Goal: Task Accomplishment & Management: Complete application form

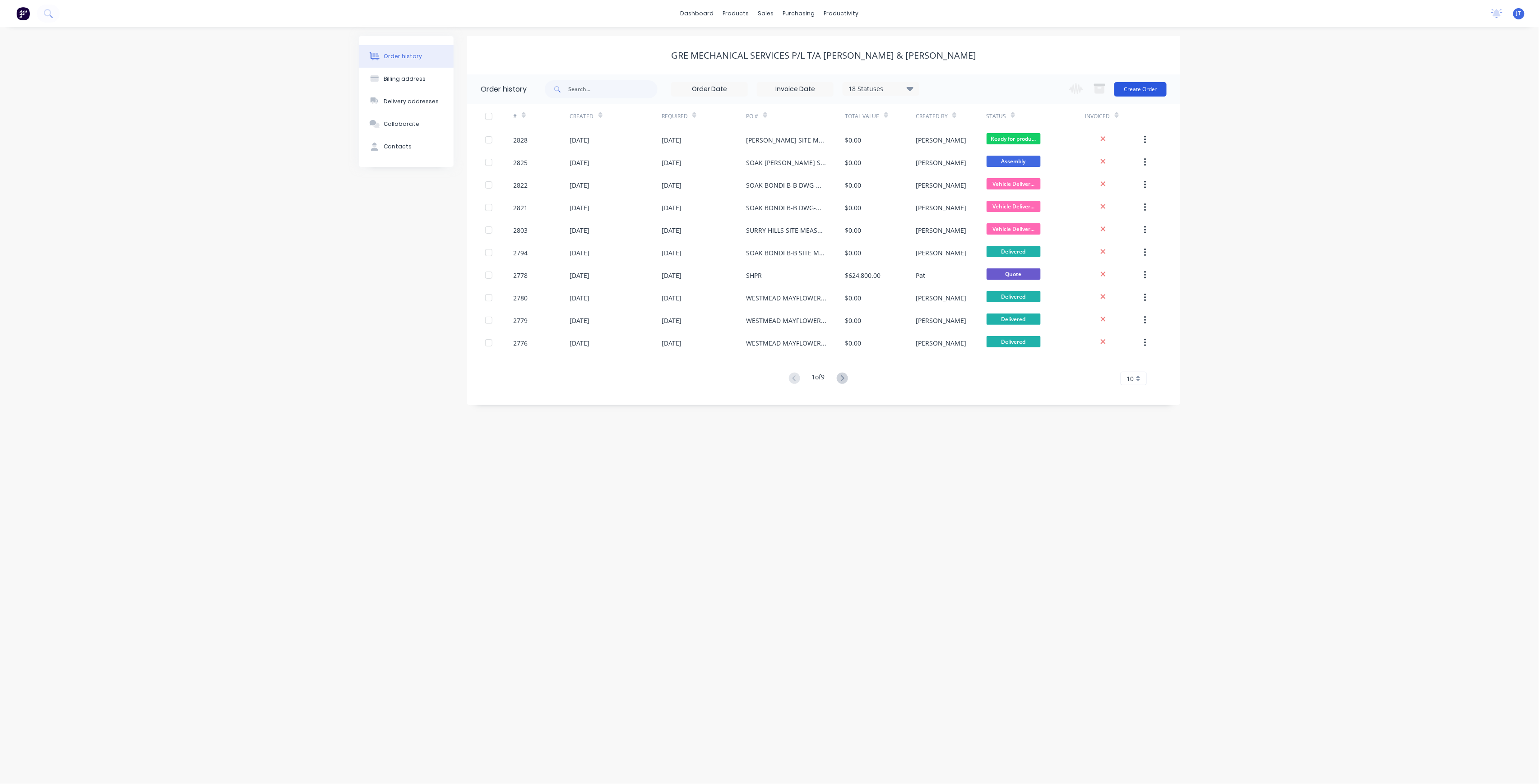
click at [1155, 90] on button "Create Order" at bounding box center [1140, 89] width 53 height 14
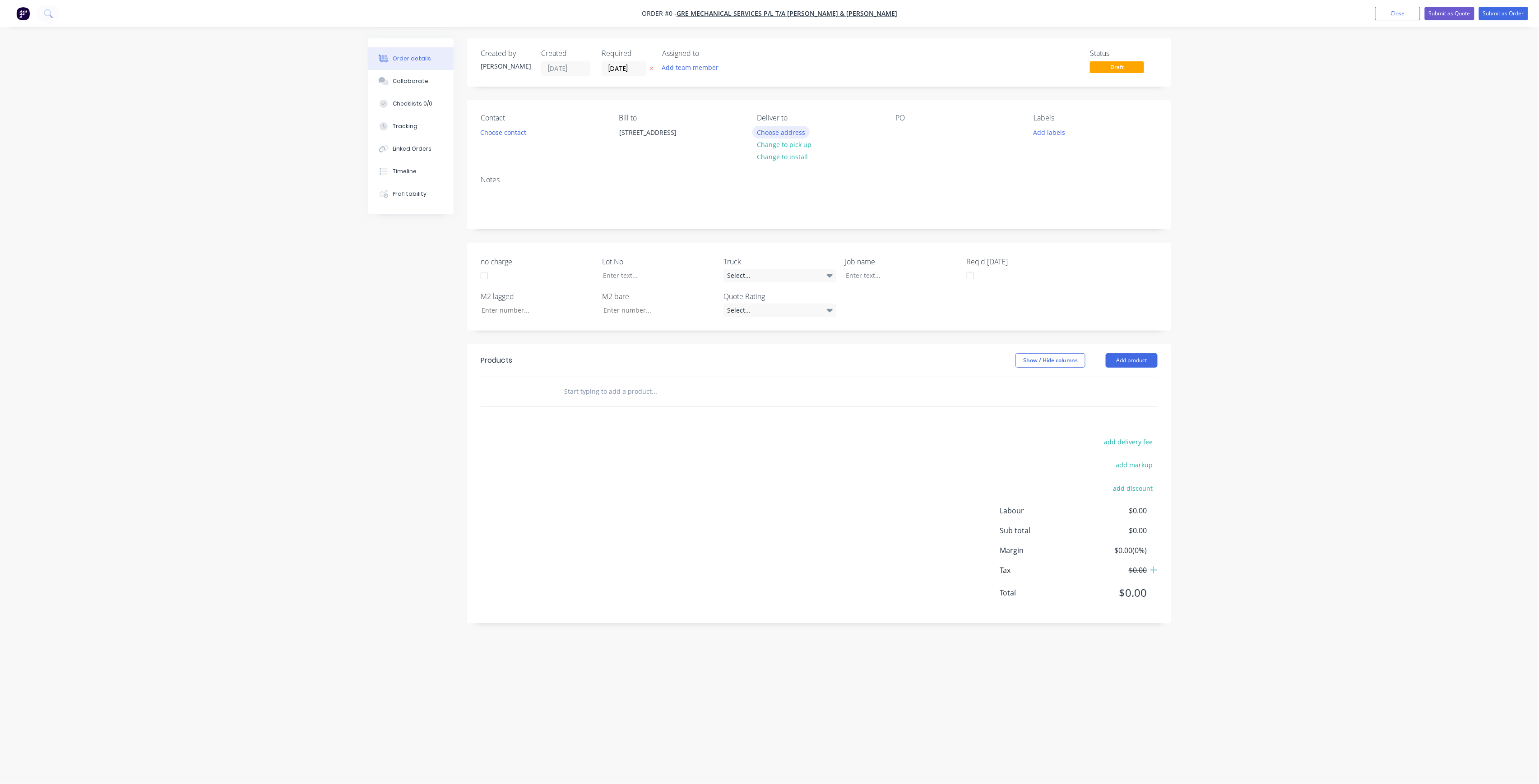
click at [771, 129] on button "Choose address" at bounding box center [781, 131] width 57 height 12
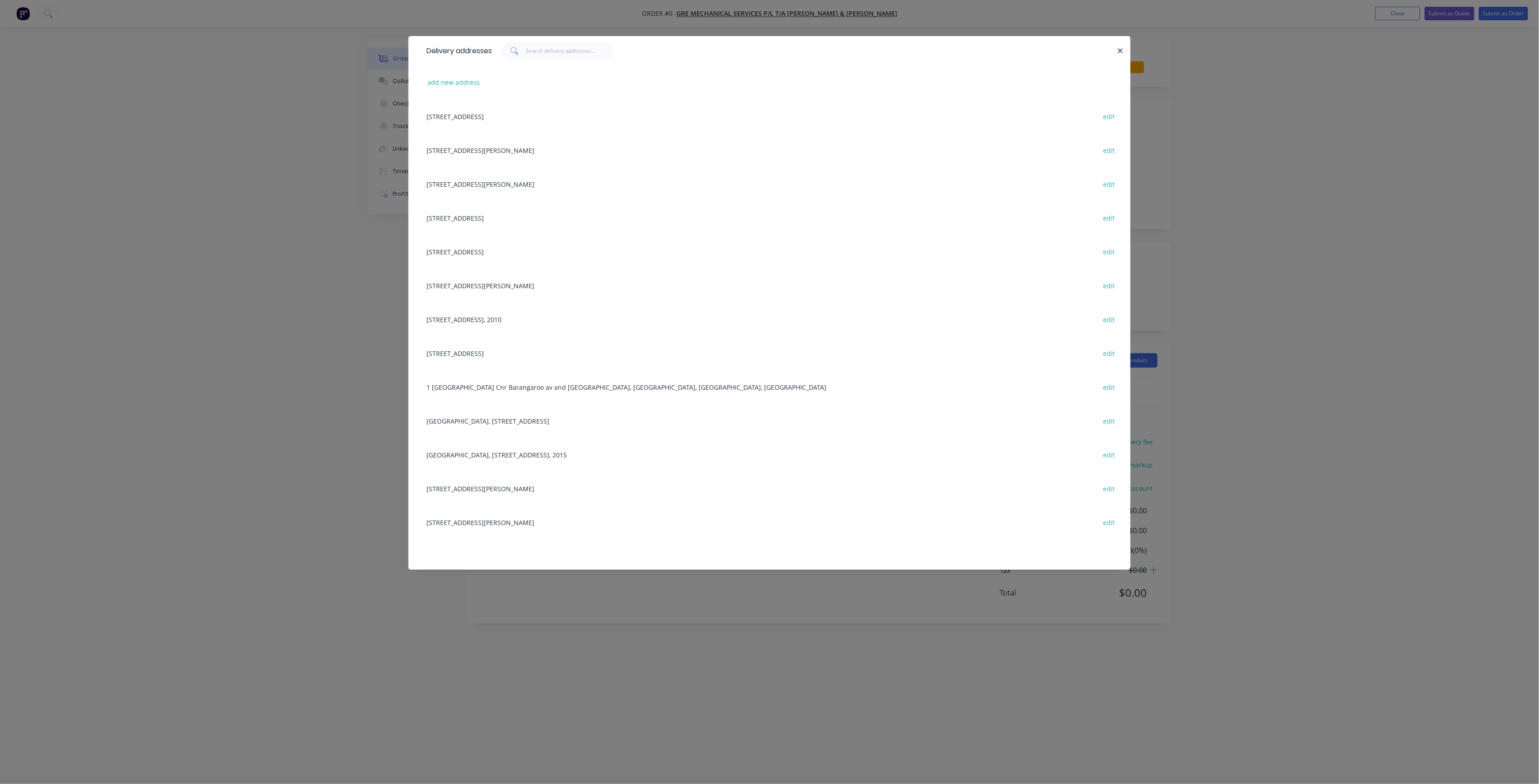
click at [509, 188] on div "[STREET_ADDRESS][PERSON_NAME] edit" at bounding box center [770, 183] width 695 height 34
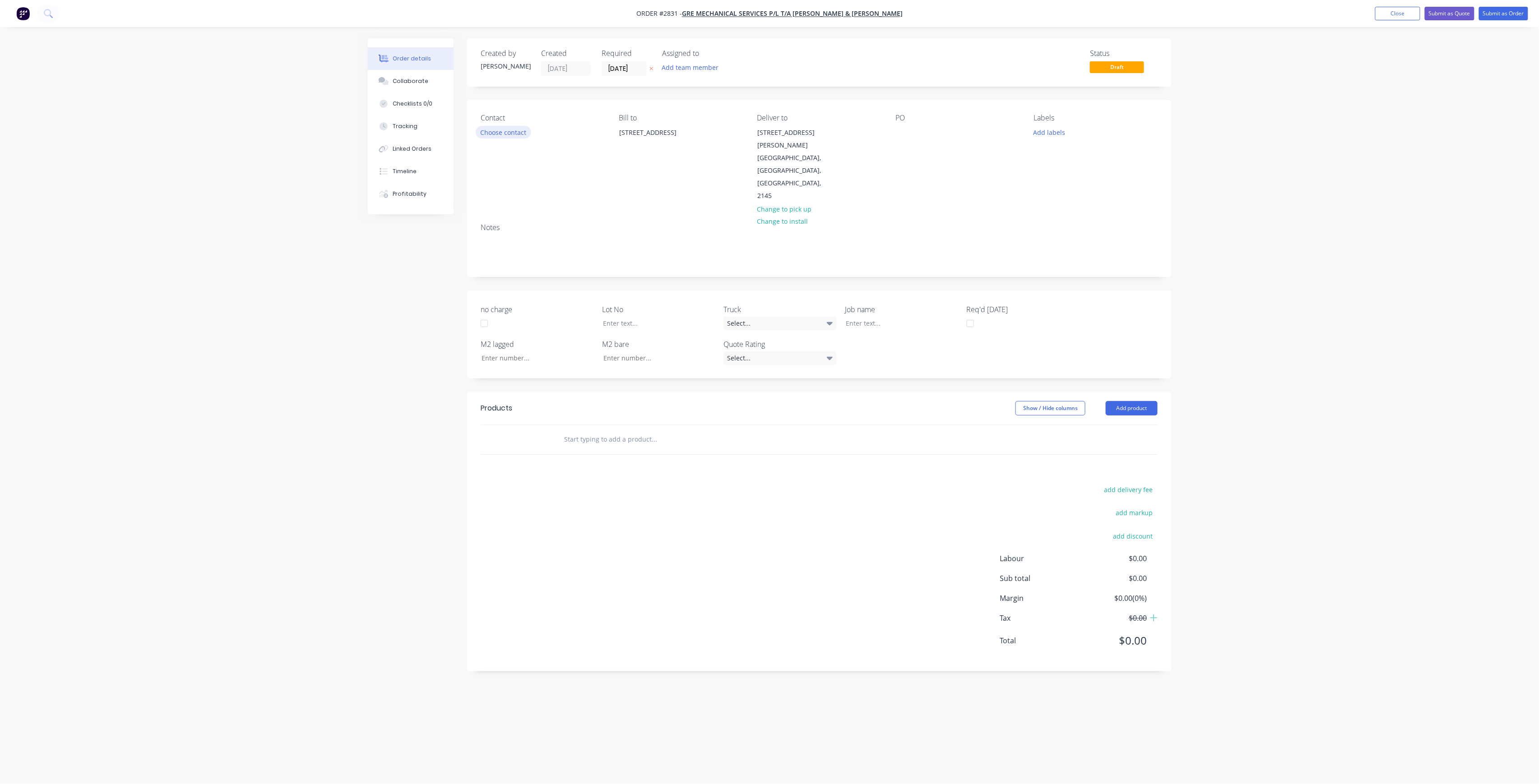
click at [518, 135] on button "Choose contact" at bounding box center [504, 131] width 56 height 12
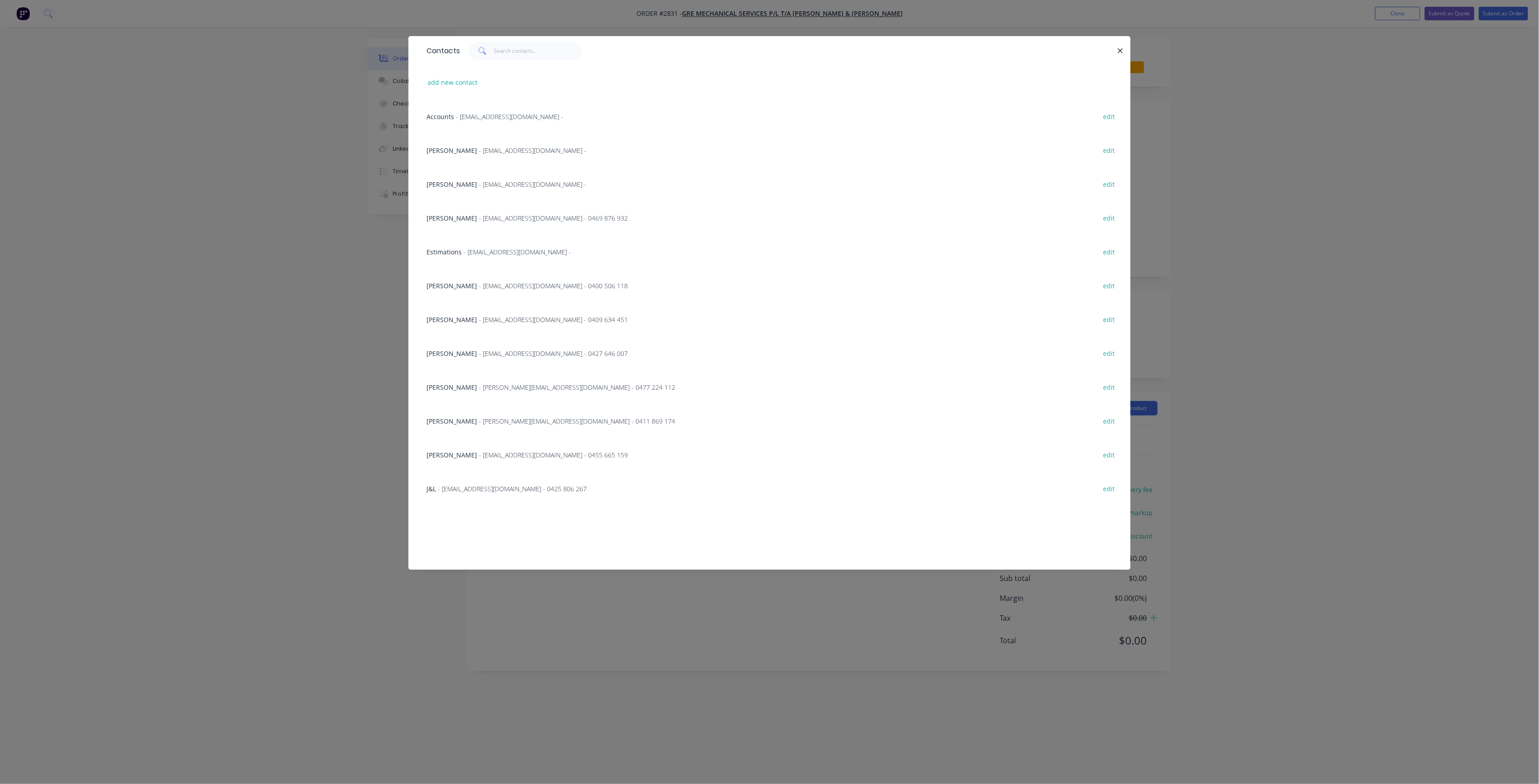
drag, startPoint x: 150, startPoint y: 365, endPoint x: 344, endPoint y: 320, distance: 199.2
click at [150, 364] on div "Contacts add new contact Accounts - [EMAIL_ADDRESS][DOMAIN_NAME] - edit [PERSON…" at bounding box center [769, 392] width 1539 height 784
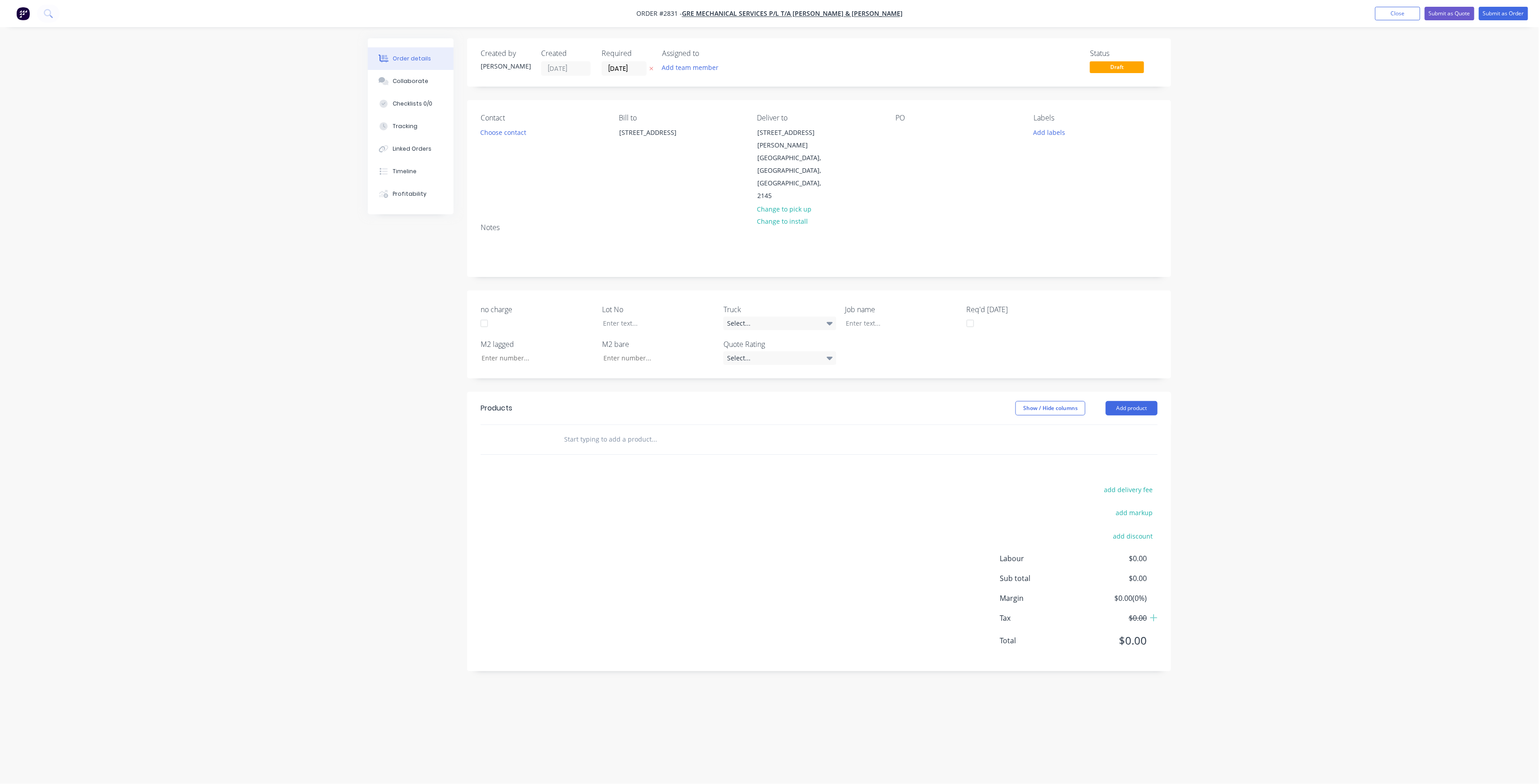
click at [899, 125] on div "PO" at bounding box center [957, 158] width 124 height 89
click at [902, 130] on div at bounding box center [902, 132] width 14 height 13
drag, startPoint x: 932, startPoint y: 150, endPoint x: 872, endPoint y: 110, distance: 72.1
click at [872, 110] on div "Contact Choose contact [PERSON_NAME] to [STREET_ADDRESS] Deliver to [STREET_ADD…" at bounding box center [819, 158] width 704 height 116
copy div "WESTMEAD - MAYFLOWER BASEMENT - BUILDING 4 RUN G"
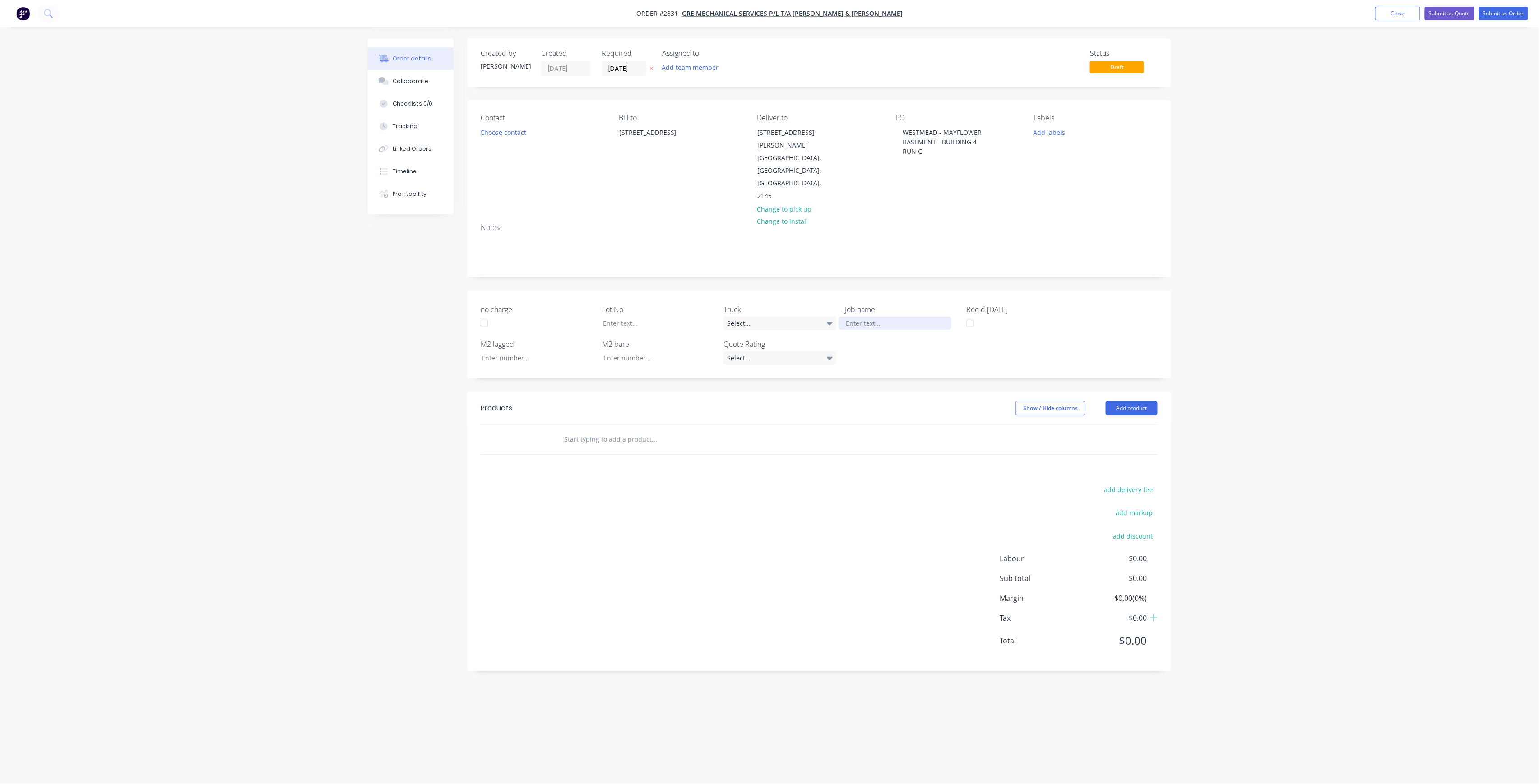
click at [919, 317] on div at bounding box center [894, 324] width 113 height 13
paste div
click at [883, 317] on div "WESTMEAD - MAYFLOWERBASEMENT - BUILDING 4RUN G" at bounding box center [894, 332] width 113 height 32
drag, startPoint x: 917, startPoint y: 293, endPoint x: 922, endPoint y: 293, distance: 5.0
click at [917, 317] on div "WESTMEAD - MAYFLOWER BASEMENT - BUILDING 4RUN G" at bounding box center [894, 328] width 113 height 23
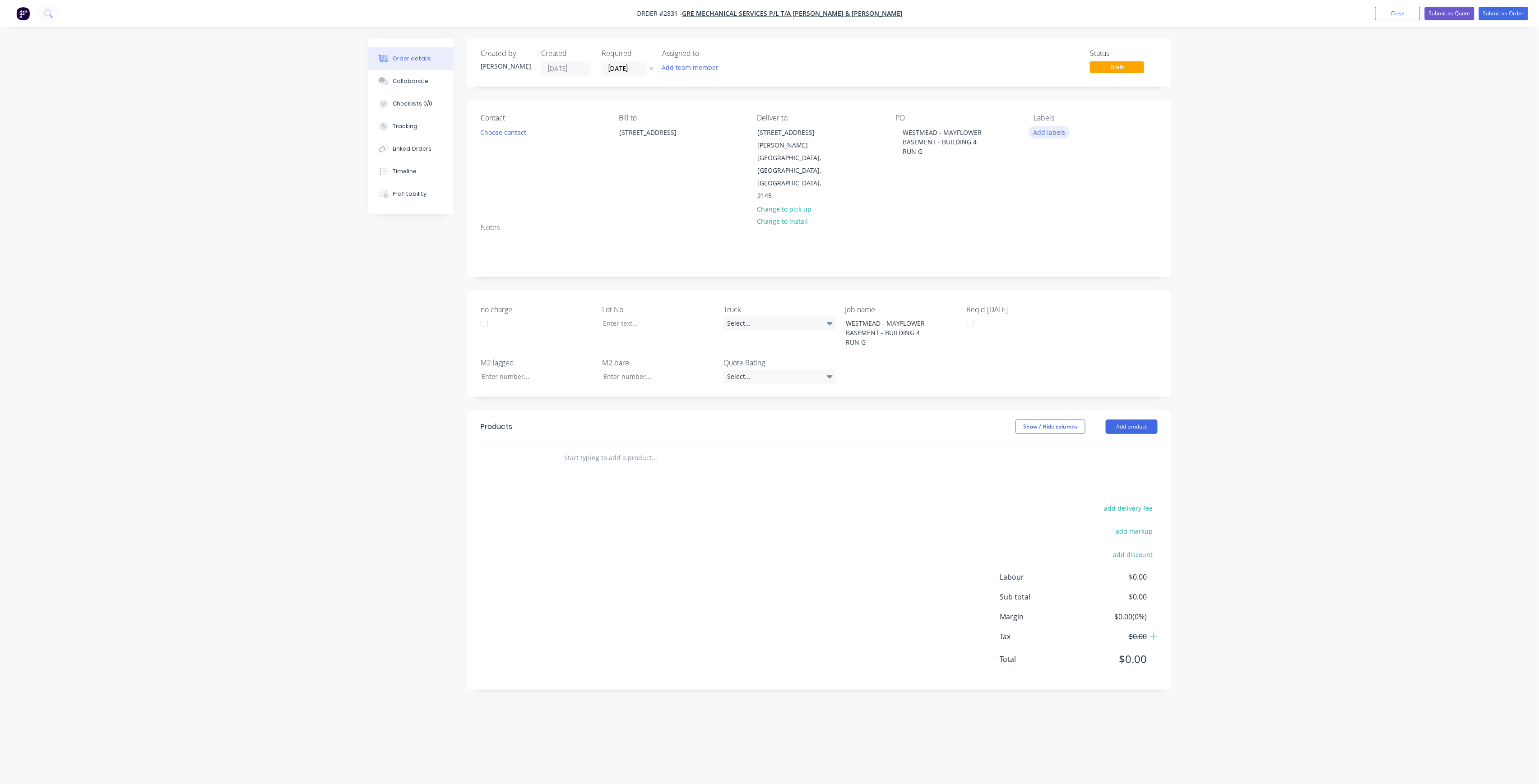
click at [1037, 138] on button "Add labels" at bounding box center [1049, 131] width 41 height 12
click at [1072, 161] on input "text" at bounding box center [1108, 158] width 94 height 18
click at [1055, 215] on div at bounding box center [1050, 213] width 18 height 18
click at [1106, 161] on input "LOT-370" at bounding box center [1108, 154] width 94 height 18
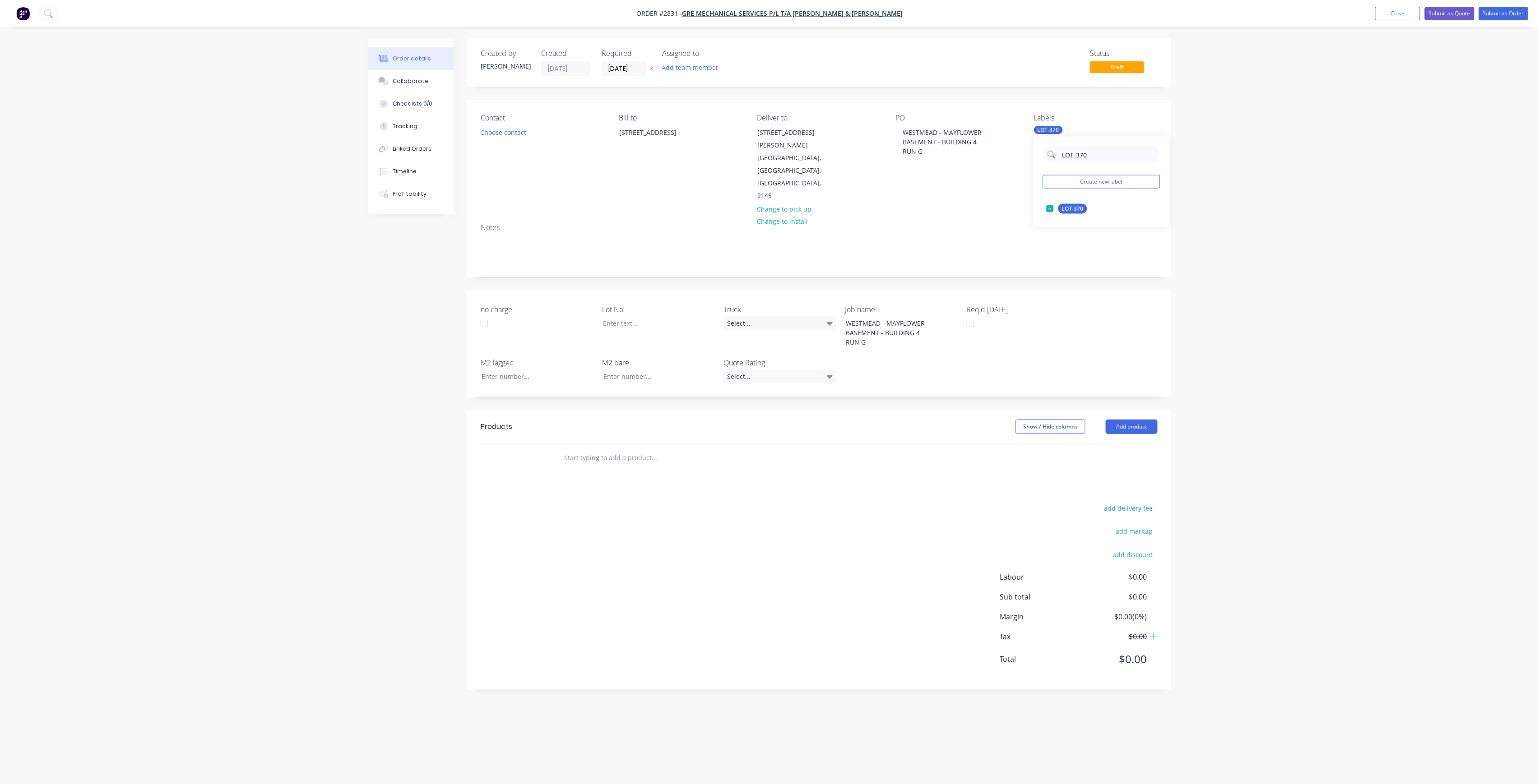
click at [1106, 161] on input "LOT-370" at bounding box center [1108, 154] width 94 height 18
type input "MAI"
click at [1085, 199] on div "MAI Create new label Main Contract edit" at bounding box center [1100, 182] width 135 height 90
click at [1081, 206] on div "Main Contract" at bounding box center [1080, 209] width 45 height 10
click at [648, 317] on div at bounding box center [652, 324] width 113 height 13
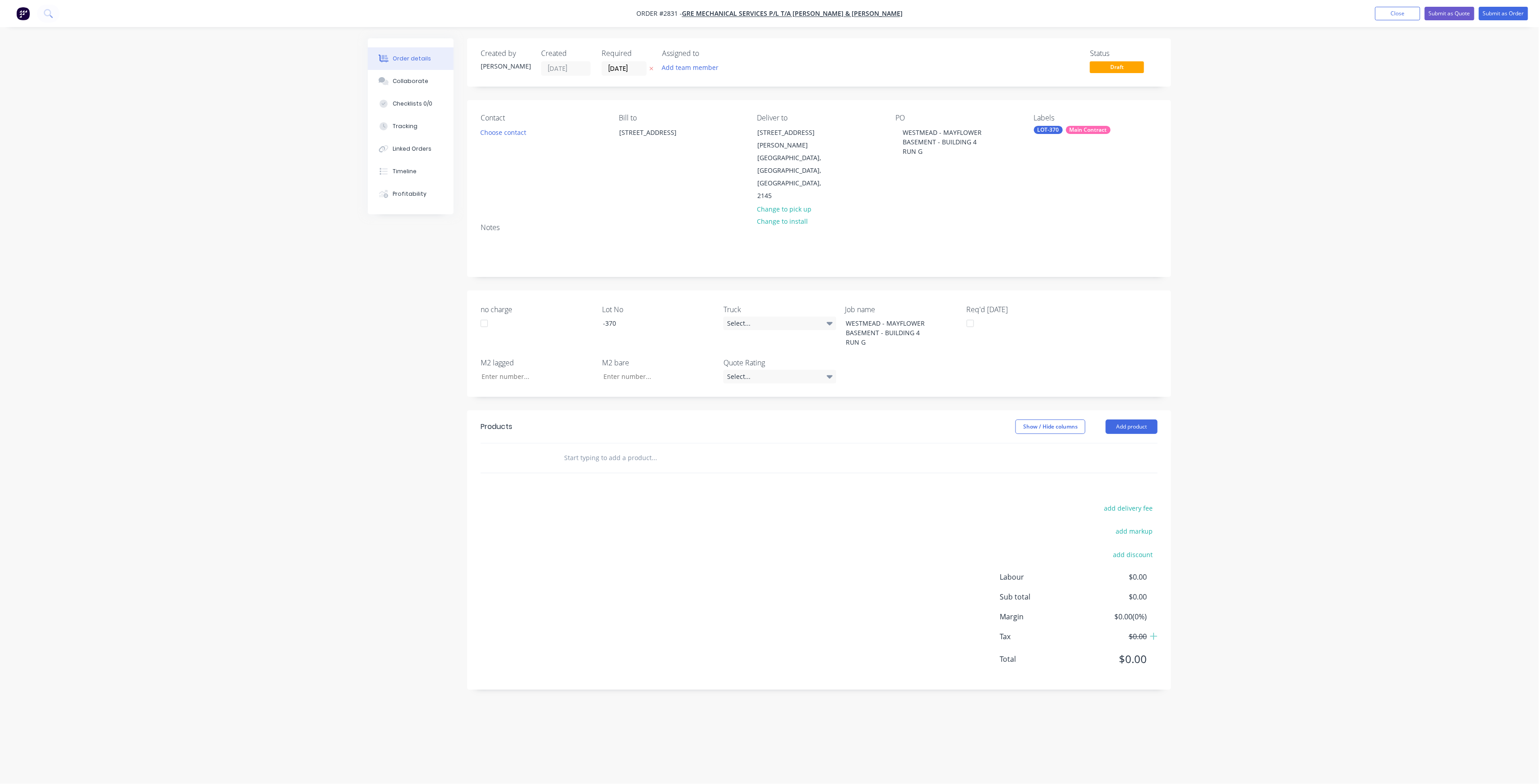
click at [742, 449] on input "text" at bounding box center [653, 458] width 180 height 18
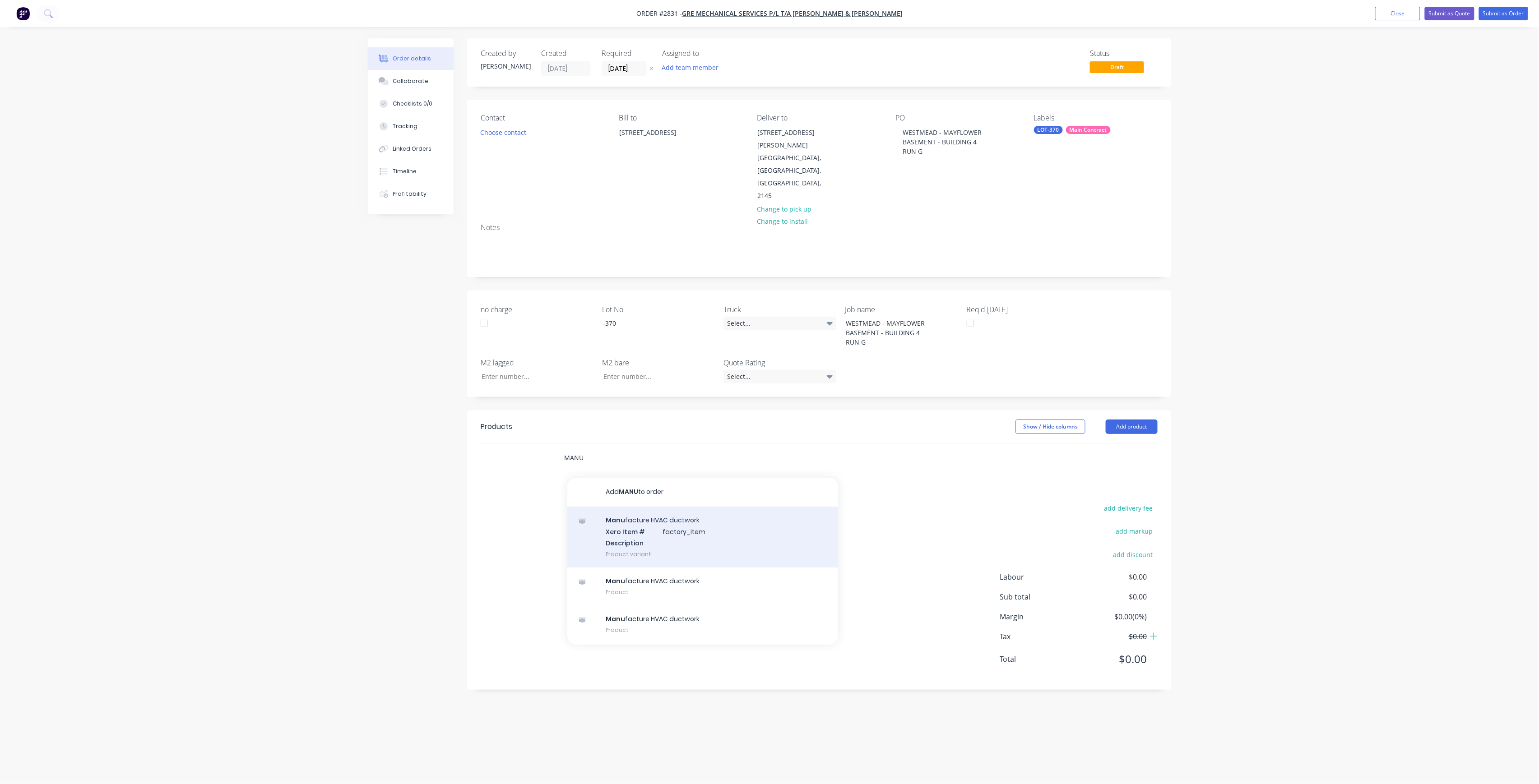
type input "MANU"
click at [626, 506] on div "Manu facture HVAC ductwork Xero Item # factory_item Description Product variant" at bounding box center [702, 537] width 271 height 61
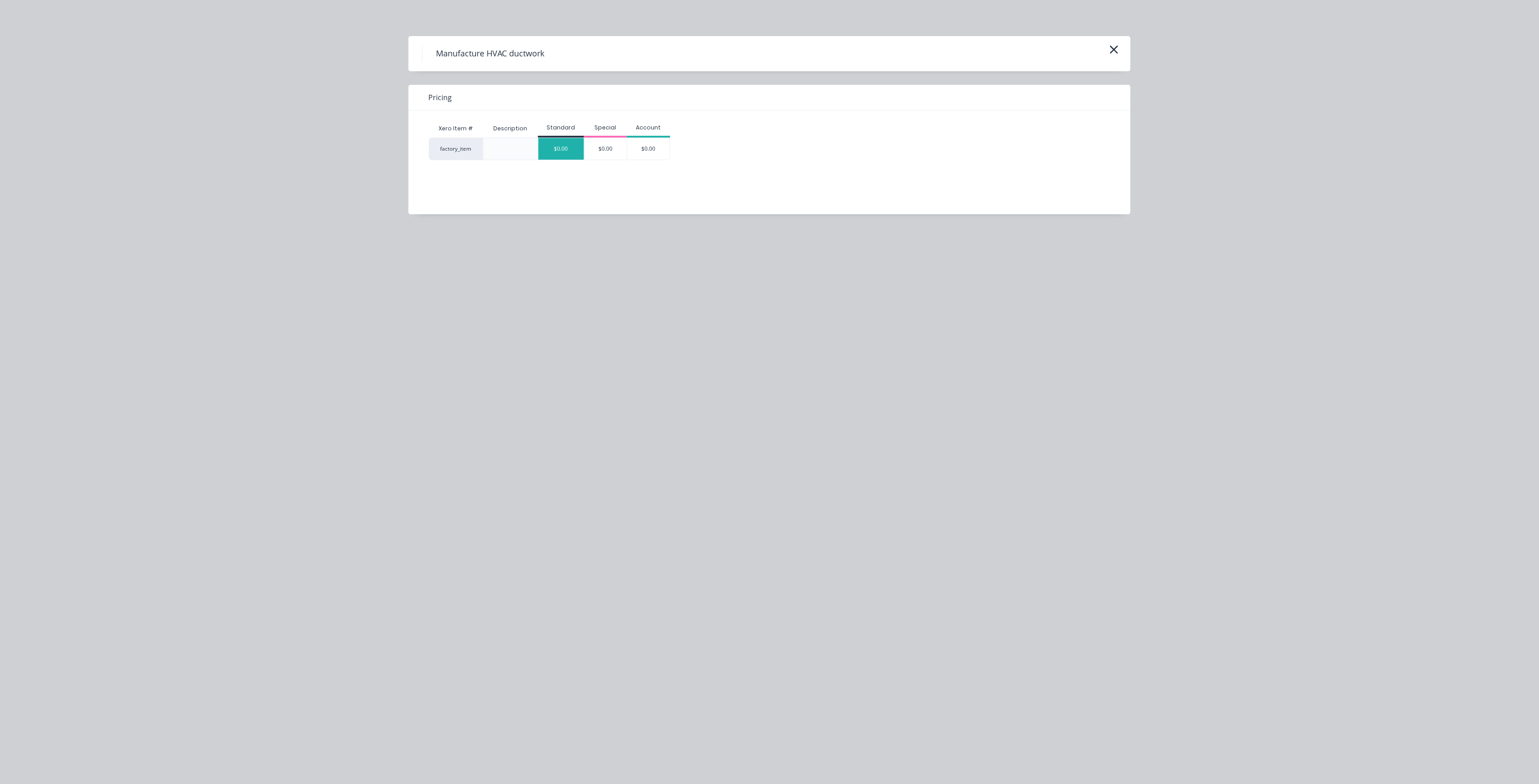
click at [548, 152] on div "$0.00" at bounding box center [561, 148] width 46 height 22
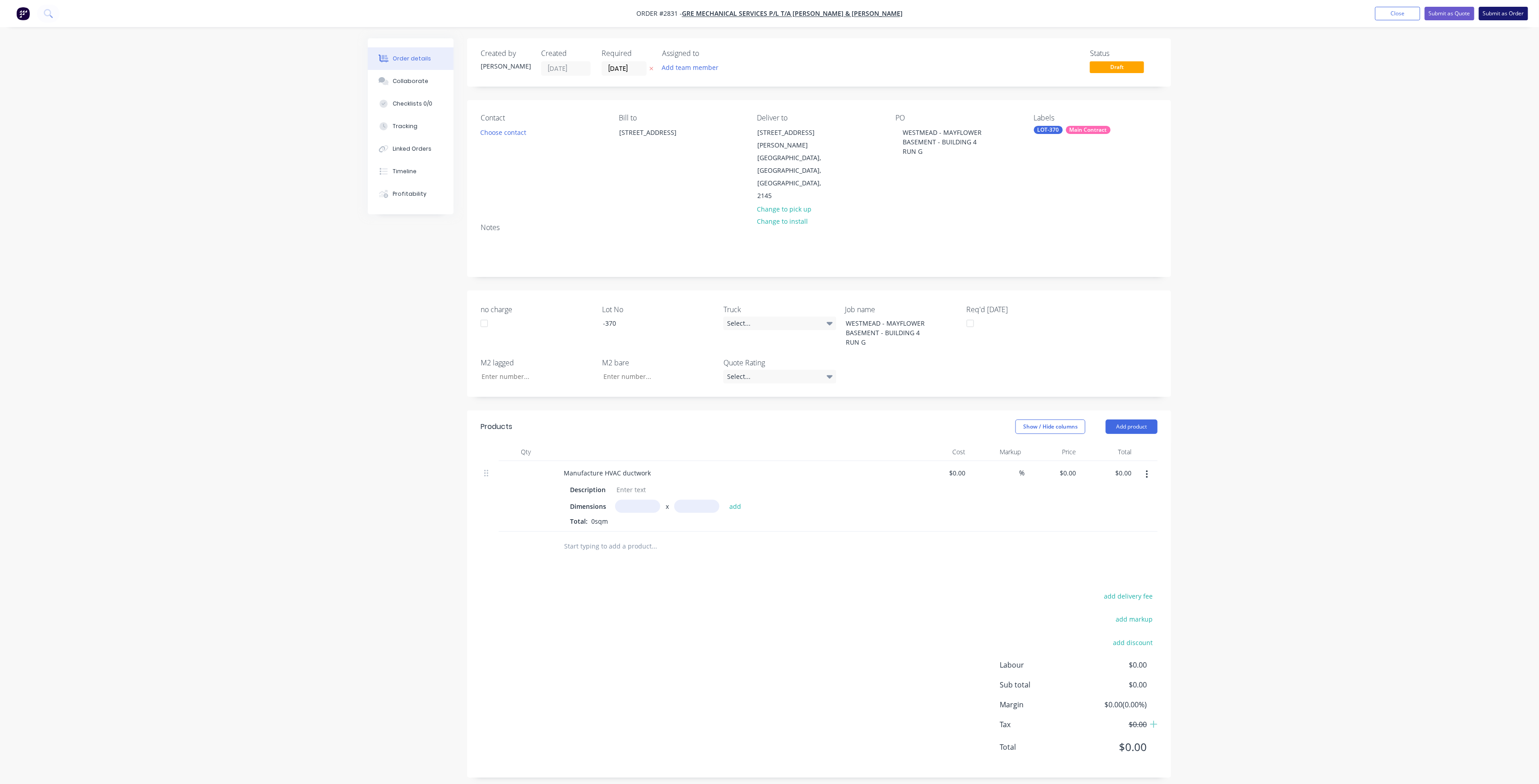
click at [1520, 10] on button "Submit as Order" at bounding box center [1503, 13] width 49 height 13
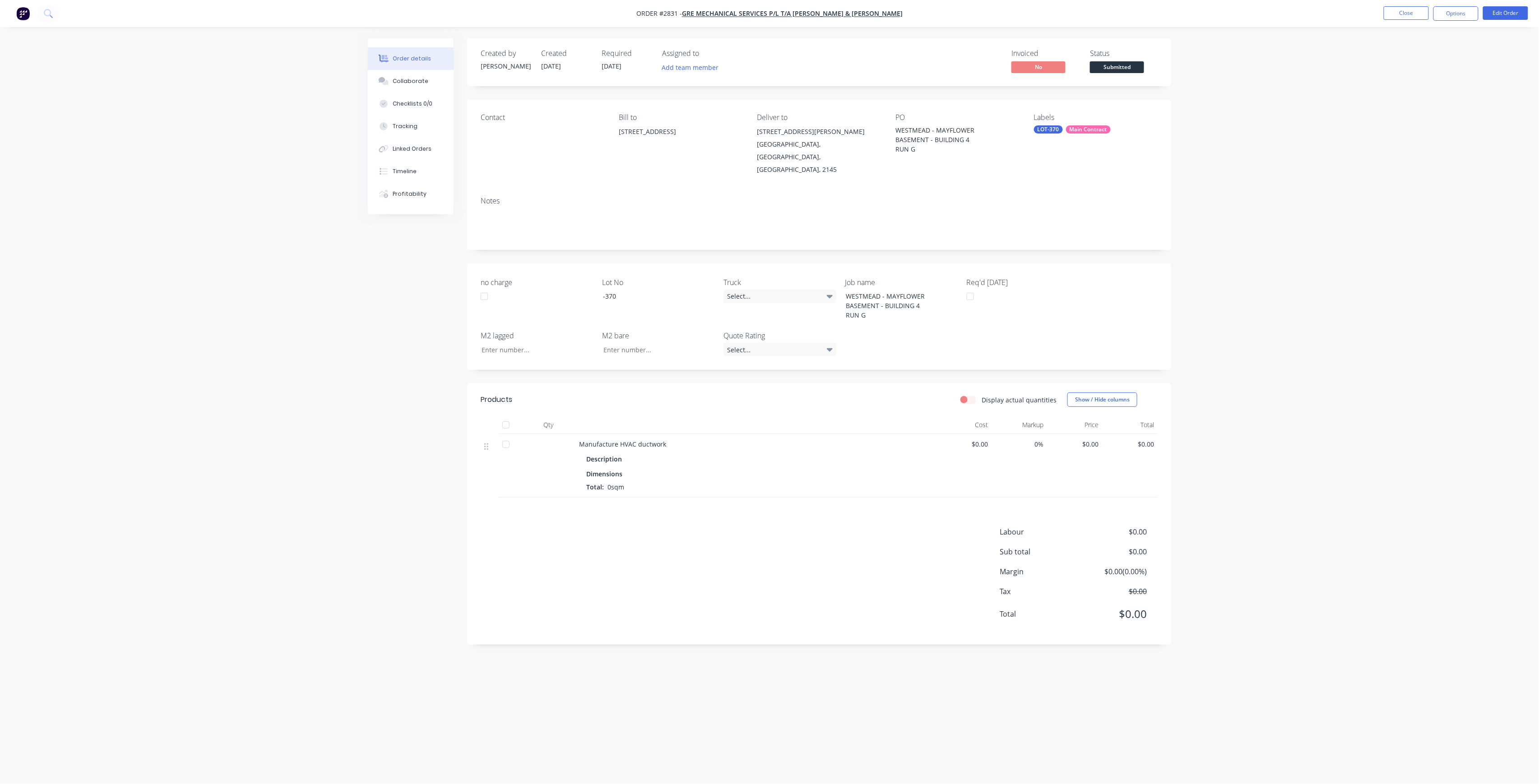
click at [1108, 66] on span "Submitted" at bounding box center [1117, 67] width 55 height 11
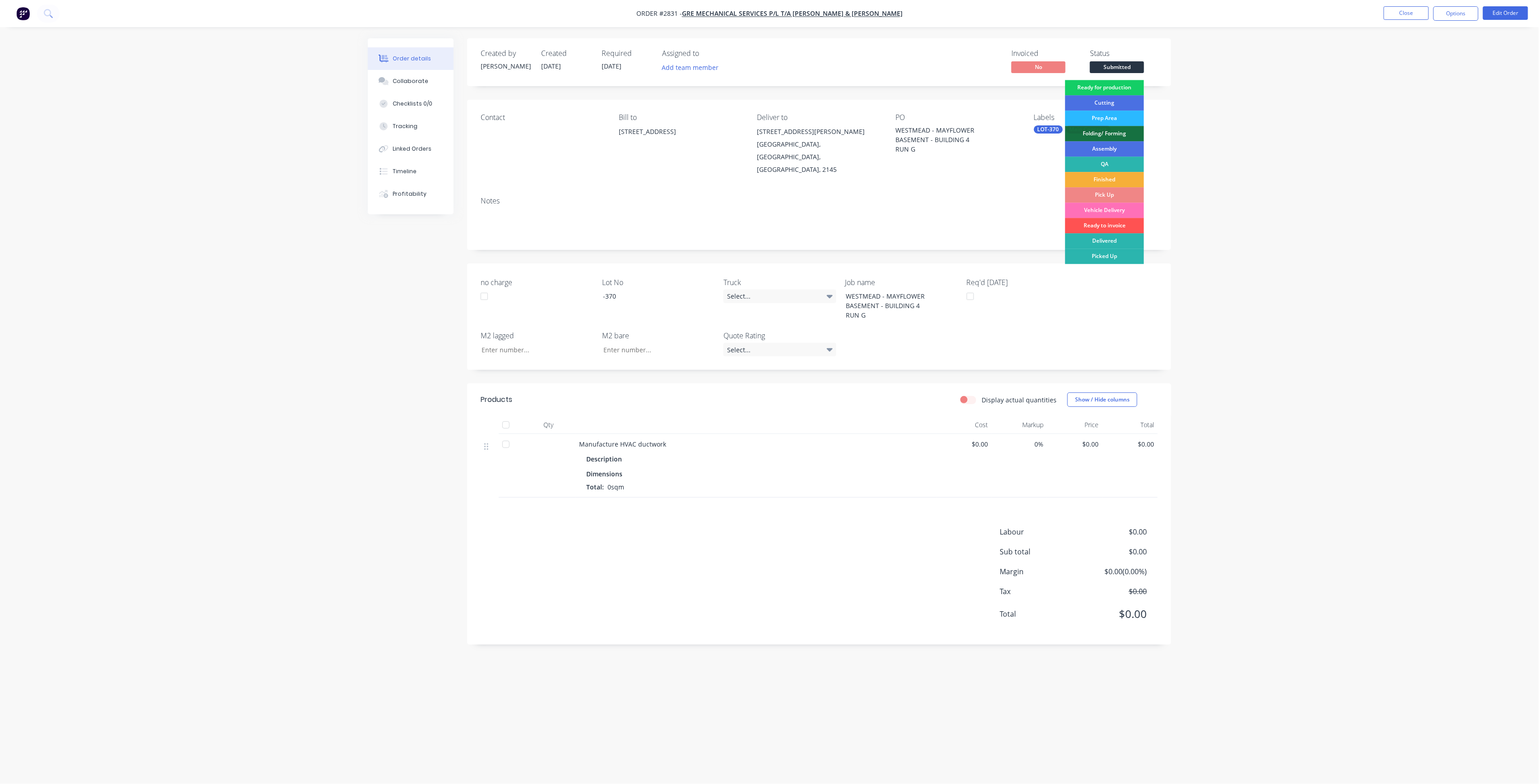
click at [1117, 85] on div "Ready for production" at bounding box center [1104, 87] width 79 height 15
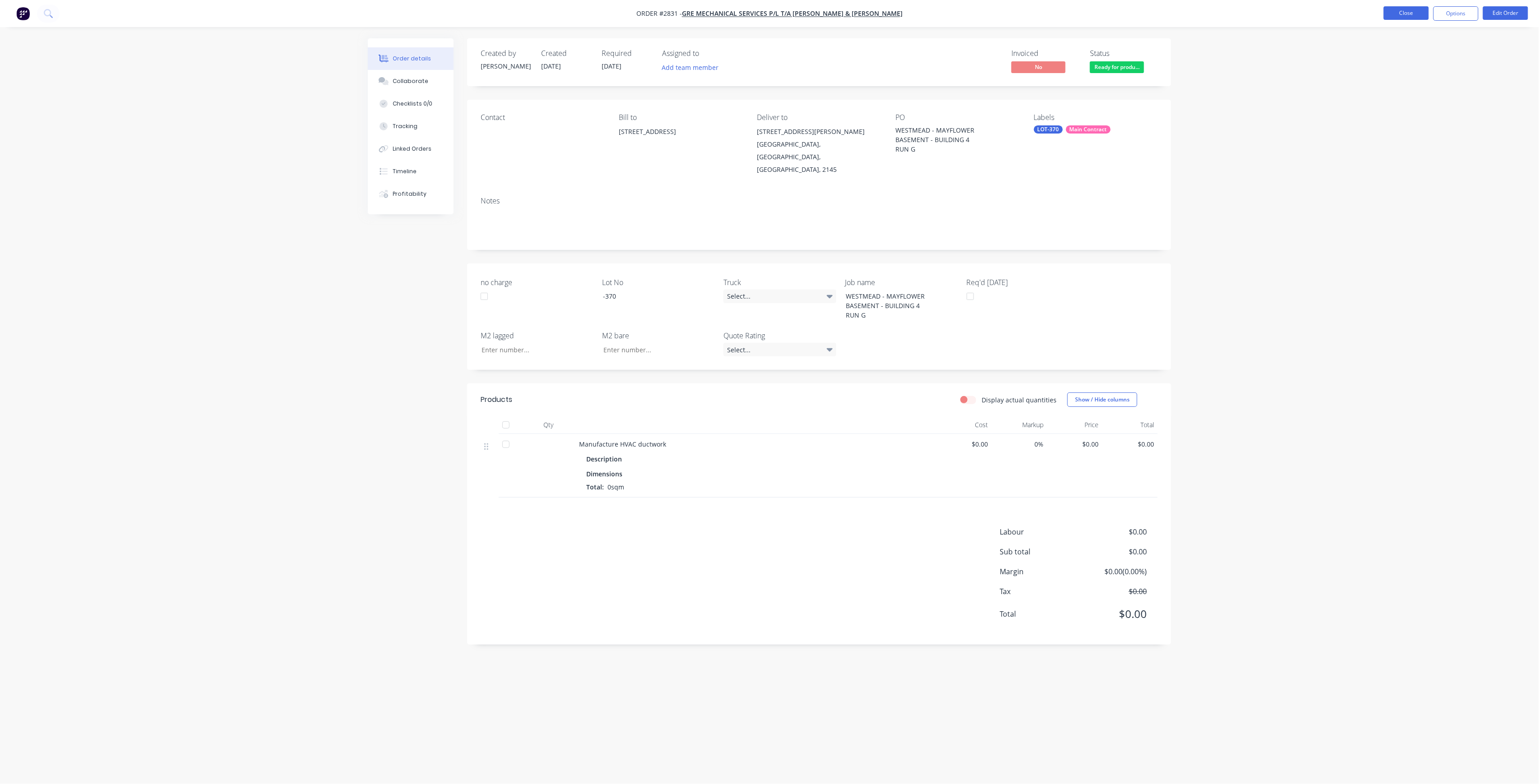
click at [1416, 15] on button "Close" at bounding box center [1406, 13] width 45 height 13
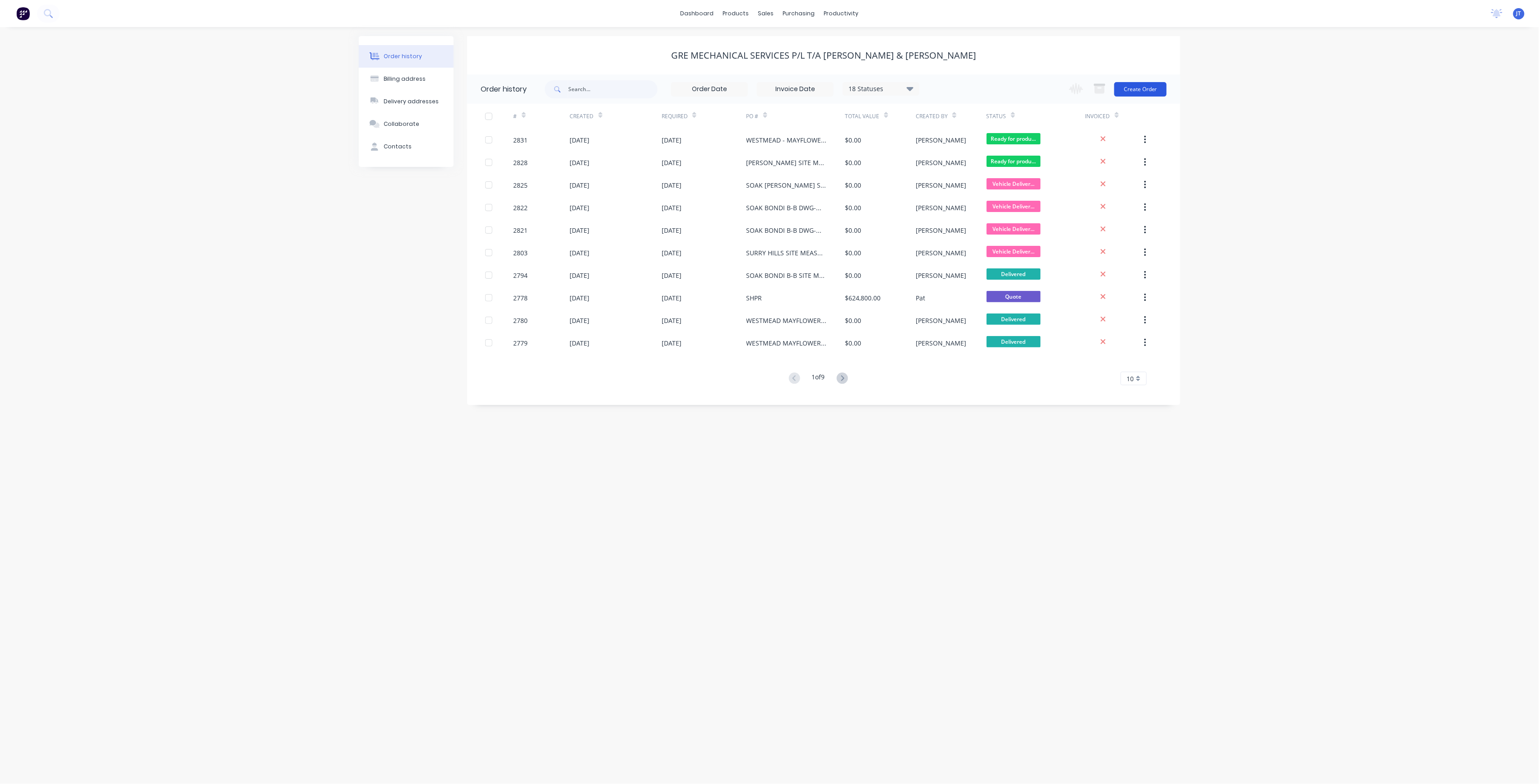
click at [1149, 85] on button "Create Order" at bounding box center [1140, 89] width 53 height 14
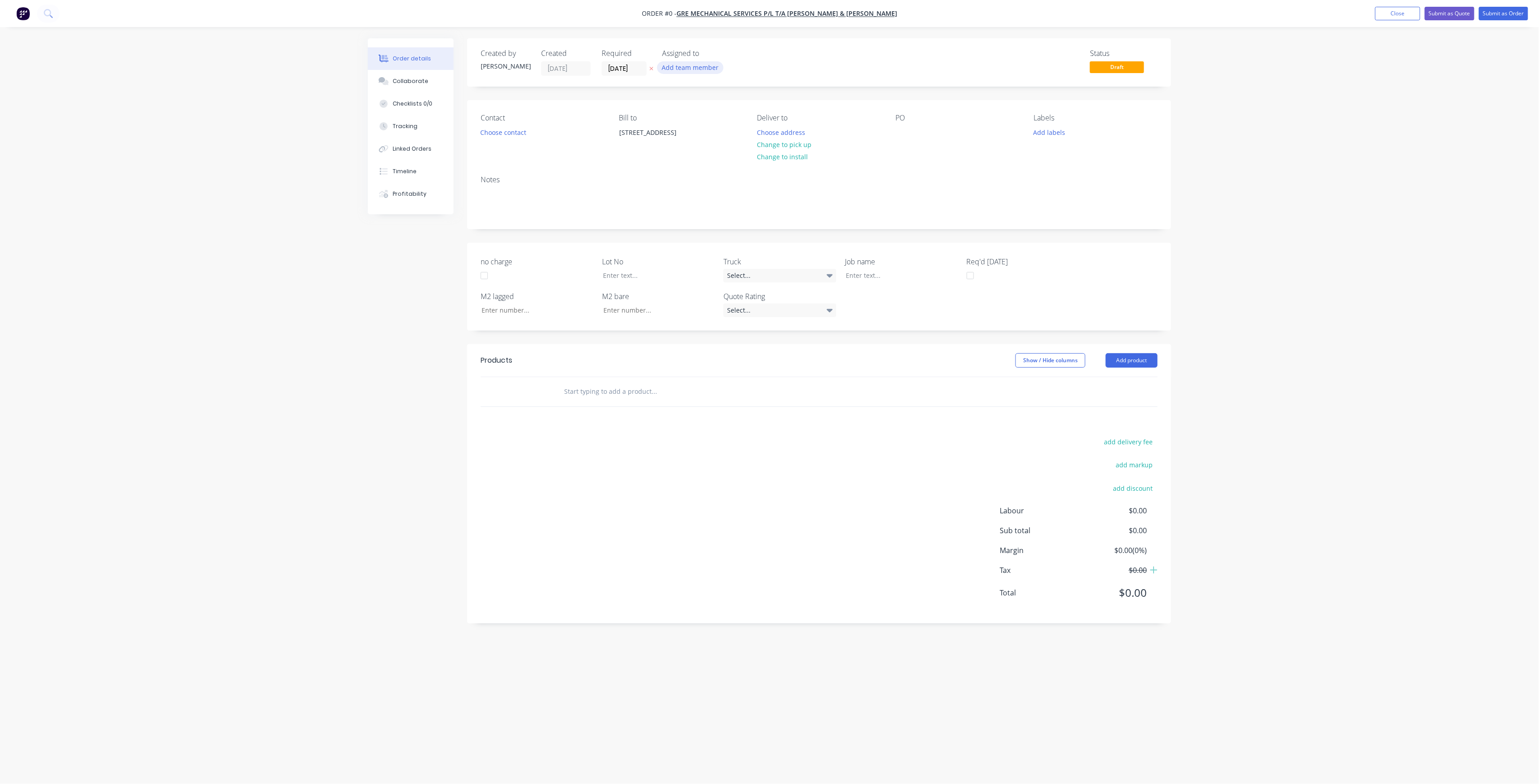
click at [701, 71] on button "Add team member" at bounding box center [690, 67] width 66 height 12
click at [717, 121] on div "[PERSON_NAME] (You)" at bounding box center [735, 118] width 90 height 10
click at [731, 175] on button "[PERSON_NAME]" at bounding box center [730, 181] width 135 height 18
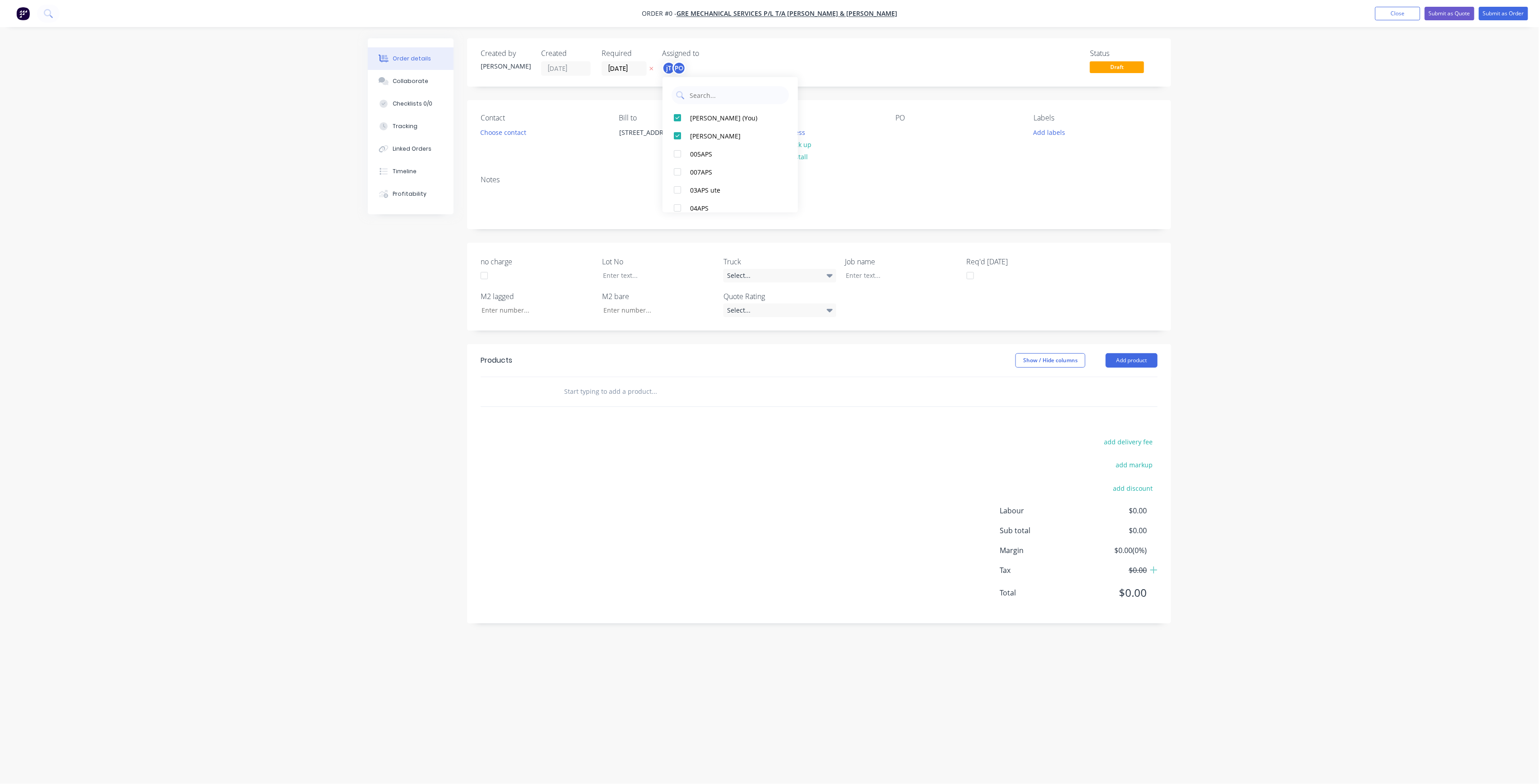
click at [589, 145] on div "Order details Collaborate Checklists 0/0 Tracking Linked Orders Timeline Profit…" at bounding box center [769, 374] width 821 height 673
click at [774, 130] on button "Choose address" at bounding box center [781, 131] width 57 height 12
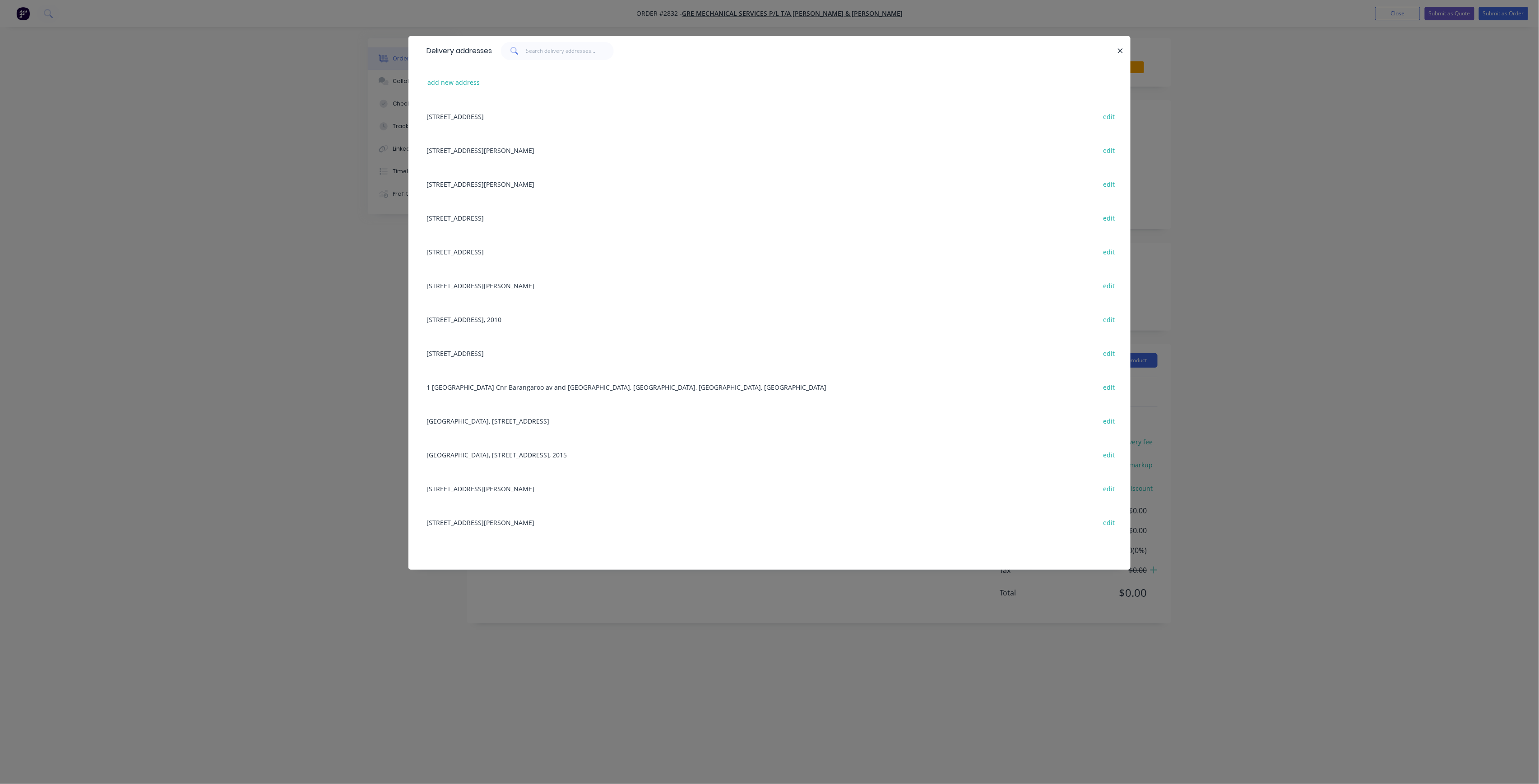
click at [522, 185] on div "[STREET_ADDRESS][PERSON_NAME] edit" at bounding box center [770, 183] width 695 height 34
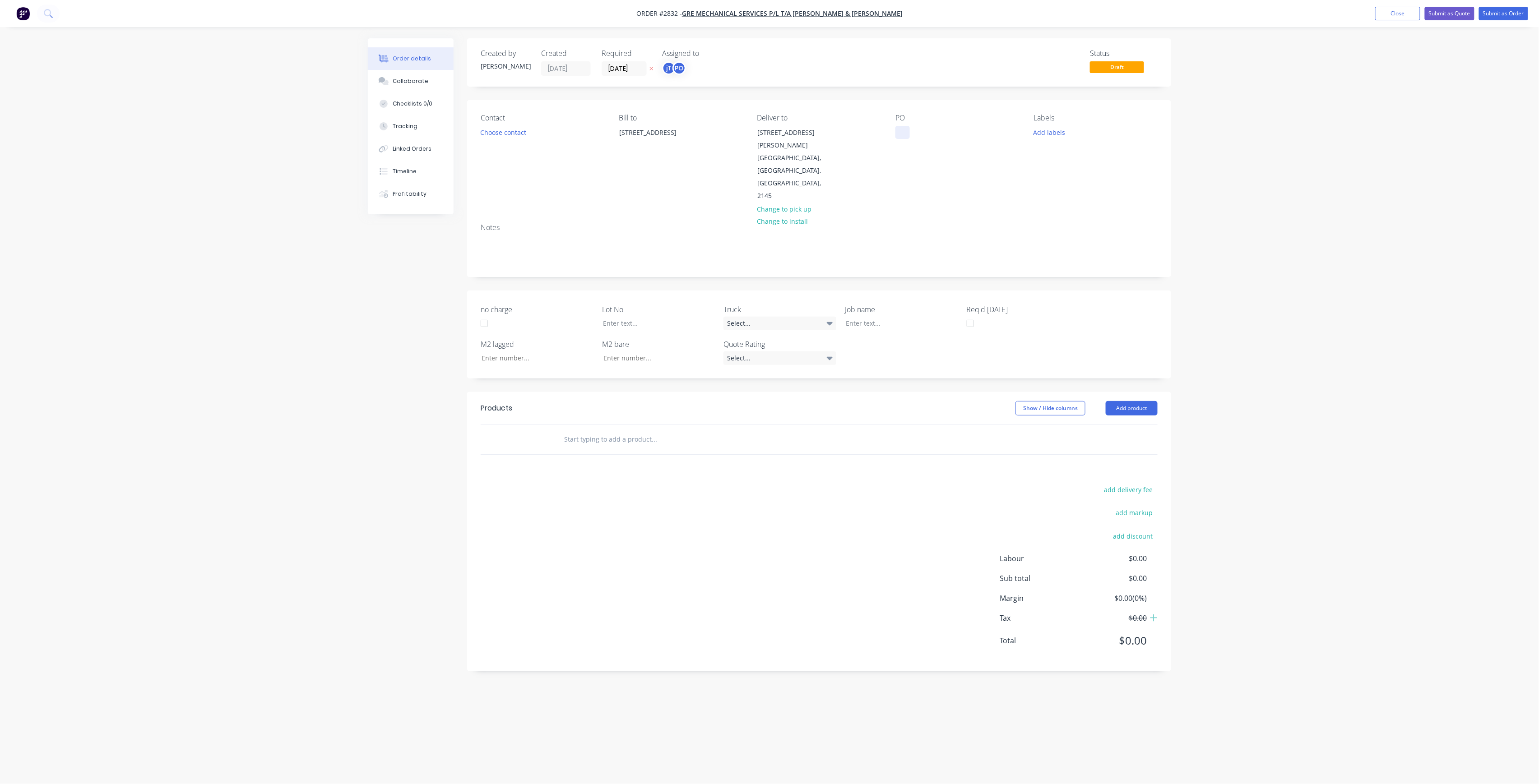
click at [908, 130] on div at bounding box center [902, 132] width 14 height 13
paste div
click at [940, 139] on div "WESTMEAD - MAYFLOWERBASEMENT - BUILDING 4RUN G" at bounding box center [952, 141] width 113 height 32
click at [974, 141] on div "WESTMEAD - MAYFLOWER BASEMENT - BUILDING 4RUN G" at bounding box center [949, 137] width 108 height 23
click at [963, 151] on div "WESTMEAD - MAYFLOWER BASEMENT - BUILDING 4 RUN G" at bounding box center [942, 141] width 94 height 32
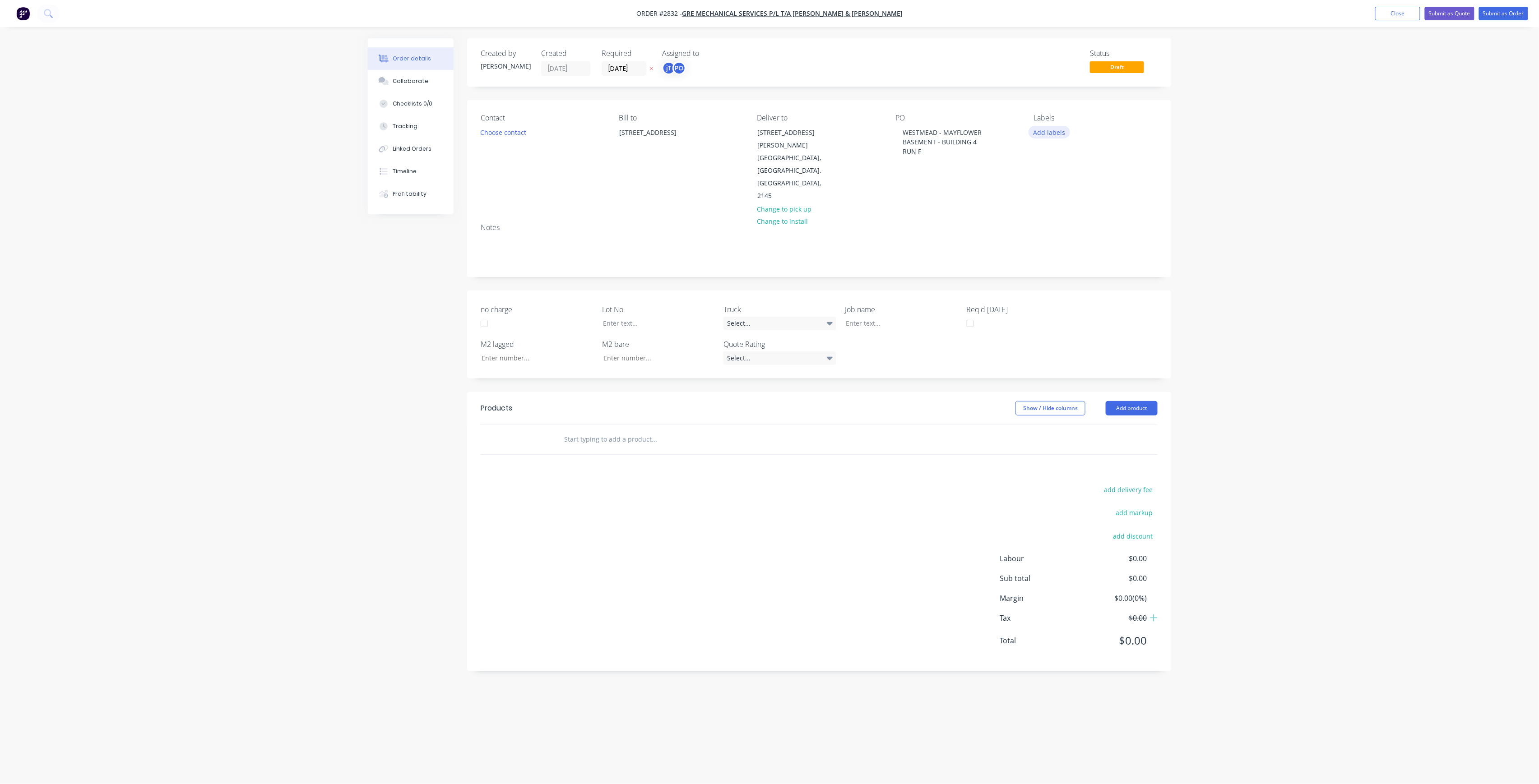
click at [1049, 127] on button "Add labels" at bounding box center [1049, 131] width 41 height 12
click at [1084, 162] on input "text" at bounding box center [1108, 158] width 94 height 18
click at [1065, 210] on div "LOT-371" at bounding box center [1073, 213] width 29 height 10
click at [1112, 146] on input "LOT-371" at bounding box center [1108, 154] width 94 height 18
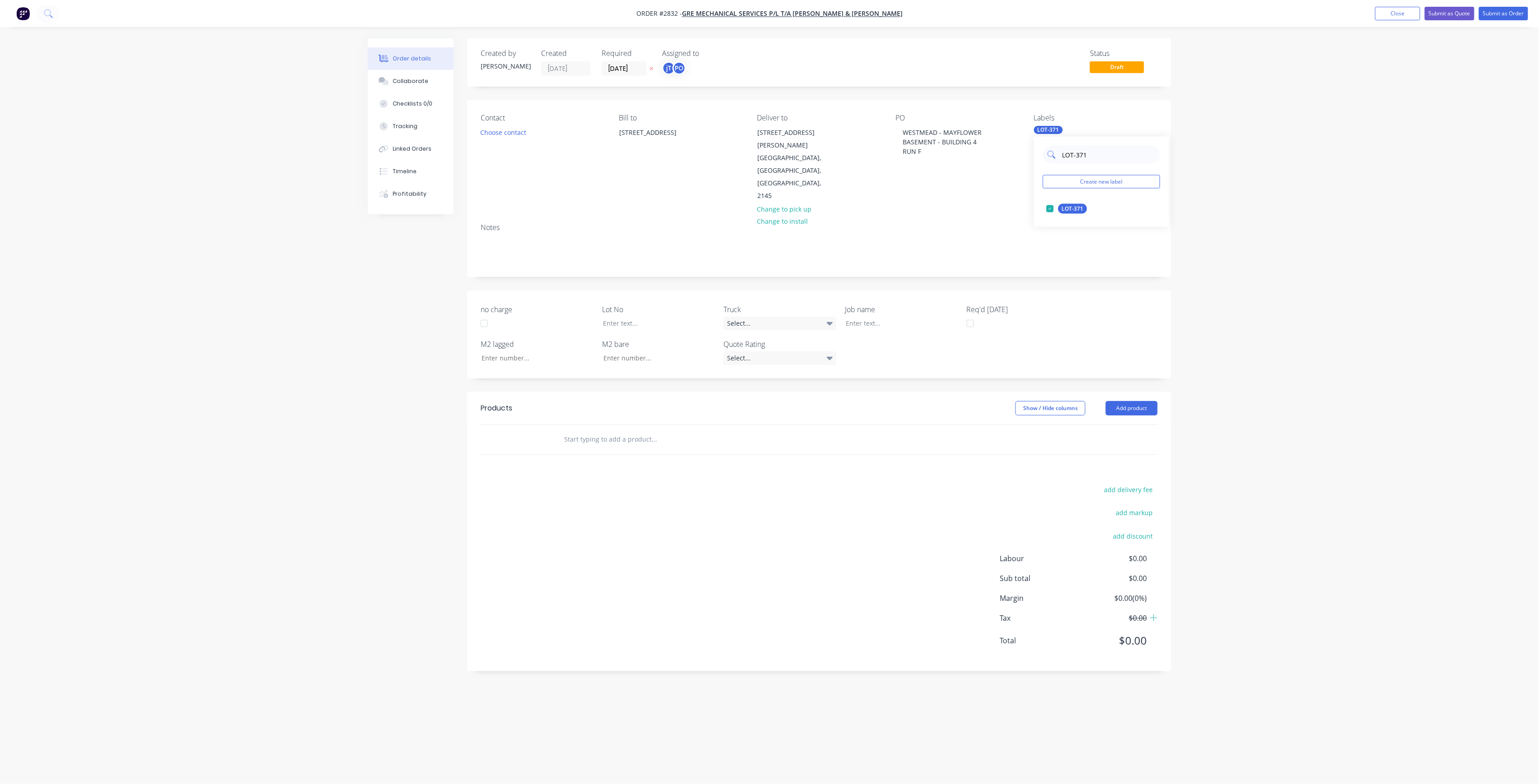
click at [1112, 146] on input "LOT-371" at bounding box center [1108, 154] width 94 height 18
type input "MAIN"
click at [1089, 204] on div "Main Contract" at bounding box center [1080, 209] width 45 height 10
click at [1274, 164] on div "Order details Collaborate Checklists 0/0 Tracking Linked Orders Timeline Profit…" at bounding box center [769, 392] width 1539 height 784
click at [895, 317] on div at bounding box center [894, 324] width 113 height 13
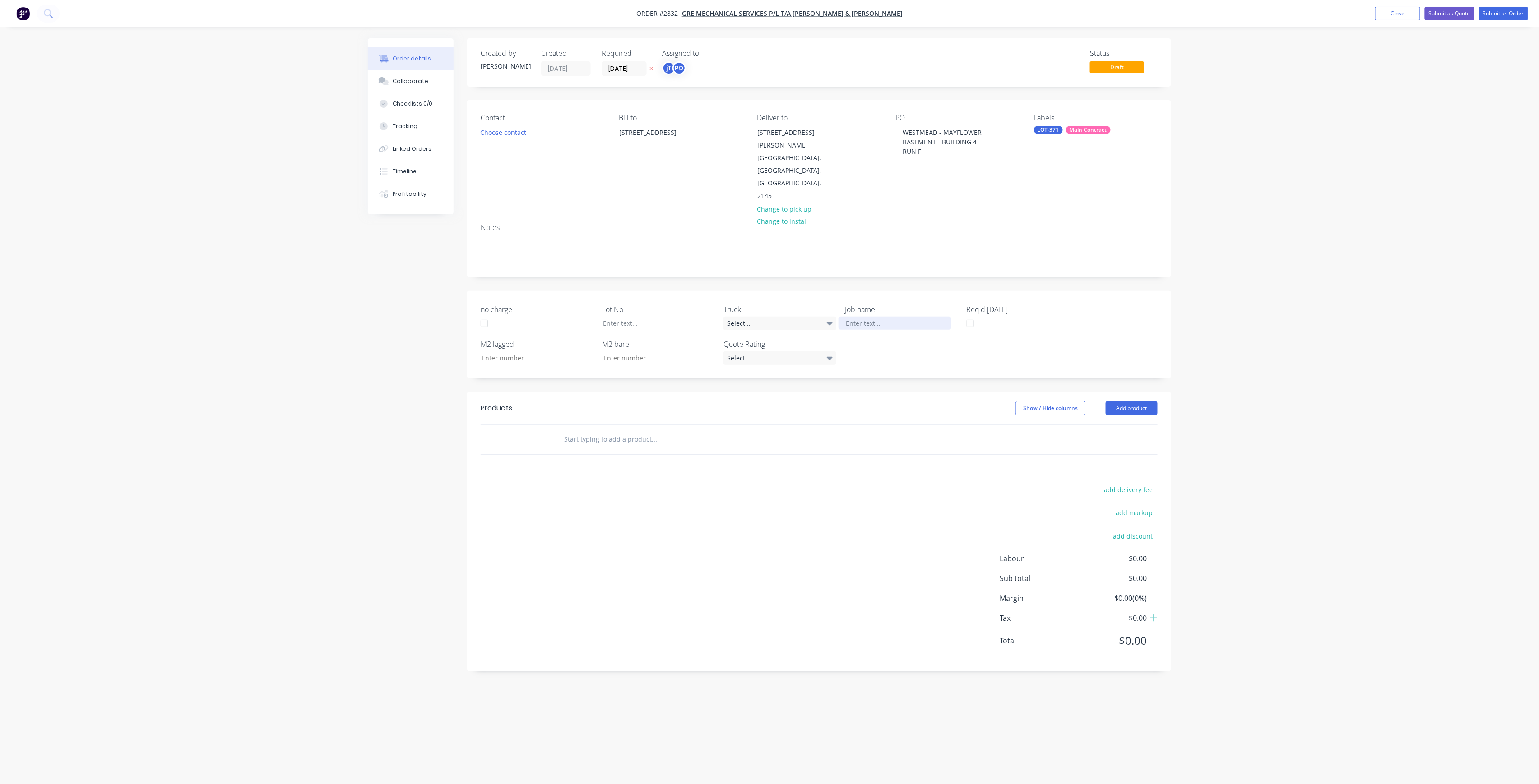
paste div
drag, startPoint x: 881, startPoint y: 295, endPoint x: 886, endPoint y: 295, distance: 5.0
click at [881, 317] on div "WESTMEAD - MAYFLOWERBASEMENT - BUILDING 4RUN G" at bounding box center [894, 332] width 113 height 32
click at [883, 317] on div "WESTMEAD - MAYFLOWERBASEMENT - BUILDING 4RUN G" at bounding box center [894, 332] width 113 height 32
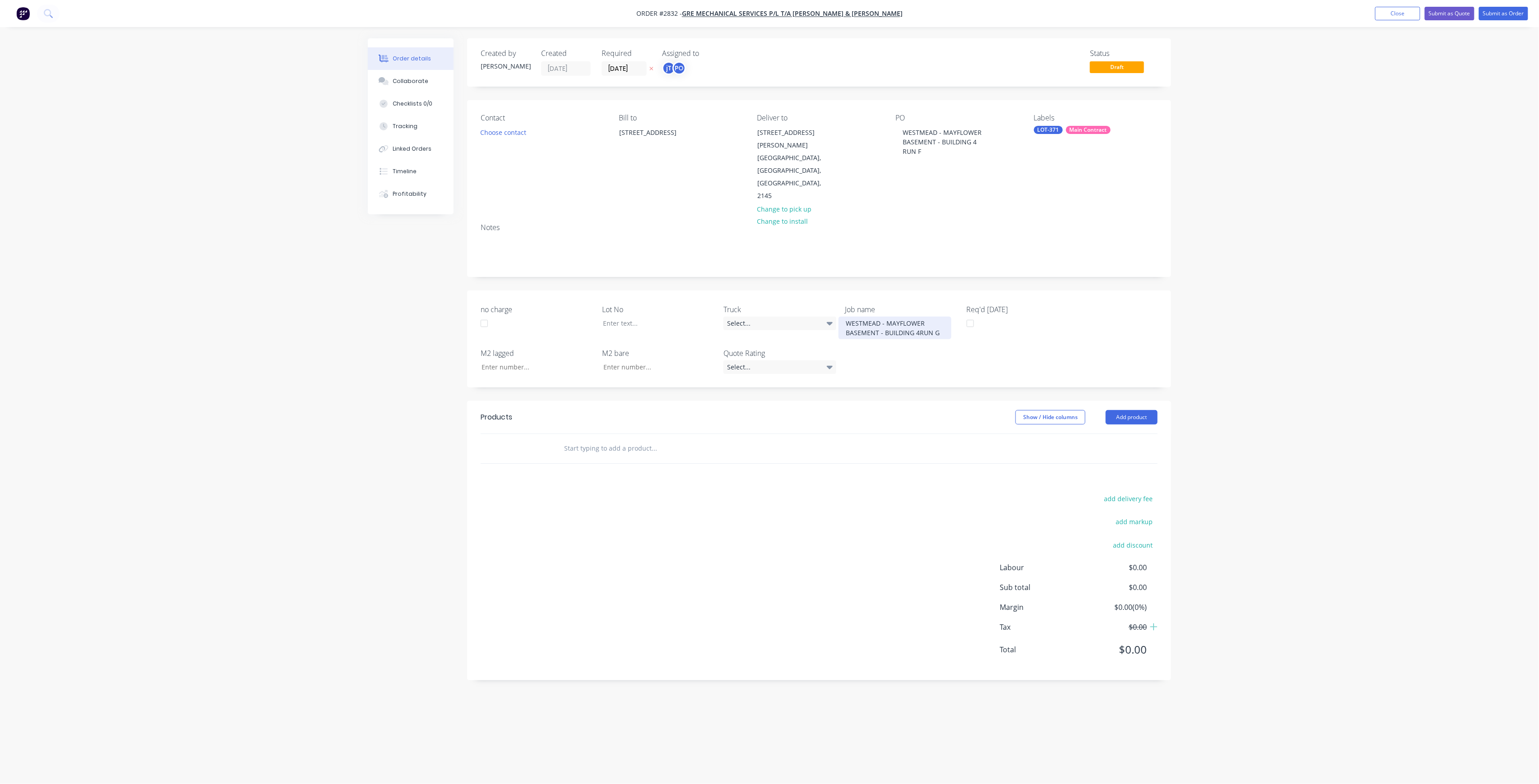
click at [918, 317] on div "WESTMEAD - MAYFLOWER BASEMENT - BUILDING 4RUN G" at bounding box center [894, 328] width 113 height 23
click at [915, 317] on div "WESTMEAD - MAYFLOWER BASEMENT - BUILDING 4 RUN G" at bounding box center [894, 332] width 113 height 32
drag, startPoint x: 609, startPoint y: 283, endPoint x: 613, endPoint y: 280, distance: 5.0
click at [609, 317] on div at bounding box center [652, 324] width 113 height 13
drag, startPoint x: 636, startPoint y: 436, endPoint x: 638, endPoint y: 424, distance: 12.2
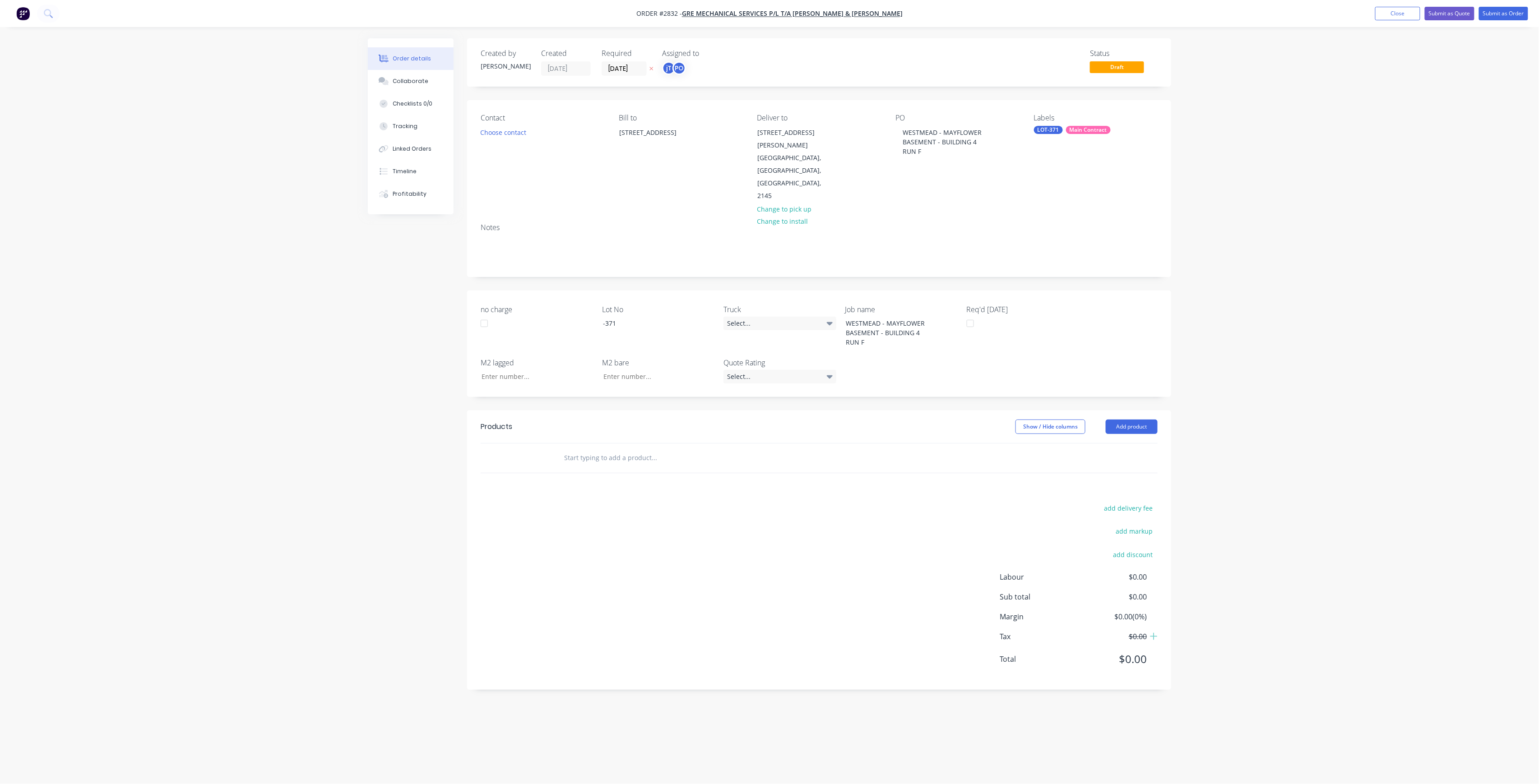
click at [636, 443] on div at bounding box center [714, 458] width 325 height 30
click at [638, 449] on input "text" at bounding box center [653, 458] width 180 height 18
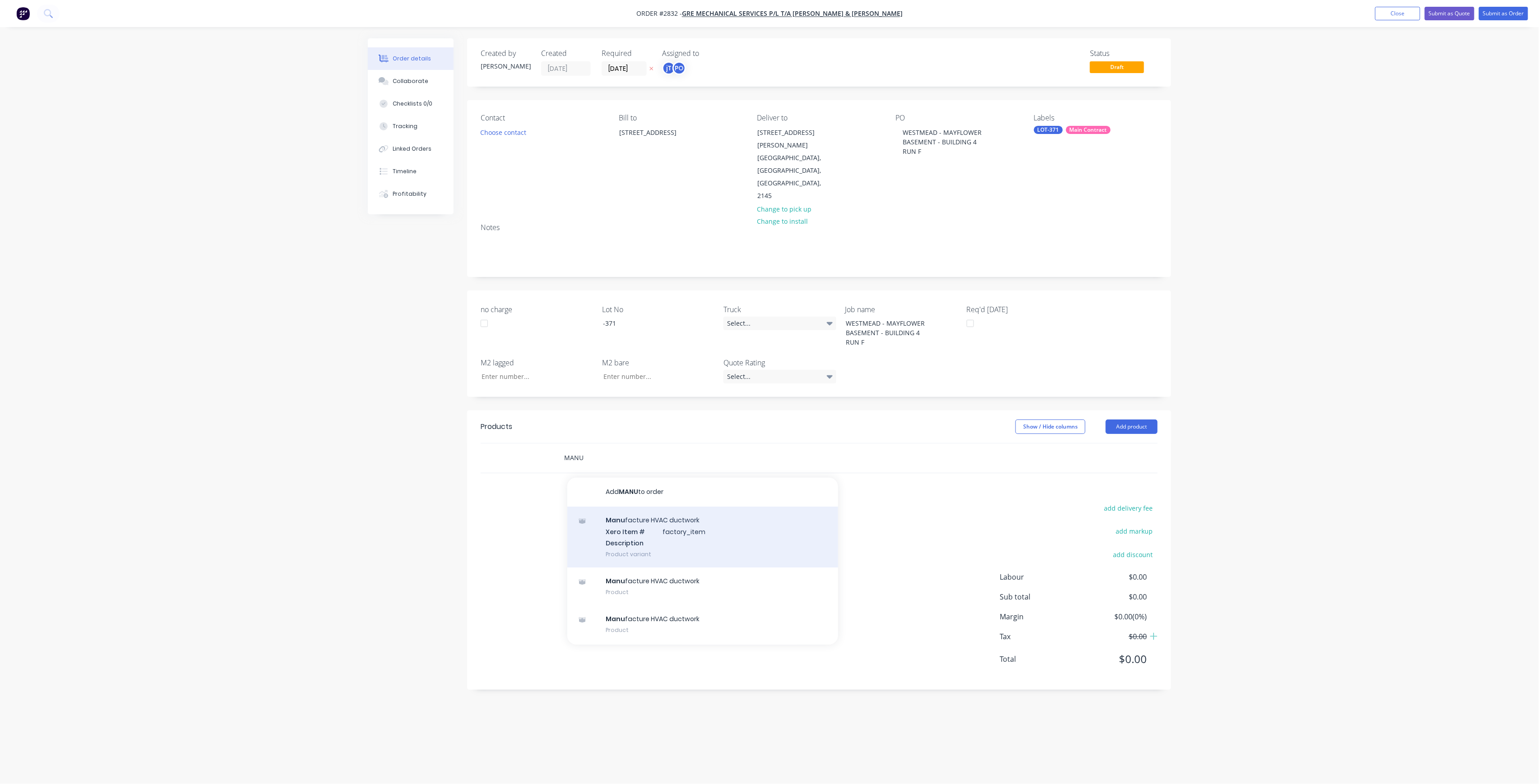
type input "MANU"
click at [658, 506] on div "Manu facture HVAC ductwork Xero Item # factory_item Description Product variant" at bounding box center [702, 537] width 271 height 61
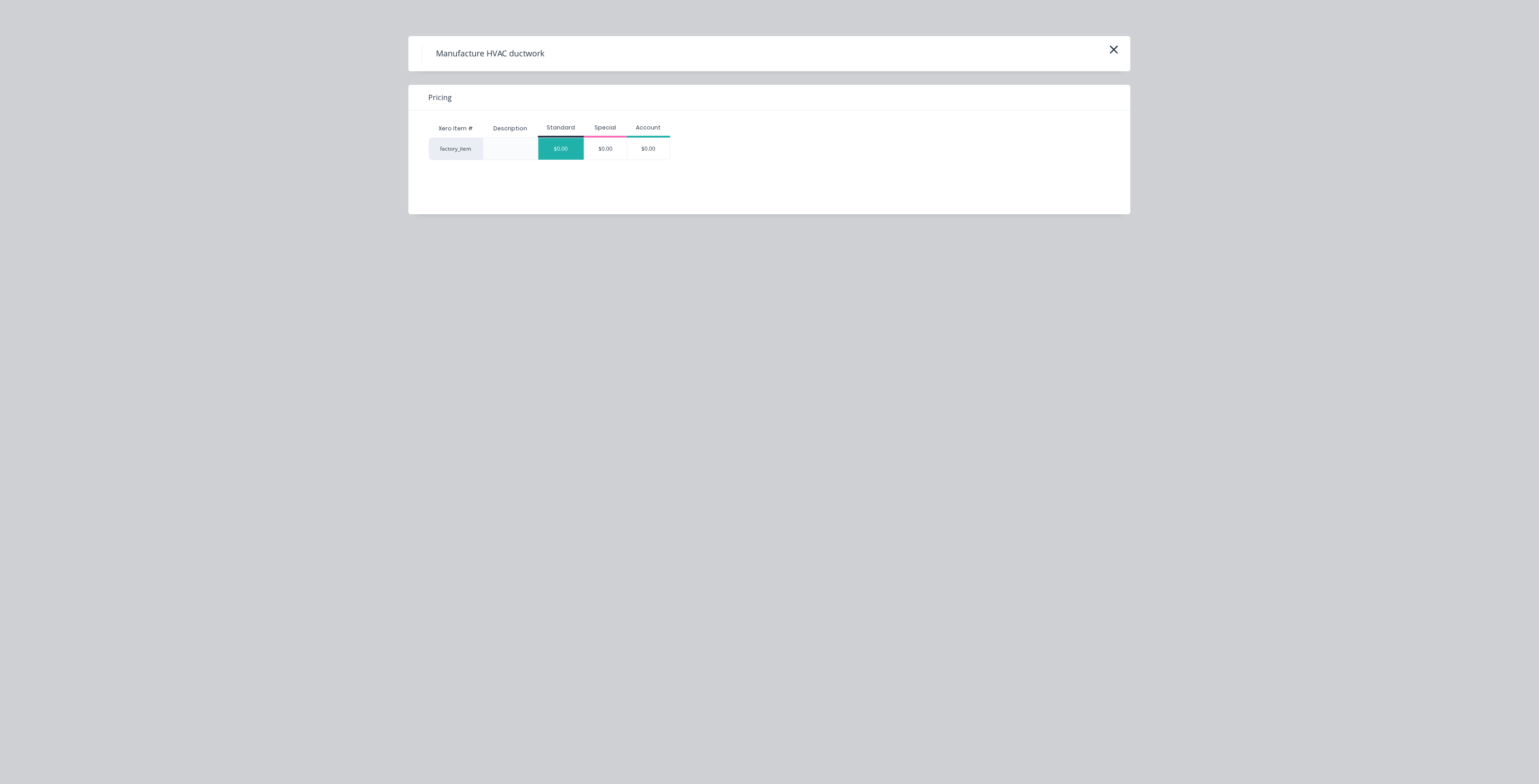
click at [556, 159] on div "$0.00" at bounding box center [561, 148] width 46 height 22
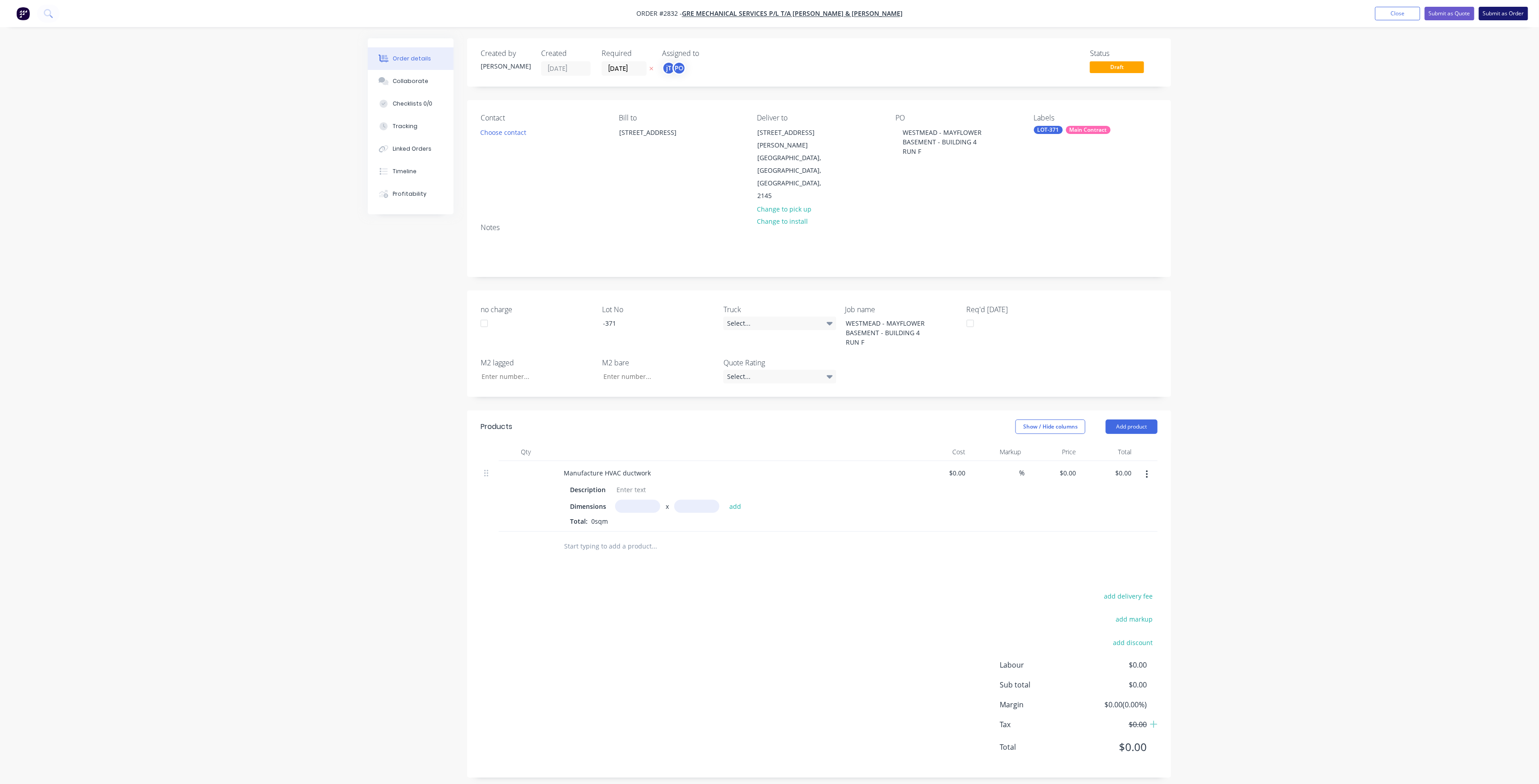
click at [1491, 8] on button "Submit as Order" at bounding box center [1503, 13] width 49 height 13
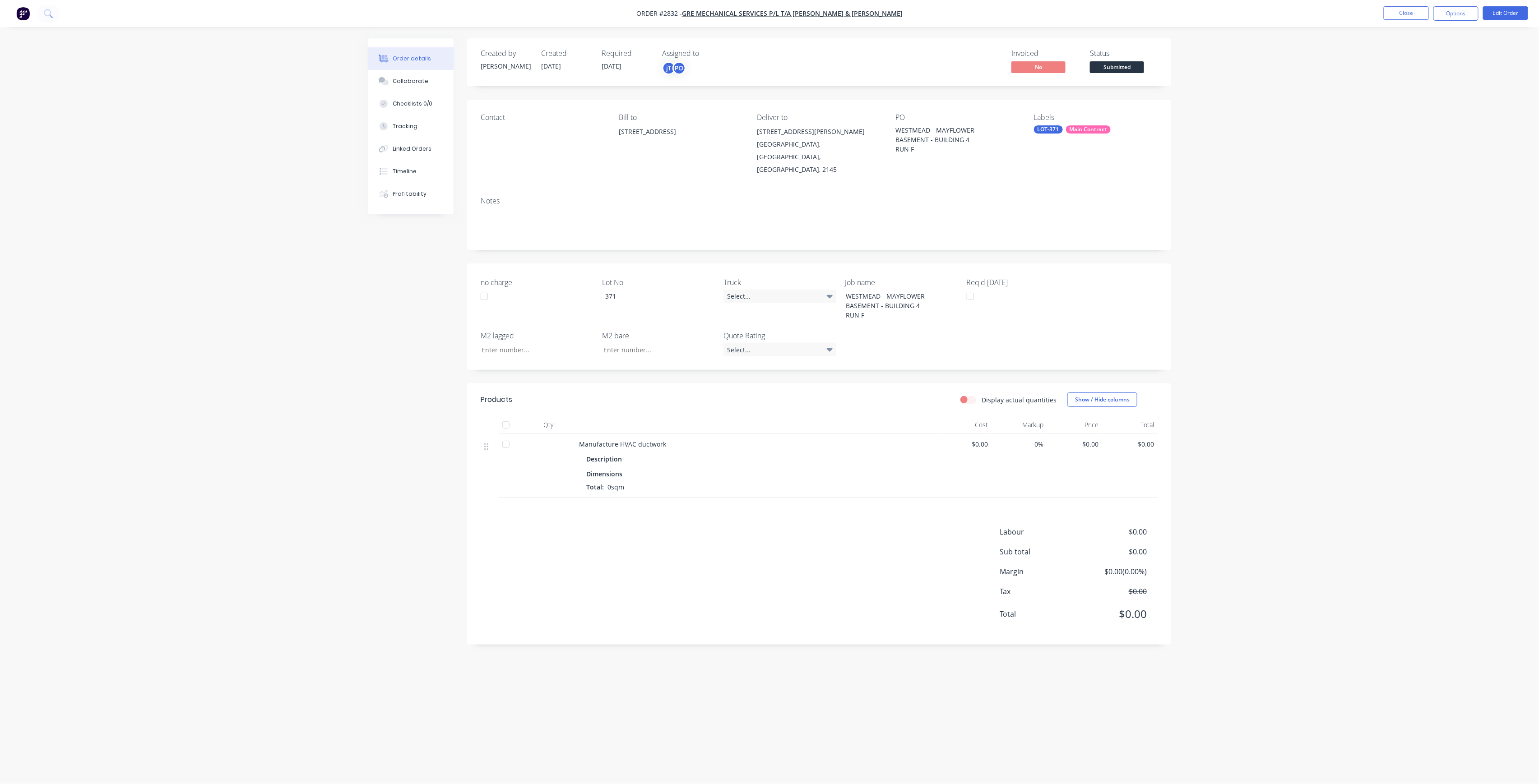
click at [1120, 66] on span "Submitted" at bounding box center [1117, 67] width 55 height 11
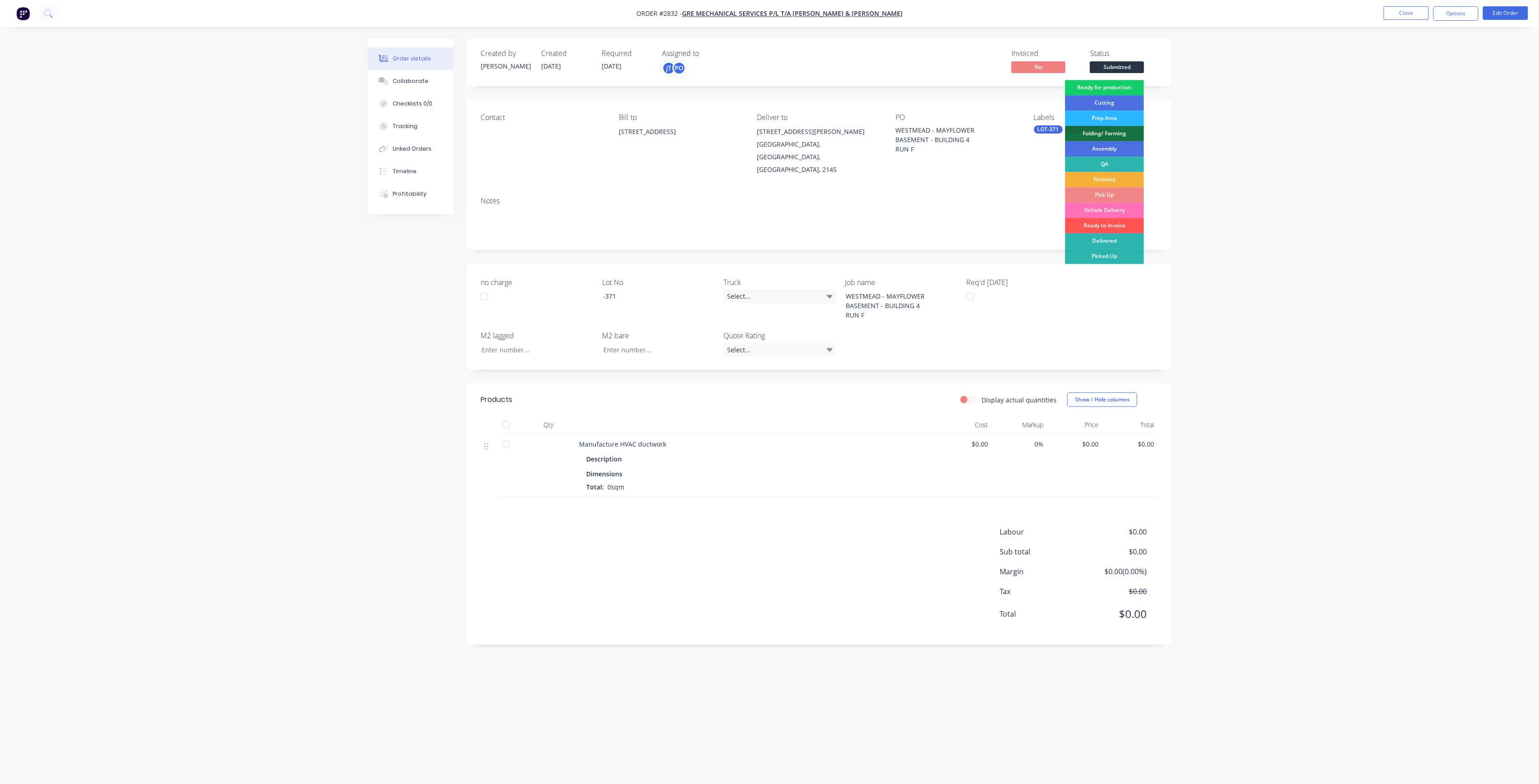
click at [1123, 89] on div "Ready for production" at bounding box center [1104, 87] width 79 height 15
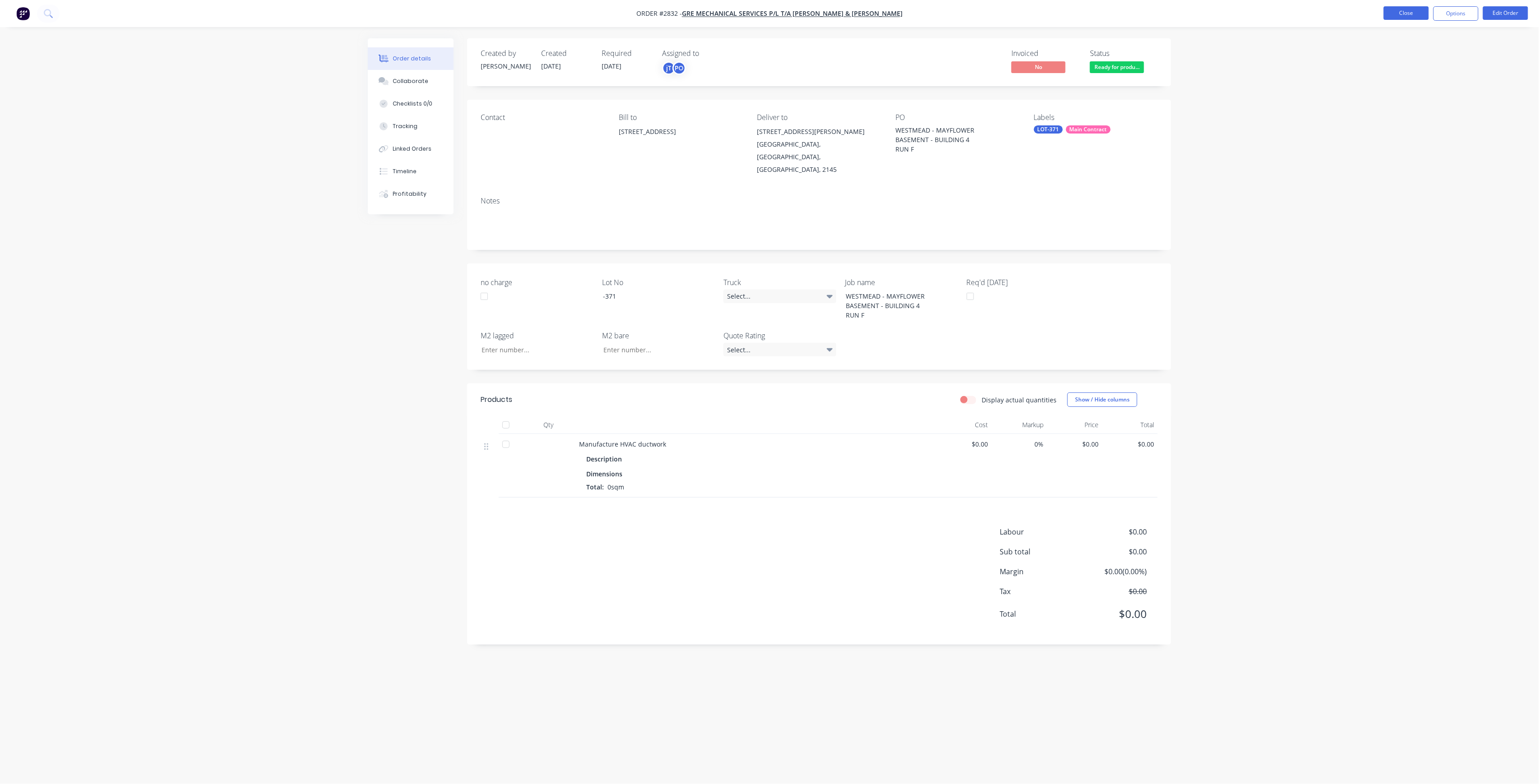
click at [1413, 18] on button "Close" at bounding box center [1406, 13] width 45 height 13
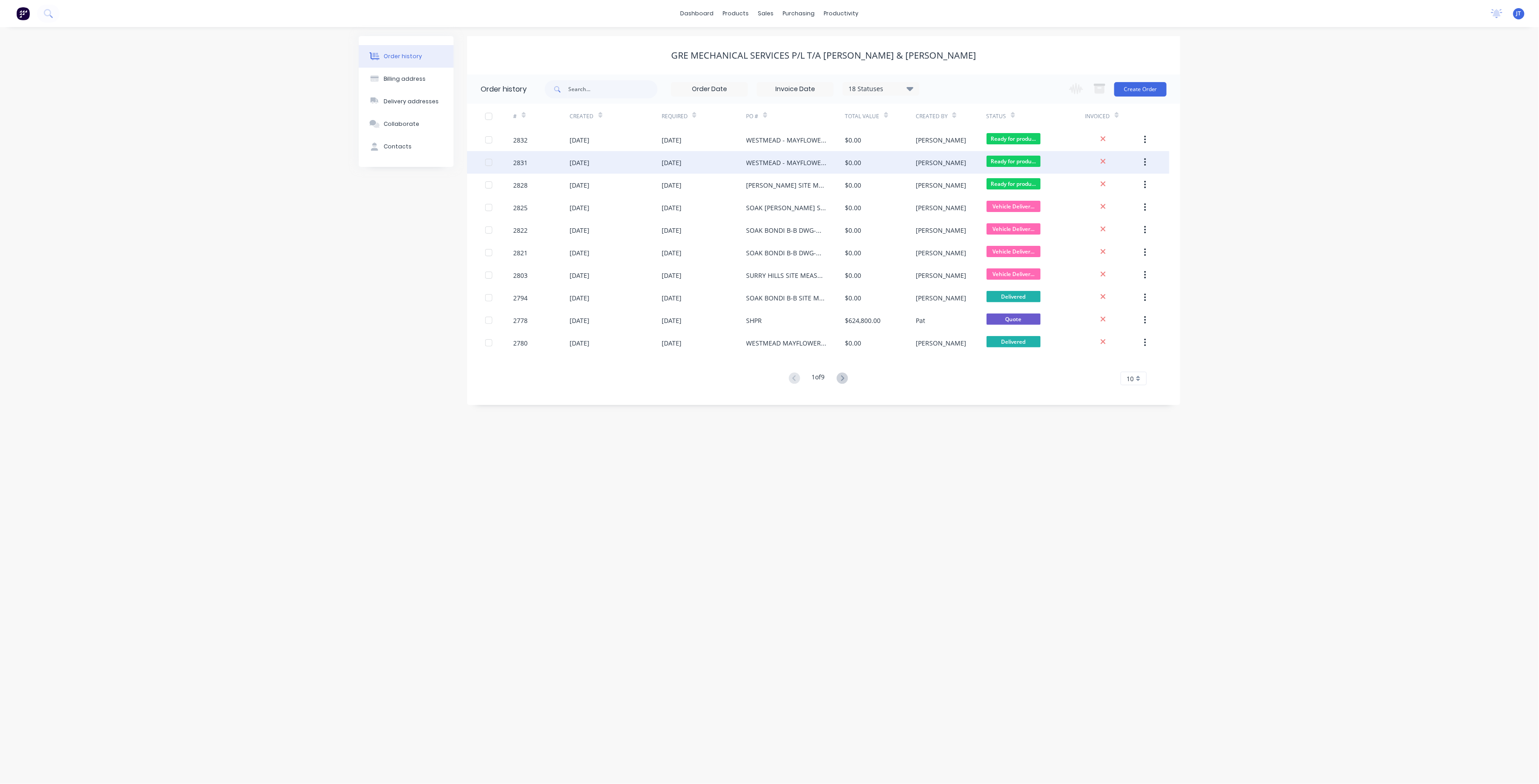
click at [964, 161] on div "[PERSON_NAME]" at bounding box center [950, 163] width 70 height 23
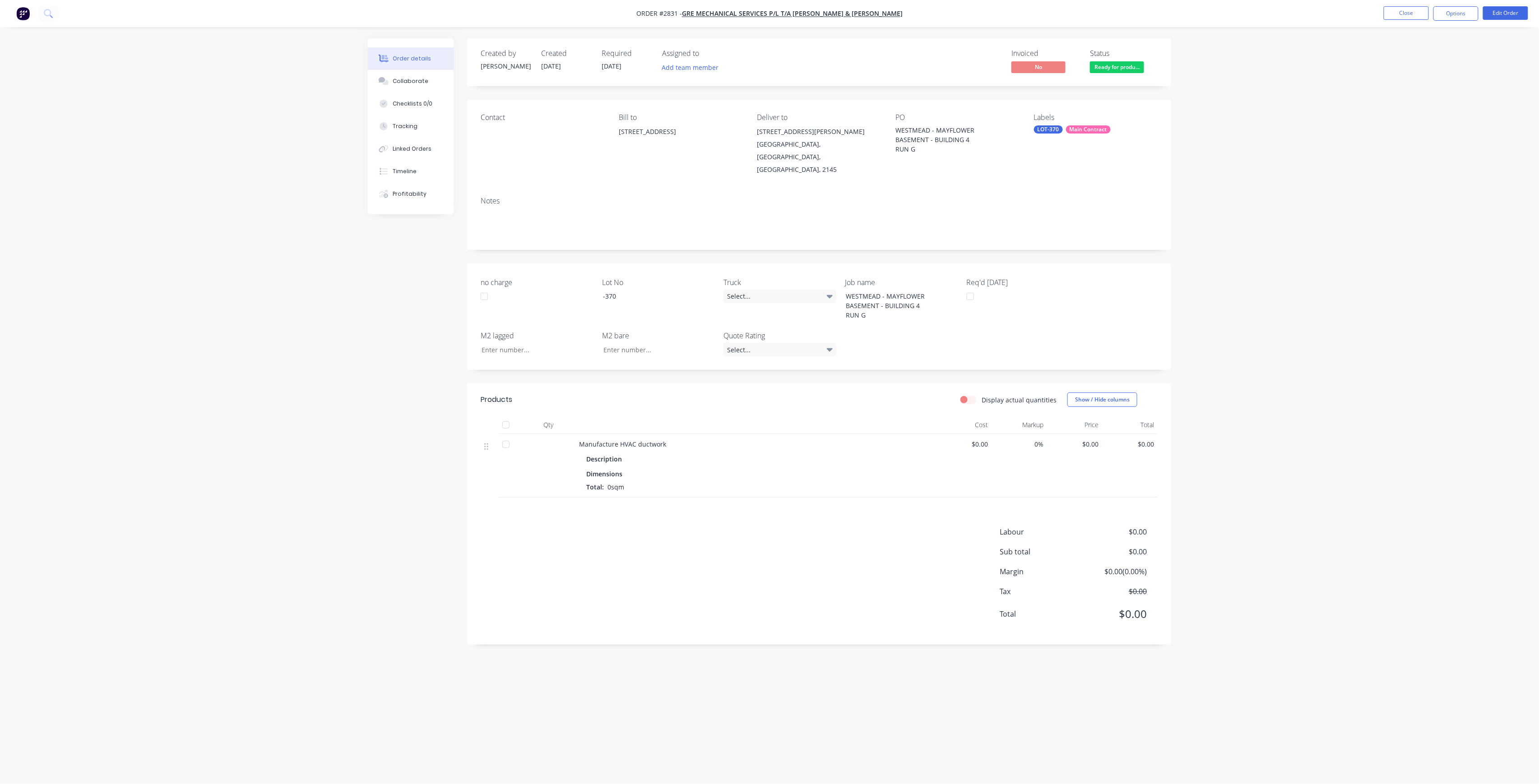
click at [690, 76] on div "Created by [PERSON_NAME] Created [DATE] Required [DATE] Assigned to Add team me…" at bounding box center [819, 62] width 704 height 48
click at [690, 75] on div "Add team member" at bounding box center [707, 68] width 90 height 13
click at [703, 116] on div "[PERSON_NAME] (You)" at bounding box center [735, 118] width 90 height 10
click at [732, 177] on div "[PERSON_NAME]" at bounding box center [735, 181] width 90 height 10
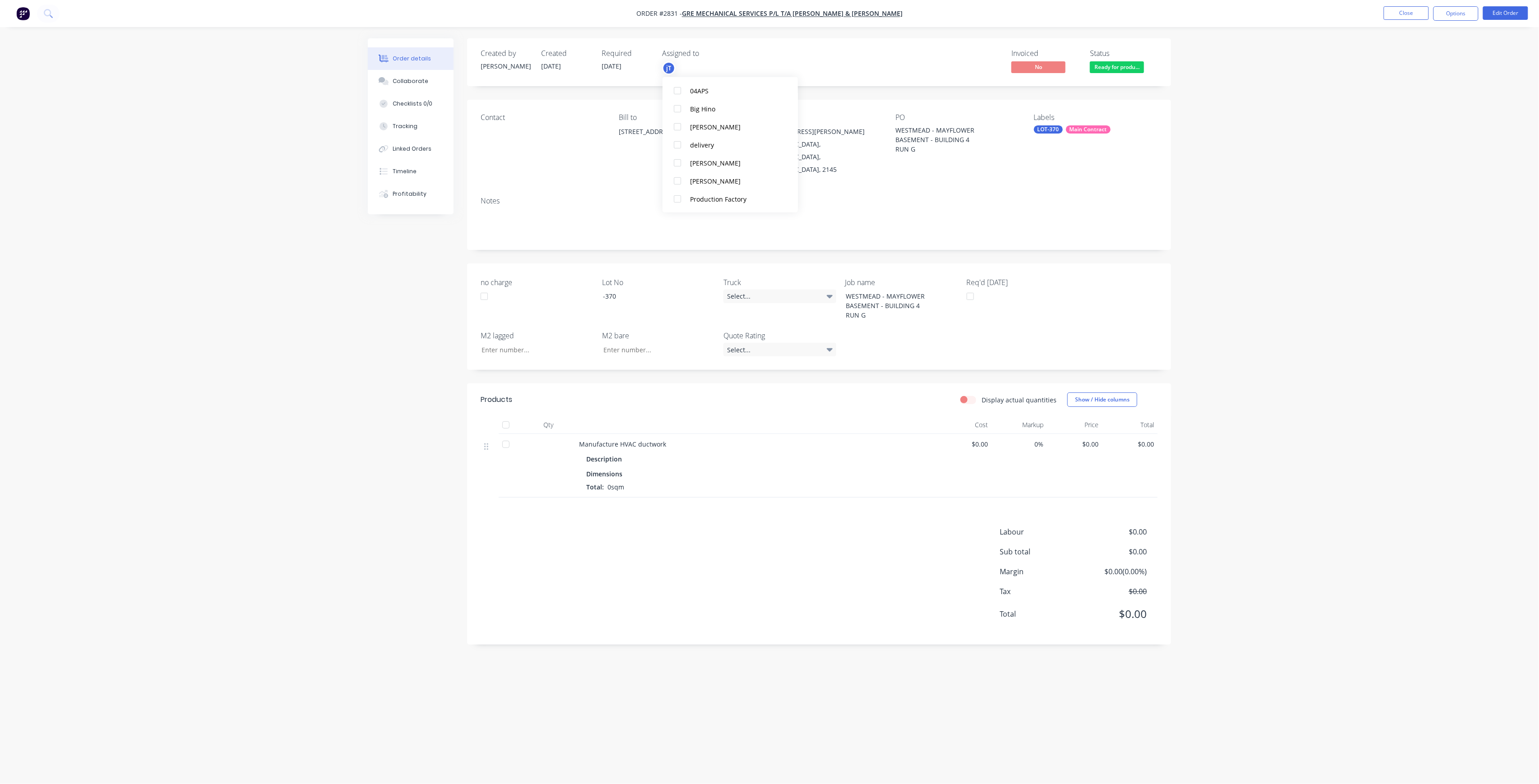
scroll to position [0, 0]
drag, startPoint x: 1364, startPoint y: 266, endPoint x: 1400, endPoint y: 167, distance: 105.3
click at [1367, 257] on div "Order details Collaborate Checklists 0/0 Tracking Linked Orders Timeline Profit…" at bounding box center [769, 392] width 1539 height 784
click at [1393, 13] on button "Close" at bounding box center [1406, 13] width 45 height 13
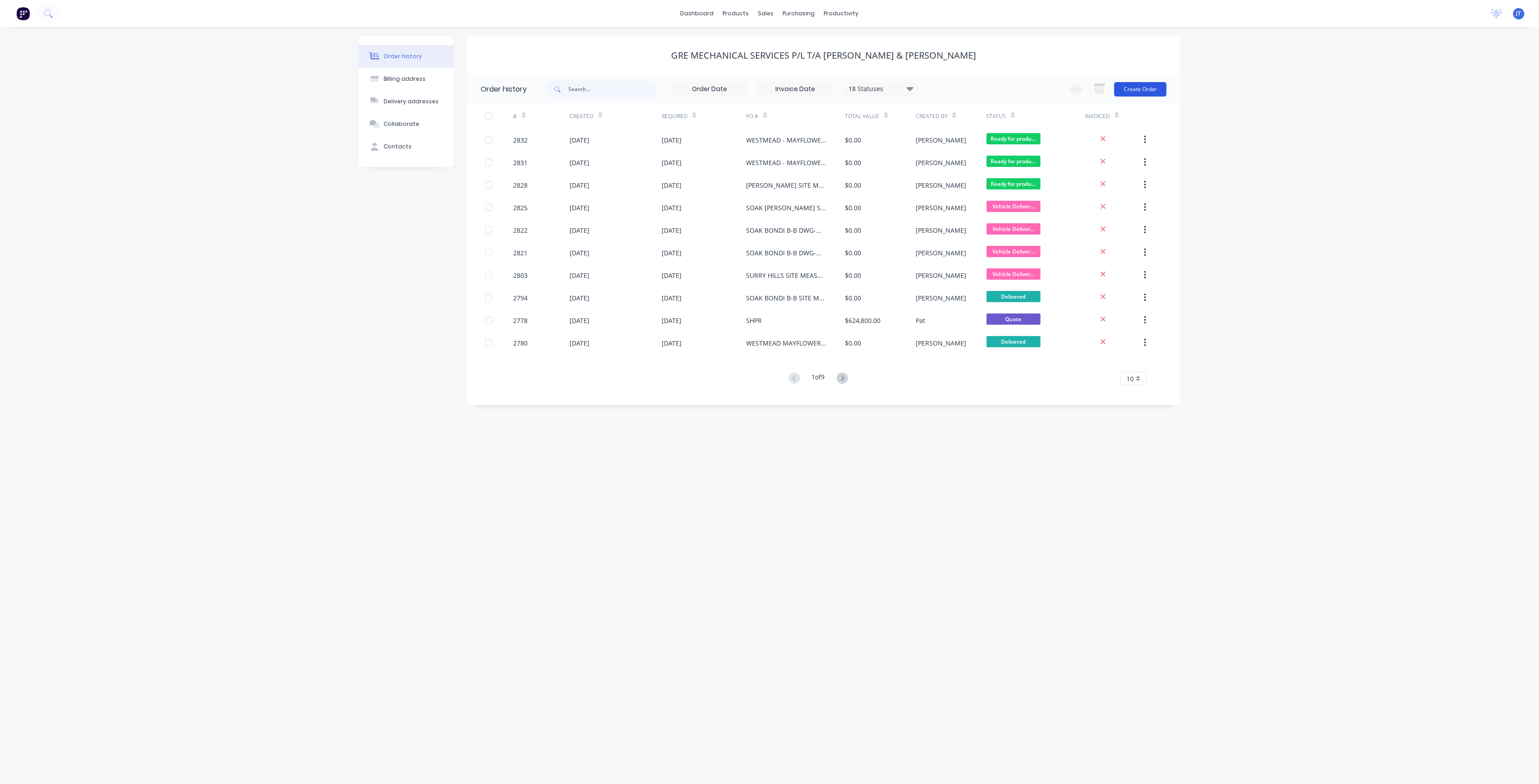
click at [1152, 88] on button "Create Order" at bounding box center [1140, 89] width 53 height 14
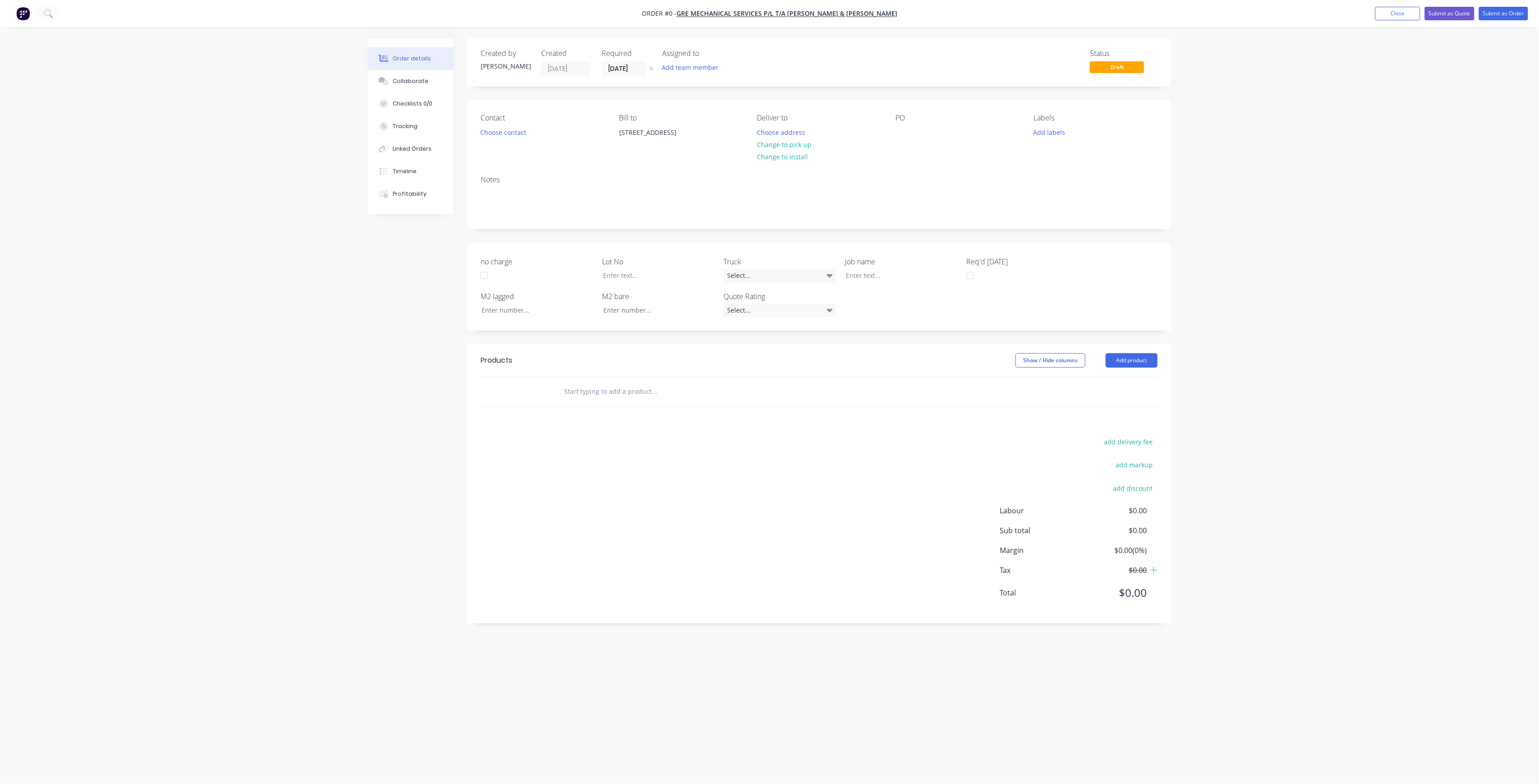
click at [695, 75] on div "Add team member" at bounding box center [707, 68] width 90 height 13
click at [727, 113] on div "[PERSON_NAME] (You)" at bounding box center [735, 118] width 90 height 10
click at [734, 173] on button "[PERSON_NAME]" at bounding box center [730, 181] width 135 height 18
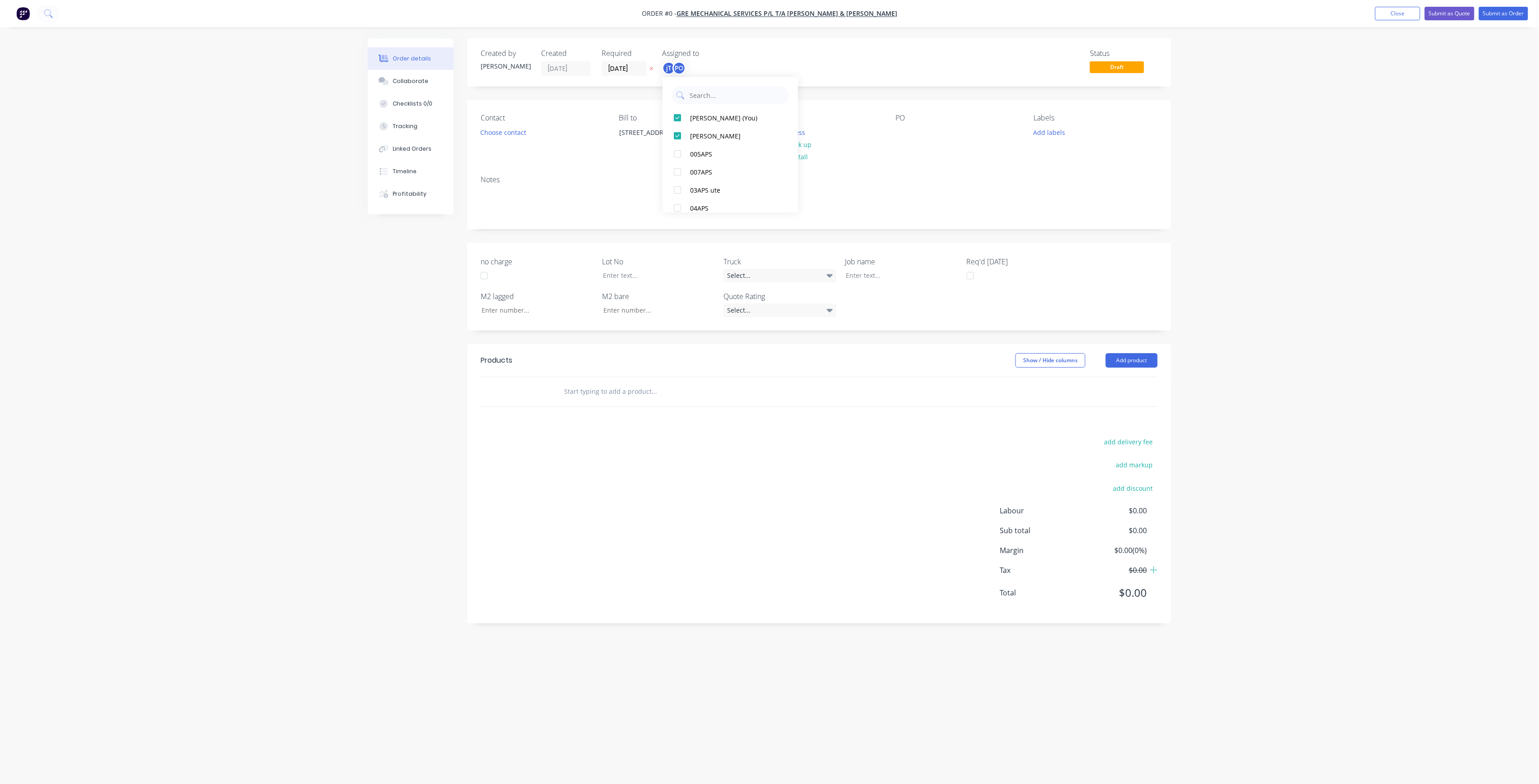
click at [912, 127] on div "Order details Collaborate Checklists 0/0 Tracking Linked Orders Timeline Profit…" at bounding box center [769, 374] width 821 height 673
click at [906, 136] on div at bounding box center [902, 132] width 14 height 13
paste div
drag, startPoint x: 938, startPoint y: 139, endPoint x: 947, endPoint y: 144, distance: 10.3
click at [939, 139] on div "WESTMEAD - MAYFLOWERBASEMENT - BUILDING 4RUN G" at bounding box center [952, 141] width 113 height 32
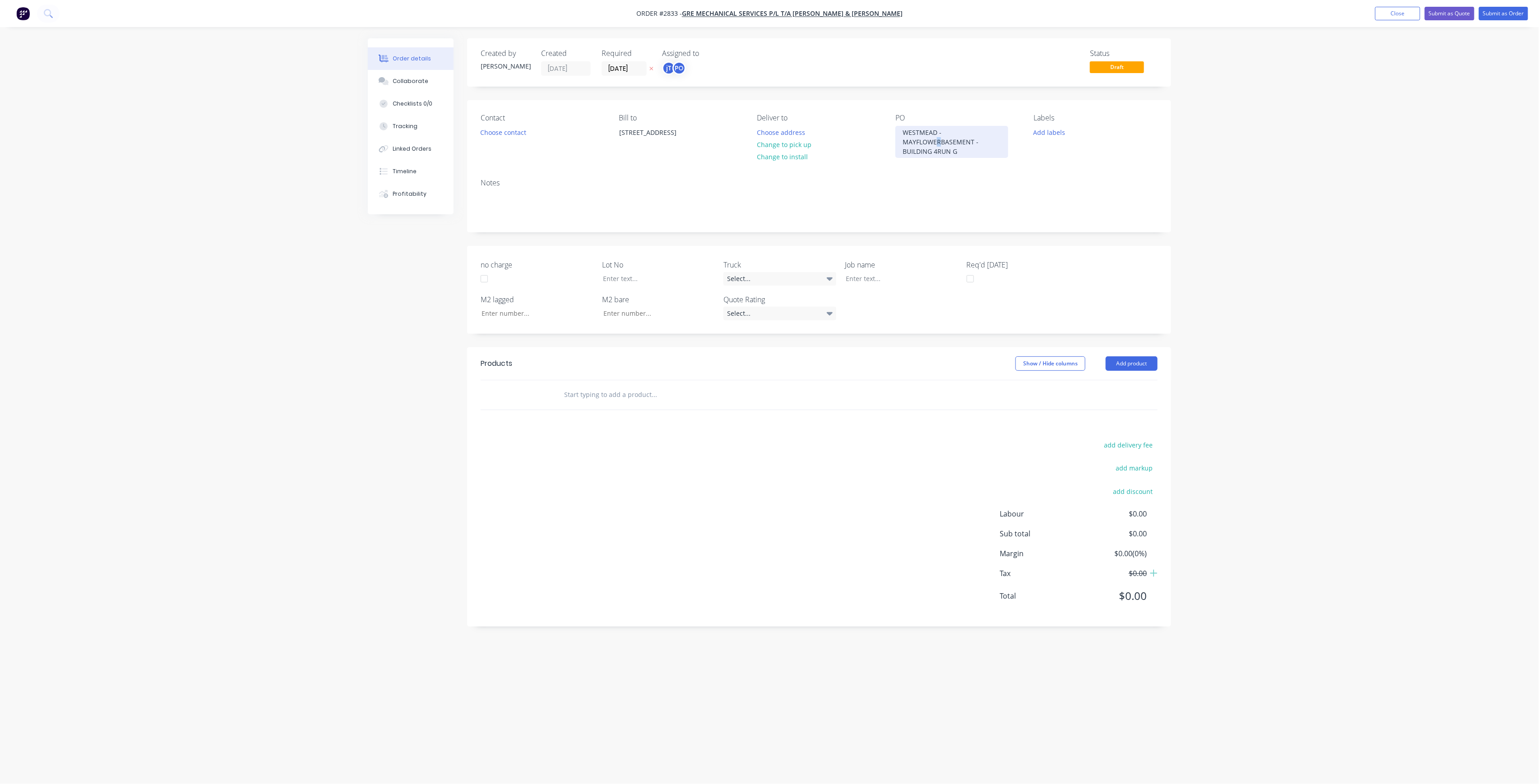
click at [941, 141] on div "WESTMEAD - MAYFLOWERBASEMENT - BUILDING 4RUN G" at bounding box center [952, 141] width 113 height 32
click at [975, 140] on div "WESTMEAD - MAYFLOWER BASEMENT - BUILDING 4RUN G" at bounding box center [949, 137] width 108 height 23
click at [969, 150] on div "WESTMEAD - MAYFLOWER BASEMENT - BUILDING 4 RUN G" at bounding box center [942, 141] width 94 height 32
drag, startPoint x: 955, startPoint y: 154, endPoint x: 905, endPoint y: 132, distance: 54.6
click at [905, 132] on div "WESTMEAD - MAYFLOWER BASEMENT - BUILDING 4 RUN E" at bounding box center [942, 141] width 94 height 32
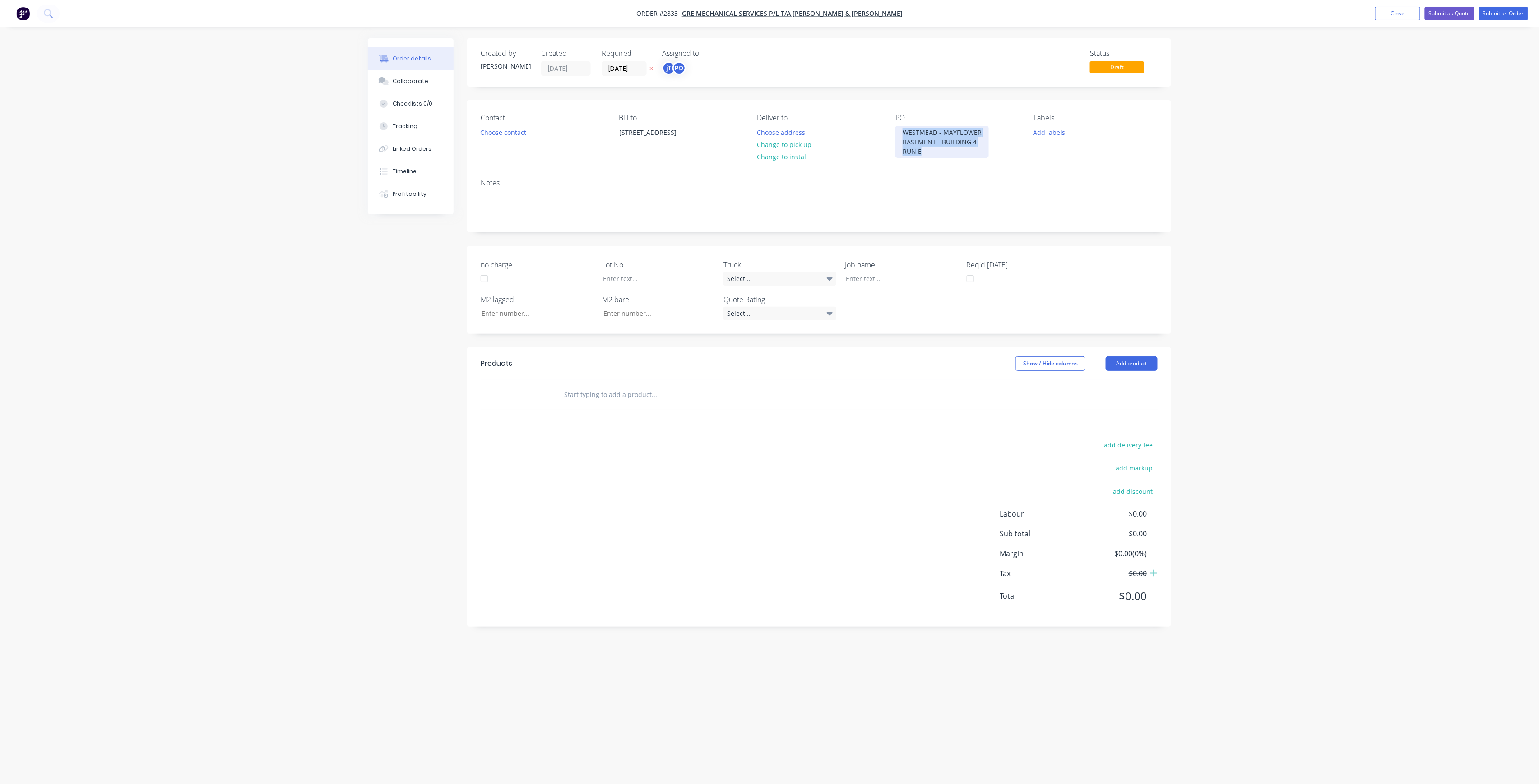
copy div "WESTMEAD - MAYFLOWER BASEMENT - BUILDING 4 RUN E"
click at [864, 280] on div at bounding box center [894, 279] width 113 height 13
paste div
drag, startPoint x: 883, startPoint y: 289, endPoint x: 899, endPoint y: 293, distance: 16.5
click at [883, 289] on div "WESTMEAD - MAYFLOWERBASEMENT - BUILDING 4RUN E" at bounding box center [894, 287] width 113 height 32
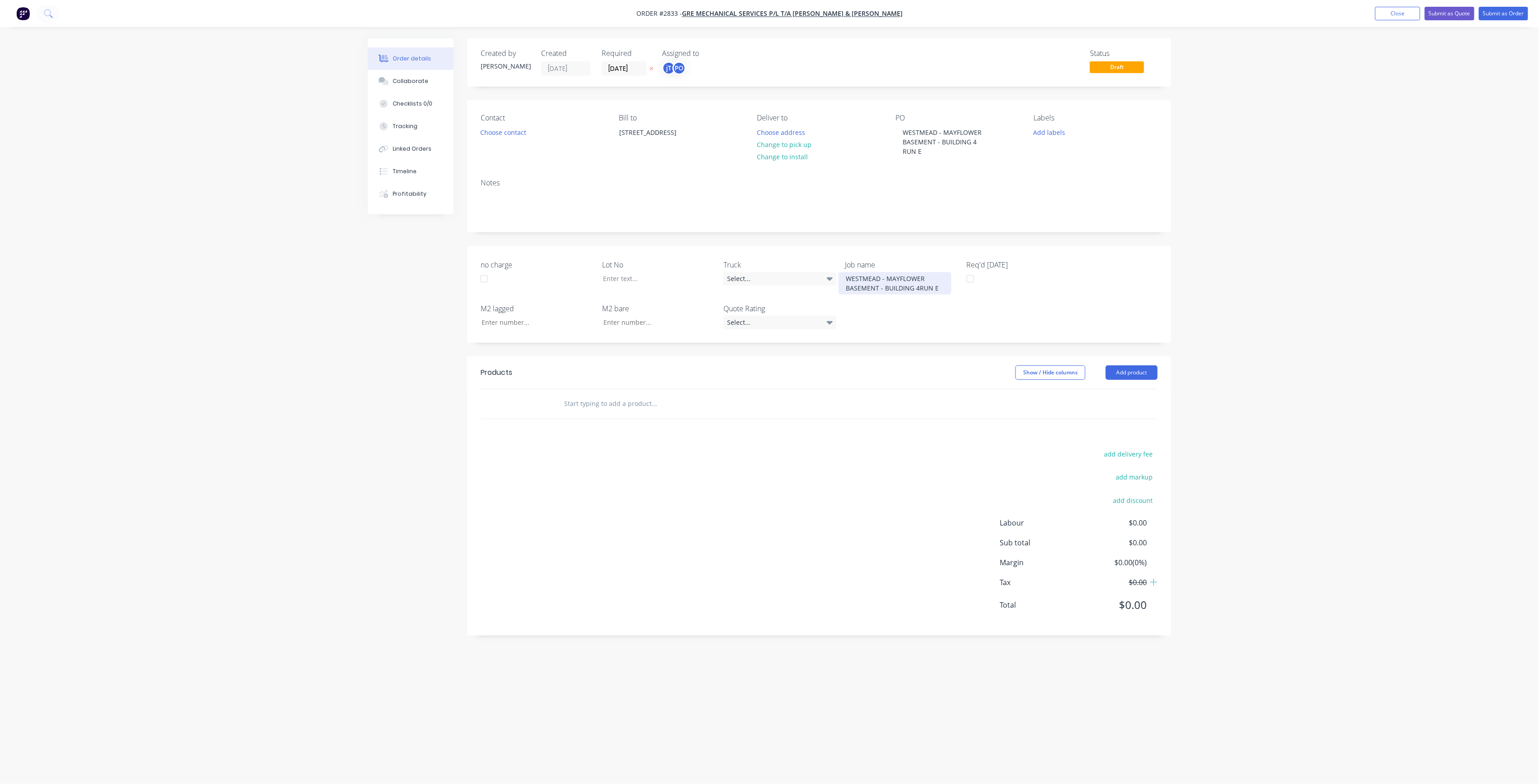
click at [917, 286] on div "WESTMEAD - MAYFLOWER BASEMENT - BUILDING 4RUN E" at bounding box center [894, 283] width 113 height 23
drag, startPoint x: 1036, startPoint y: 131, endPoint x: 1046, endPoint y: 115, distance: 18.9
click at [1036, 131] on button "Add labels" at bounding box center [1049, 131] width 41 height 12
click at [1067, 155] on input "text" at bounding box center [1108, 158] width 94 height 18
drag, startPoint x: 1083, startPoint y: 210, endPoint x: 1083, endPoint y: 203, distance: 7.0
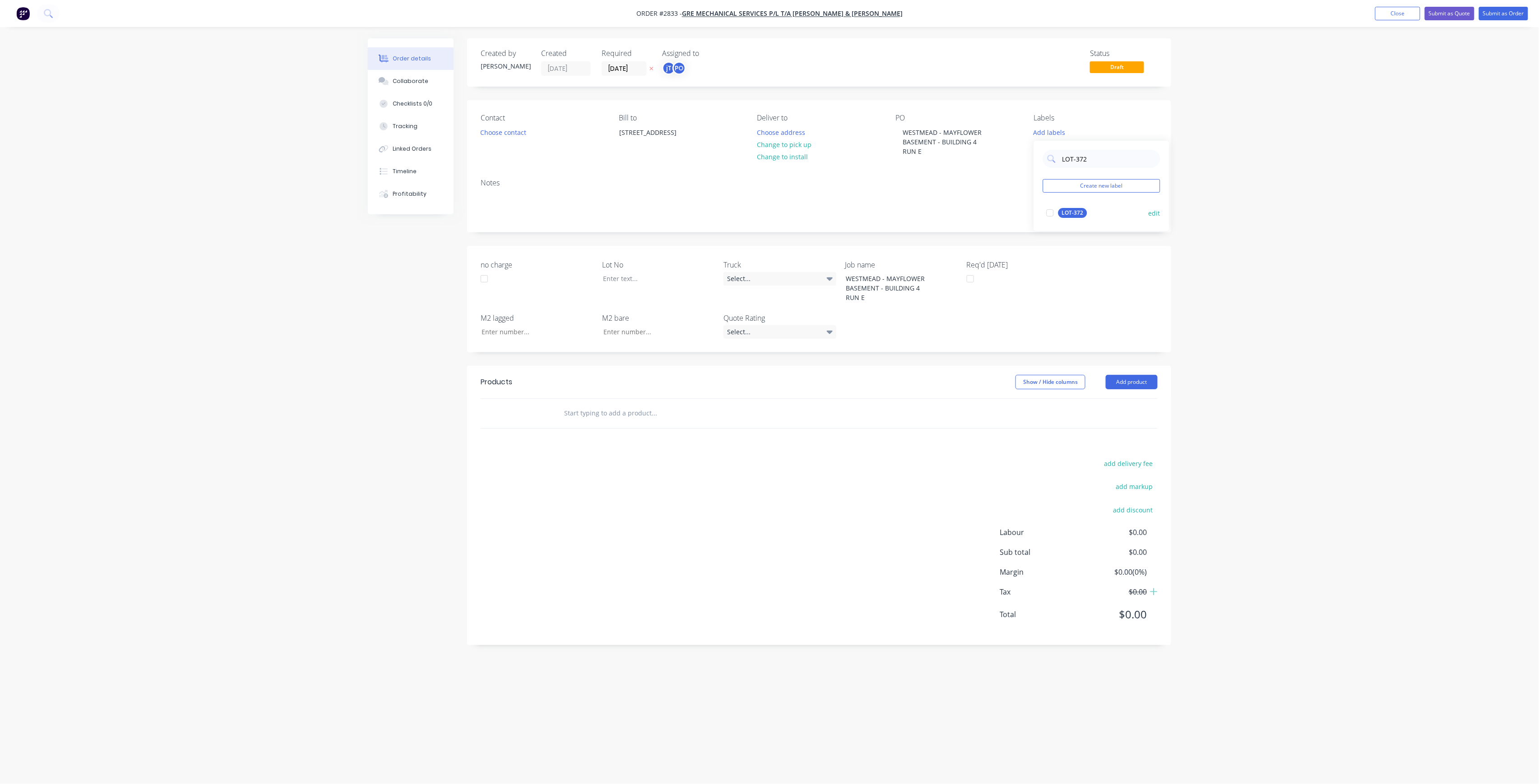
click at [1081, 210] on div "LOT-372" at bounding box center [1073, 213] width 29 height 10
click at [1104, 157] on input "LOT-372" at bounding box center [1108, 154] width 94 height 18
type input "MAIN"
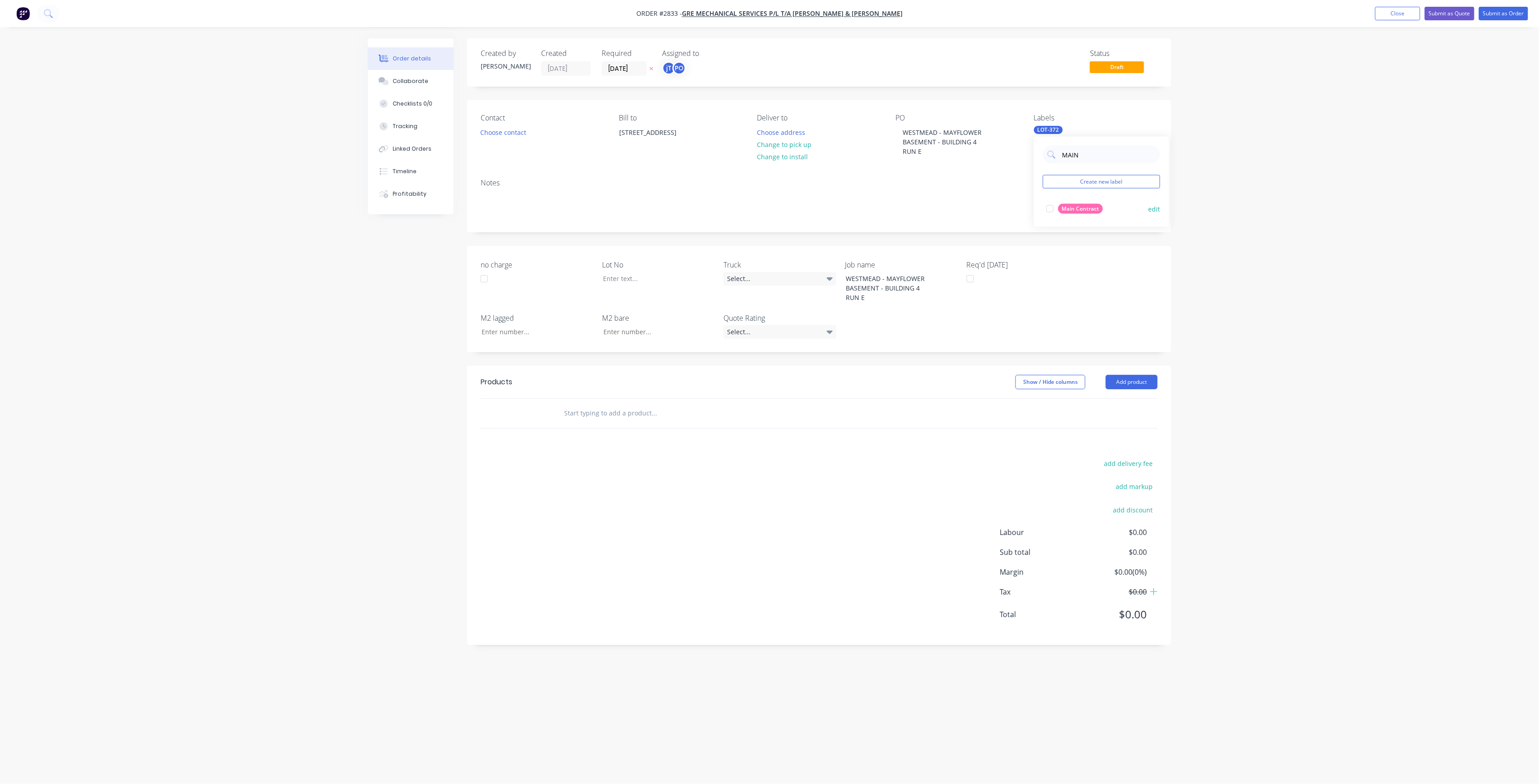
click at [1092, 206] on div "Main Contract" at bounding box center [1080, 209] width 45 height 10
click at [1205, 204] on div "Order details Collaborate Checklists 0/0 Tracking Linked Orders Timeline Profit…" at bounding box center [769, 392] width 1539 height 784
click at [673, 283] on div at bounding box center [652, 279] width 113 height 13
click at [595, 405] on input "text" at bounding box center [653, 413] width 180 height 18
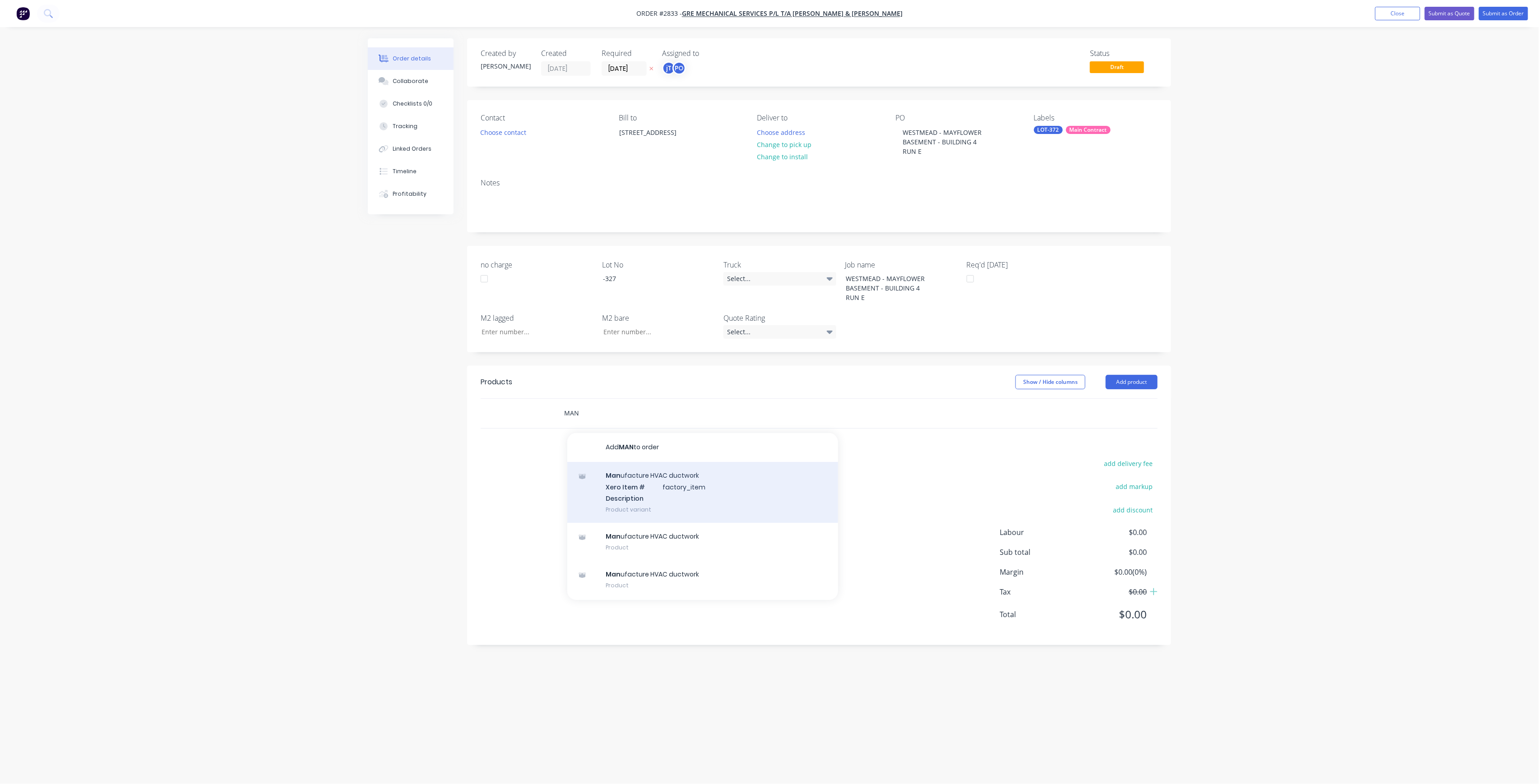
type input "MAN"
click at [598, 482] on div "Man ufacture HVAC ductwork Xero Item # factory_item Description Product variant" at bounding box center [702, 492] width 271 height 61
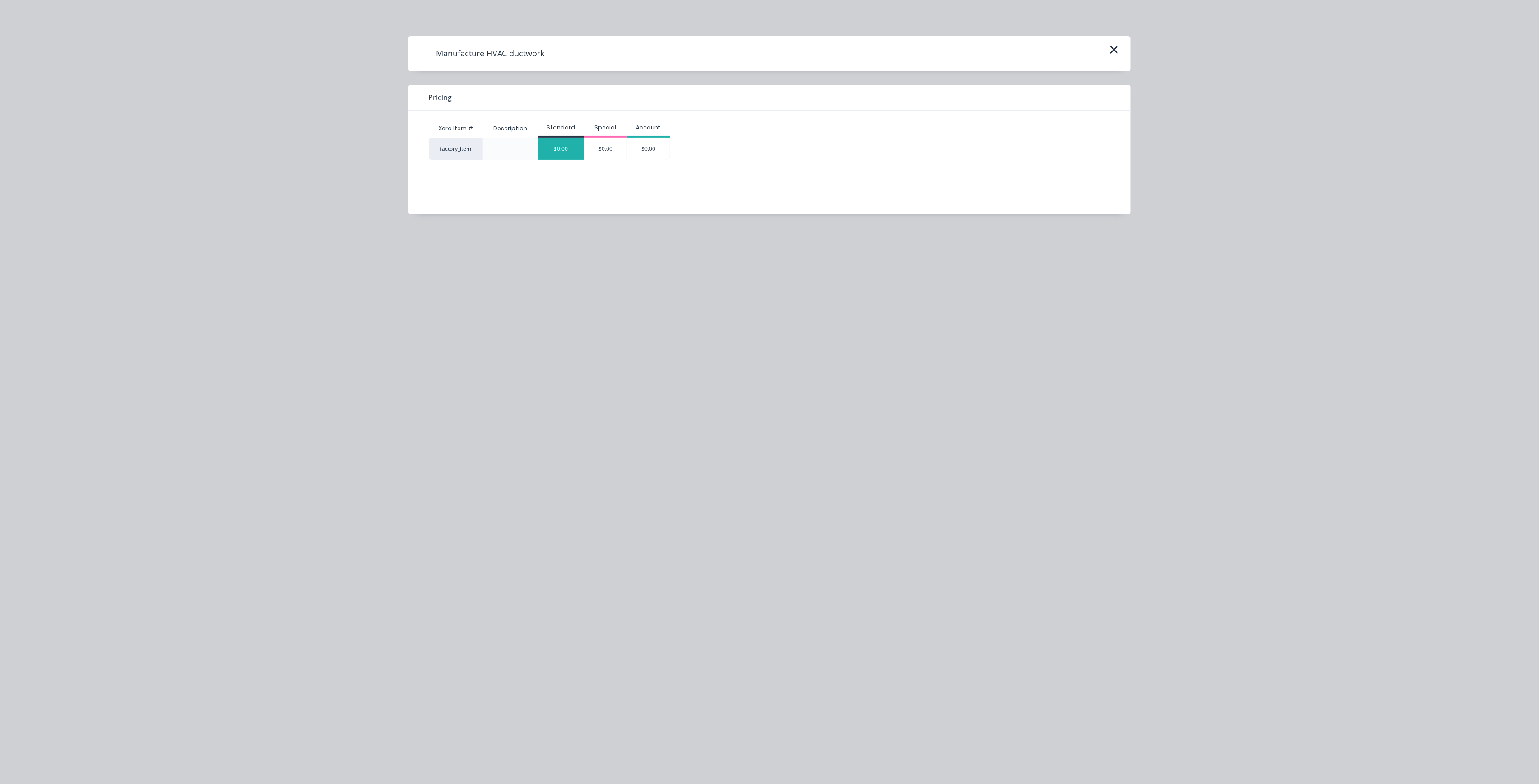
click at [560, 154] on div "$0.00" at bounding box center [561, 148] width 46 height 22
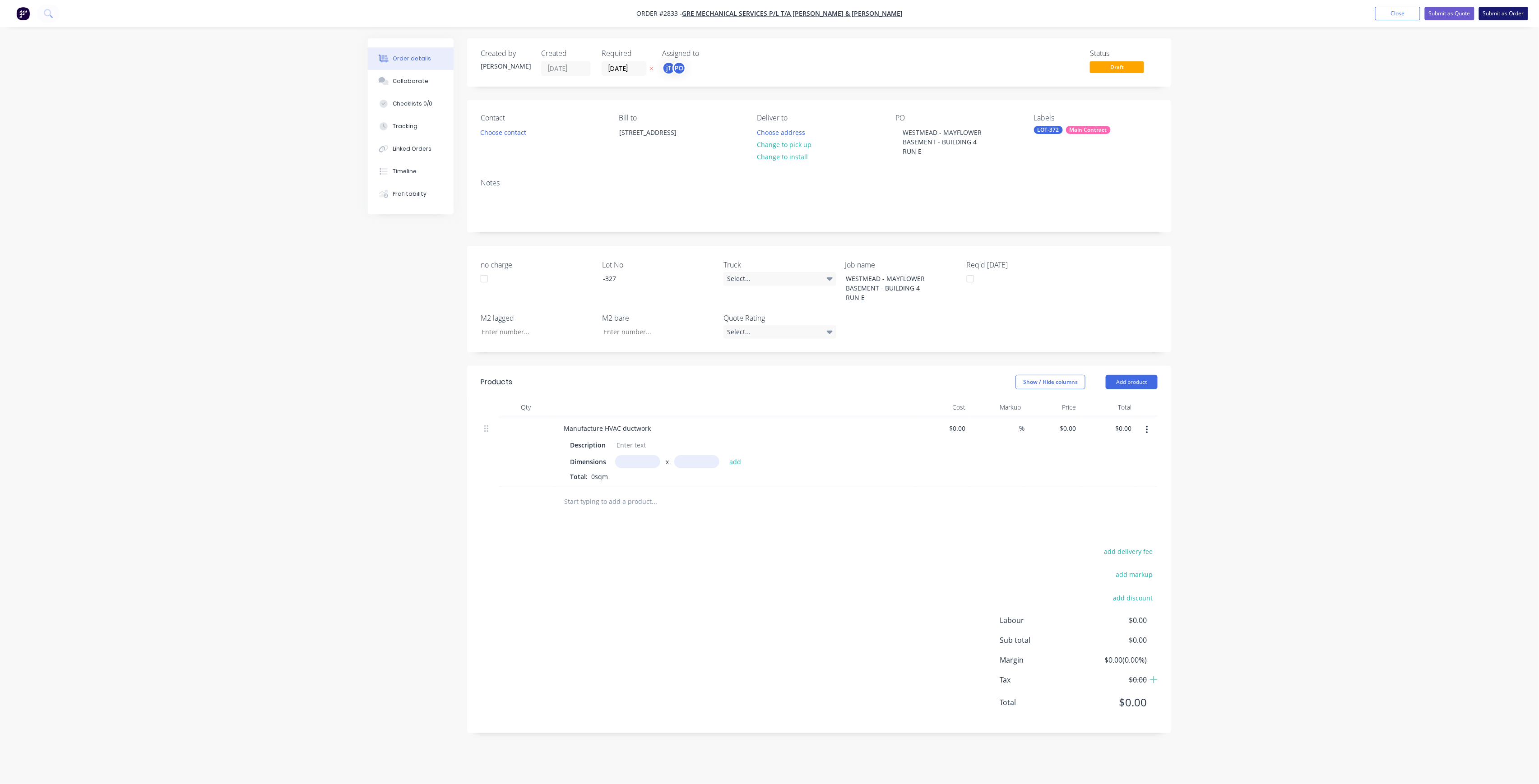
drag, startPoint x: 1508, startPoint y: 11, endPoint x: 1501, endPoint y: 10, distance: 7.1
click at [1508, 10] on button "Submit as Order" at bounding box center [1503, 13] width 49 height 13
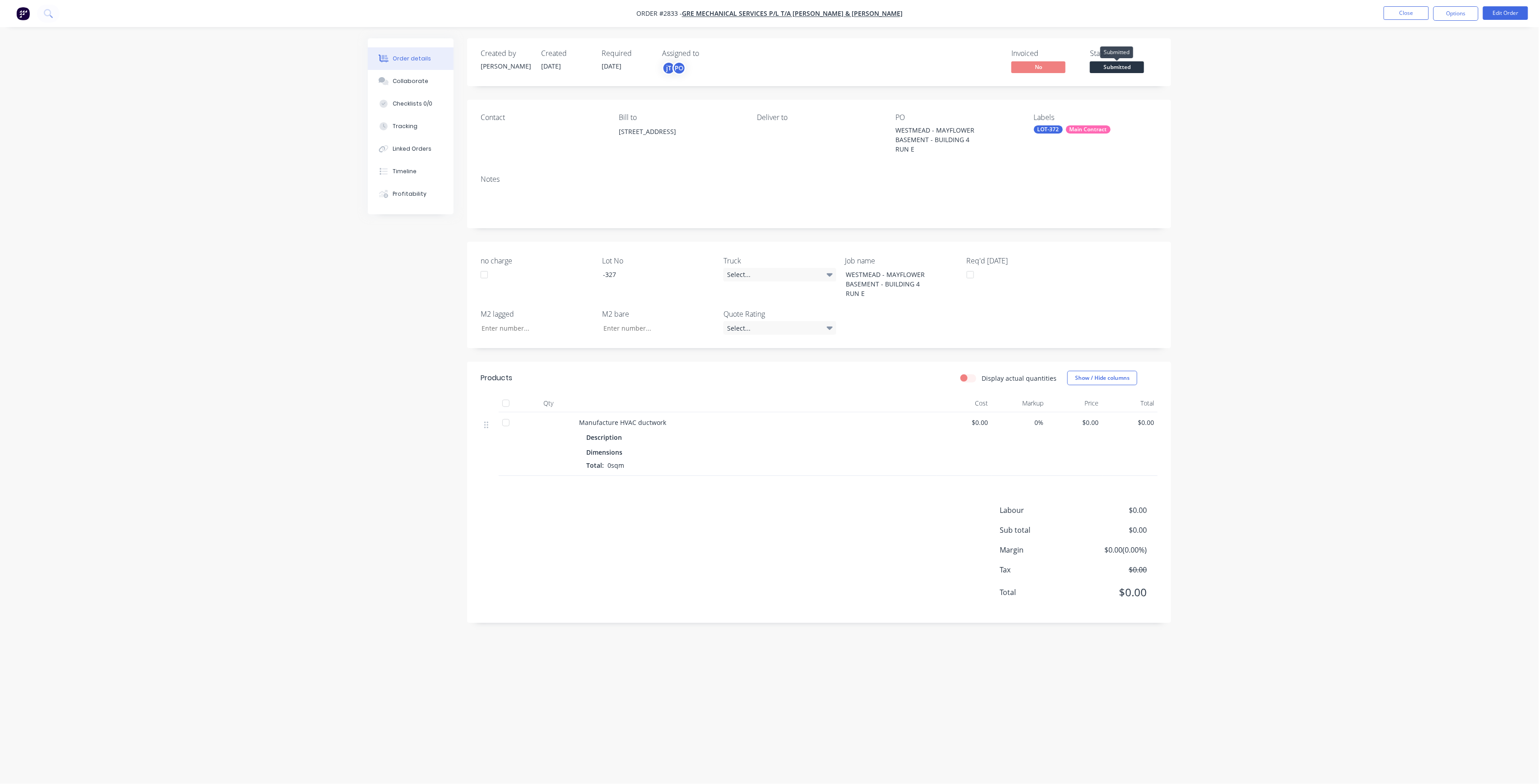
drag, startPoint x: 1121, startPoint y: 65, endPoint x: 1118, endPoint y: 69, distance: 5.0
click at [1120, 65] on span "Submitted" at bounding box center [1117, 67] width 55 height 11
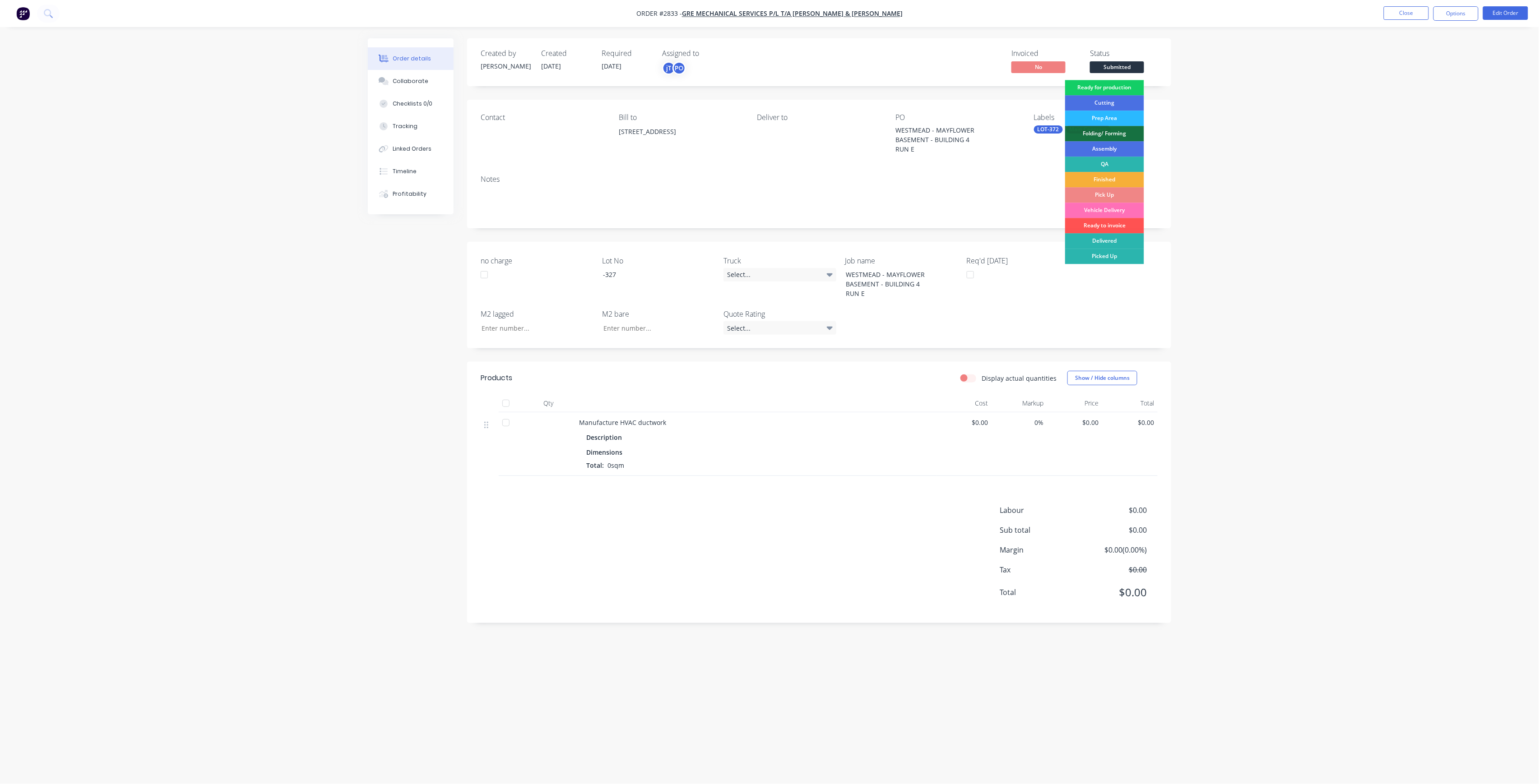
click at [1108, 85] on div "Ready for production" at bounding box center [1104, 87] width 79 height 15
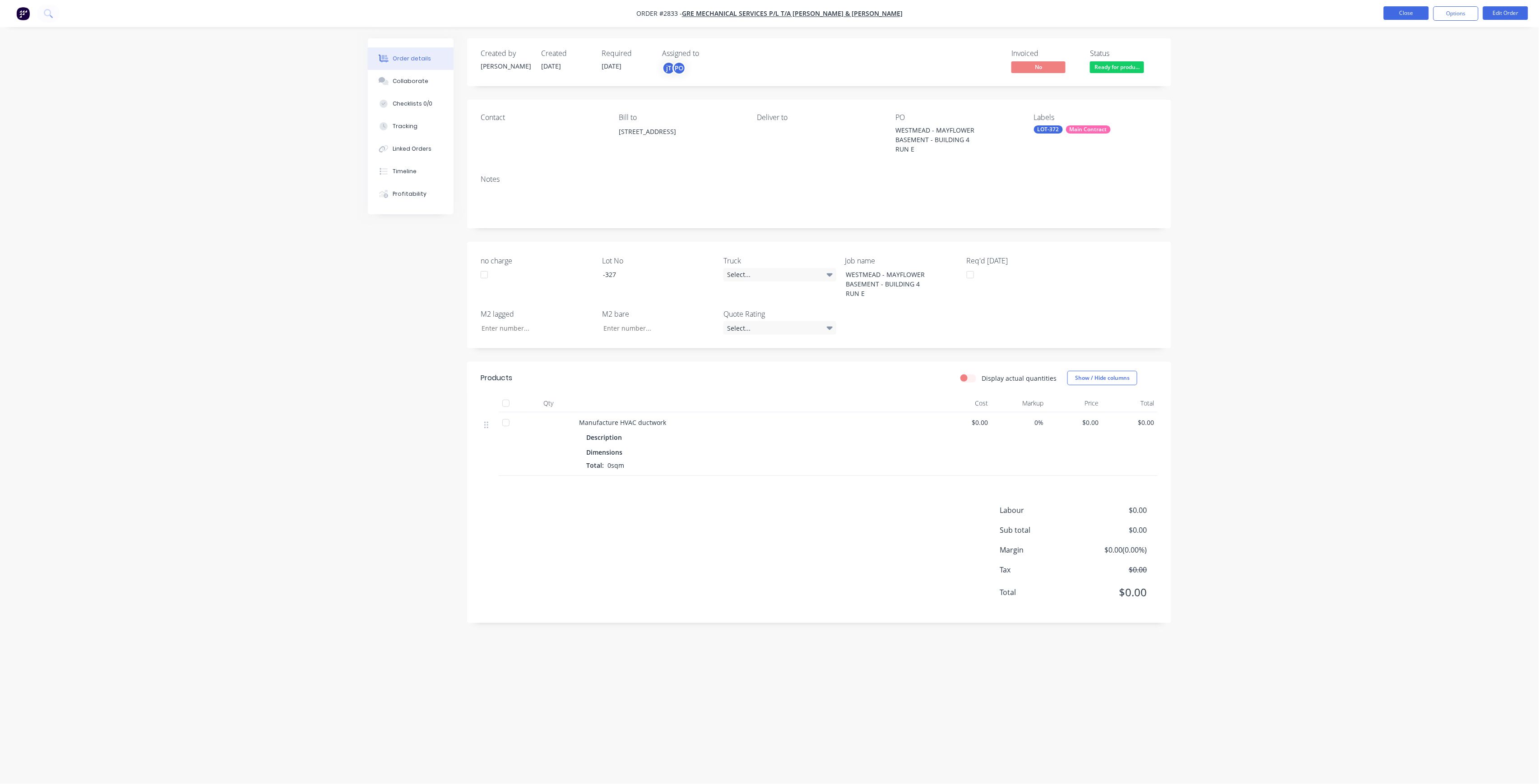
click at [1397, 11] on button "Close" at bounding box center [1406, 13] width 45 height 13
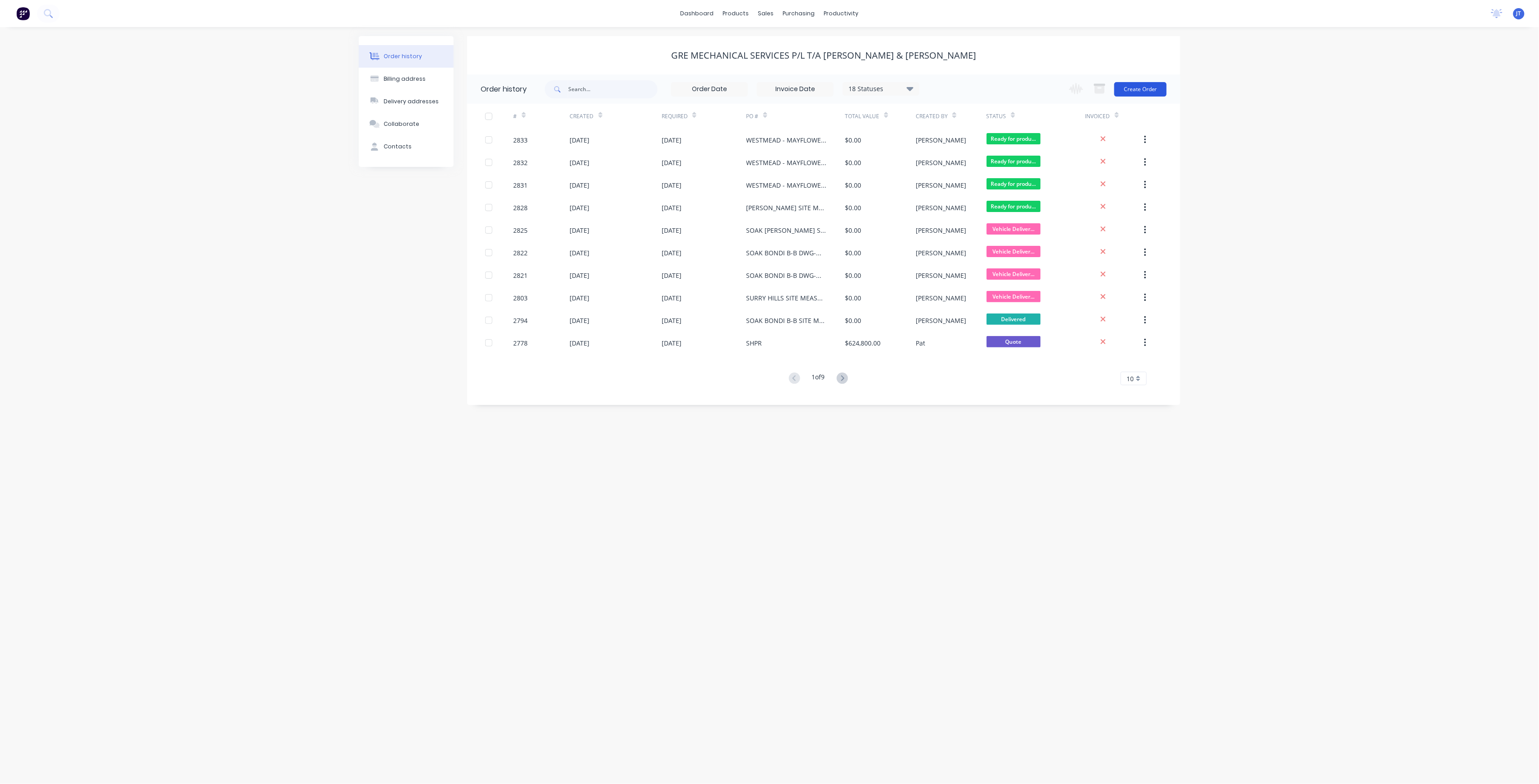
click at [1129, 89] on button "Create Order" at bounding box center [1140, 89] width 53 height 14
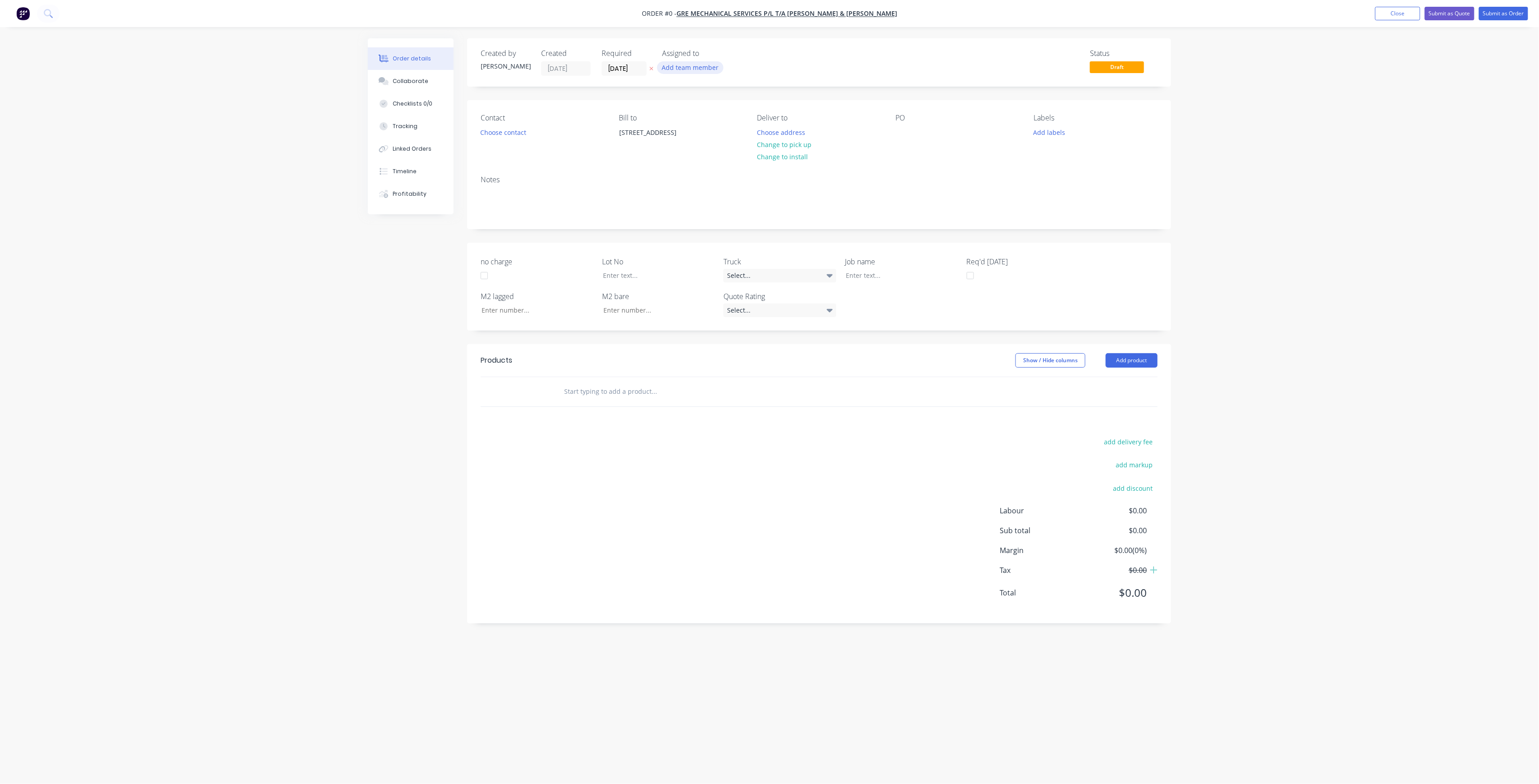
click at [695, 65] on button "Add team member" at bounding box center [690, 67] width 66 height 12
click at [725, 117] on div "[PERSON_NAME] (You)" at bounding box center [735, 118] width 90 height 10
click at [745, 173] on button "[PERSON_NAME]" at bounding box center [730, 181] width 135 height 18
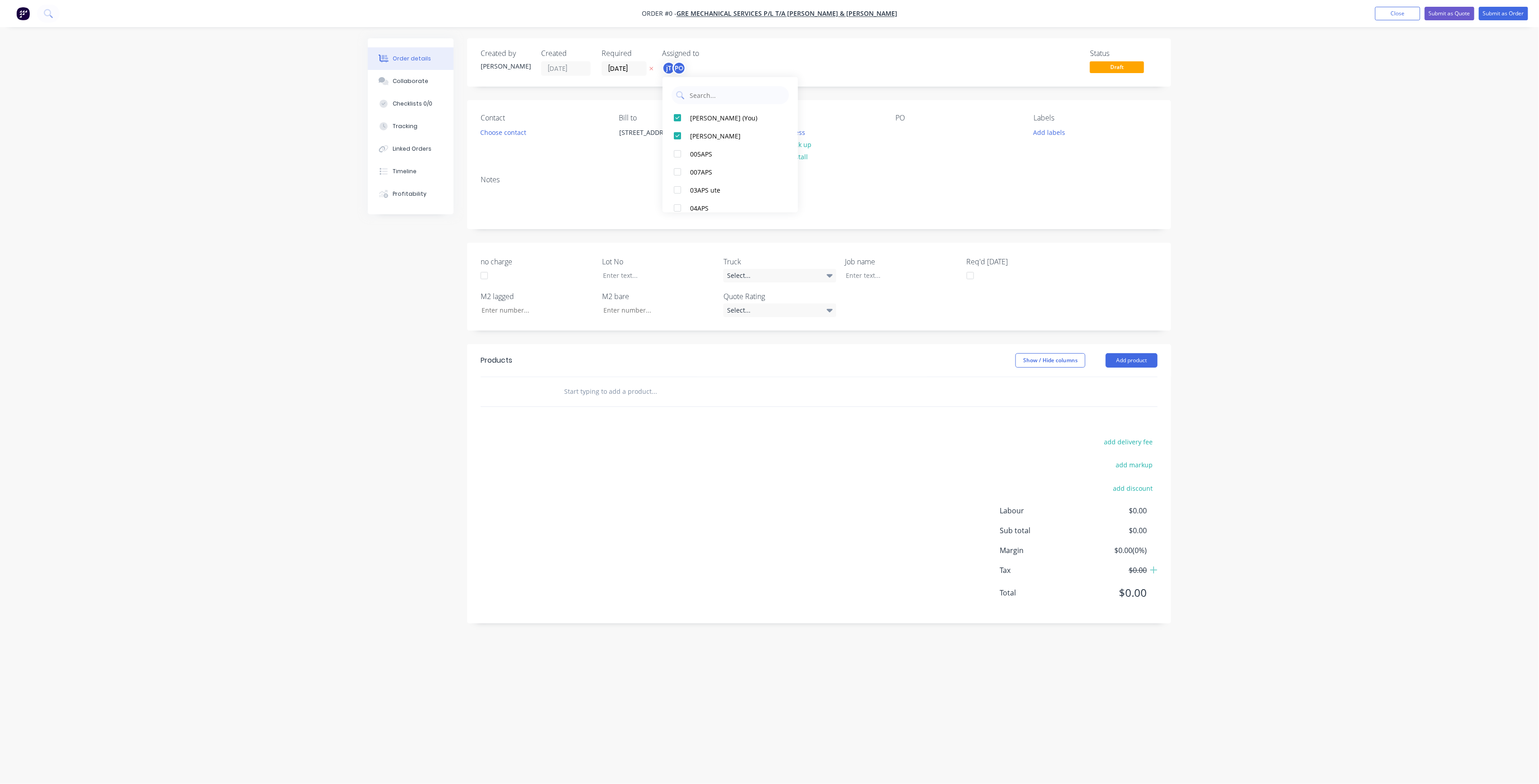
click at [844, 130] on div "Order details Collaborate Checklists 0/0 Tracking Linked Orders Timeline Profit…" at bounding box center [769, 374] width 821 height 673
click at [802, 134] on button "Choose address" at bounding box center [781, 131] width 57 height 12
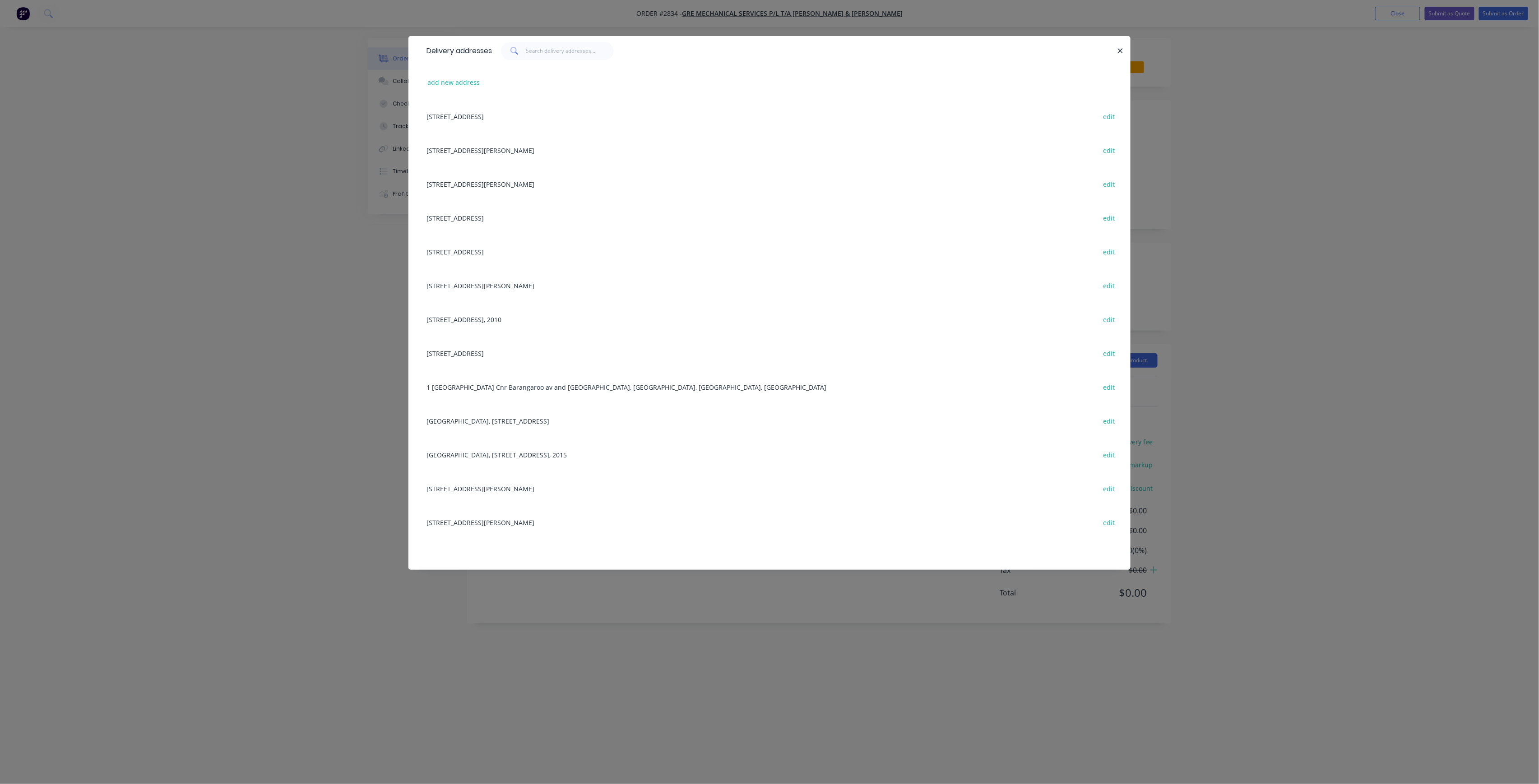
click at [502, 177] on div "[STREET_ADDRESS][PERSON_NAME] edit" at bounding box center [770, 183] width 695 height 34
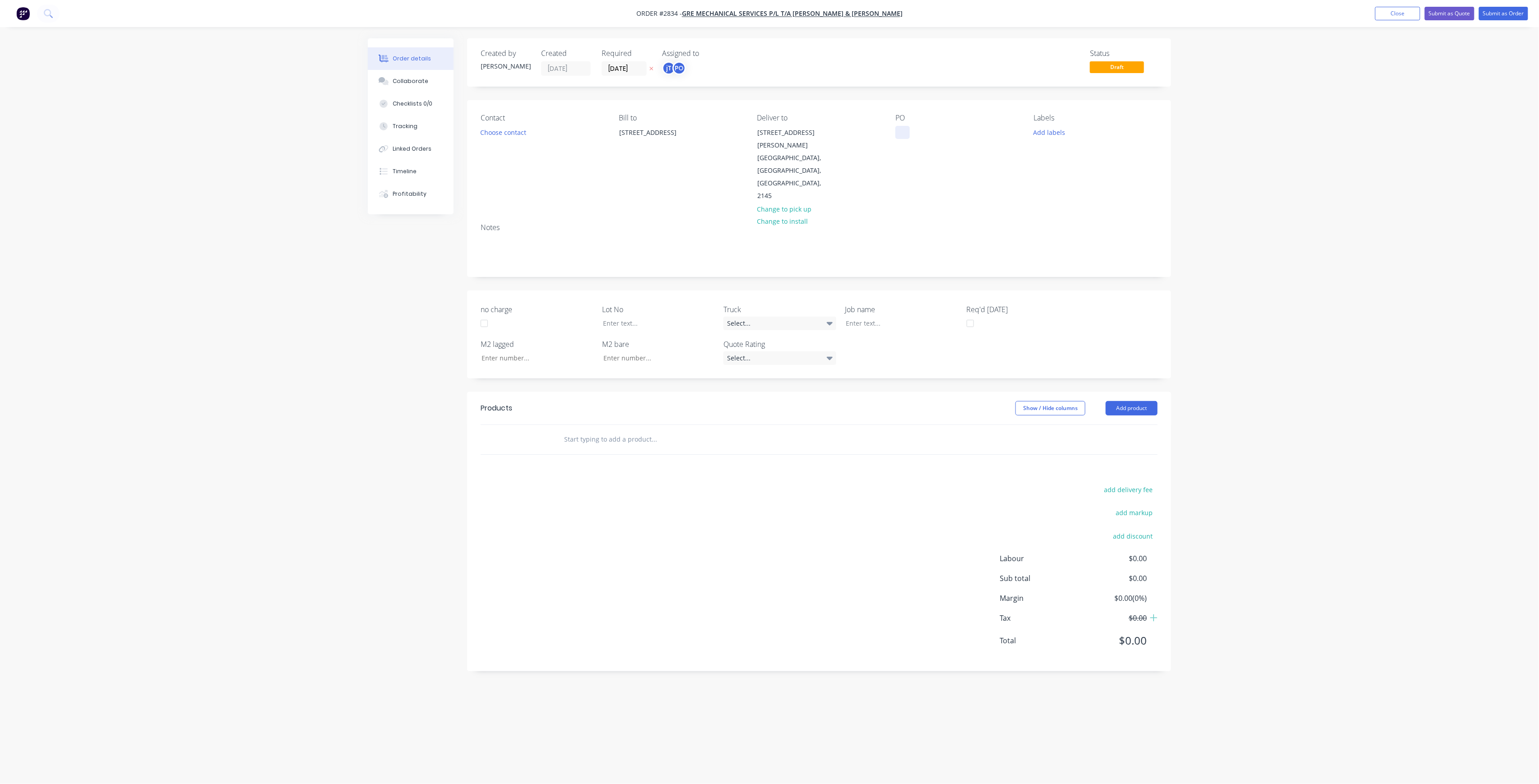
click at [897, 137] on div at bounding box center [902, 132] width 14 height 13
paste div
click at [940, 141] on div "WESTMEAD - MAYFLOWERBASEMENT - BUILDING 4RUN E" at bounding box center [952, 141] width 113 height 32
click at [975, 141] on div "WESTMEAD - MAYFLOWER BASEMENT - BUILDING 4RUN E" at bounding box center [949, 137] width 107 height 23
click at [1042, 136] on button "Add labels" at bounding box center [1049, 131] width 41 height 12
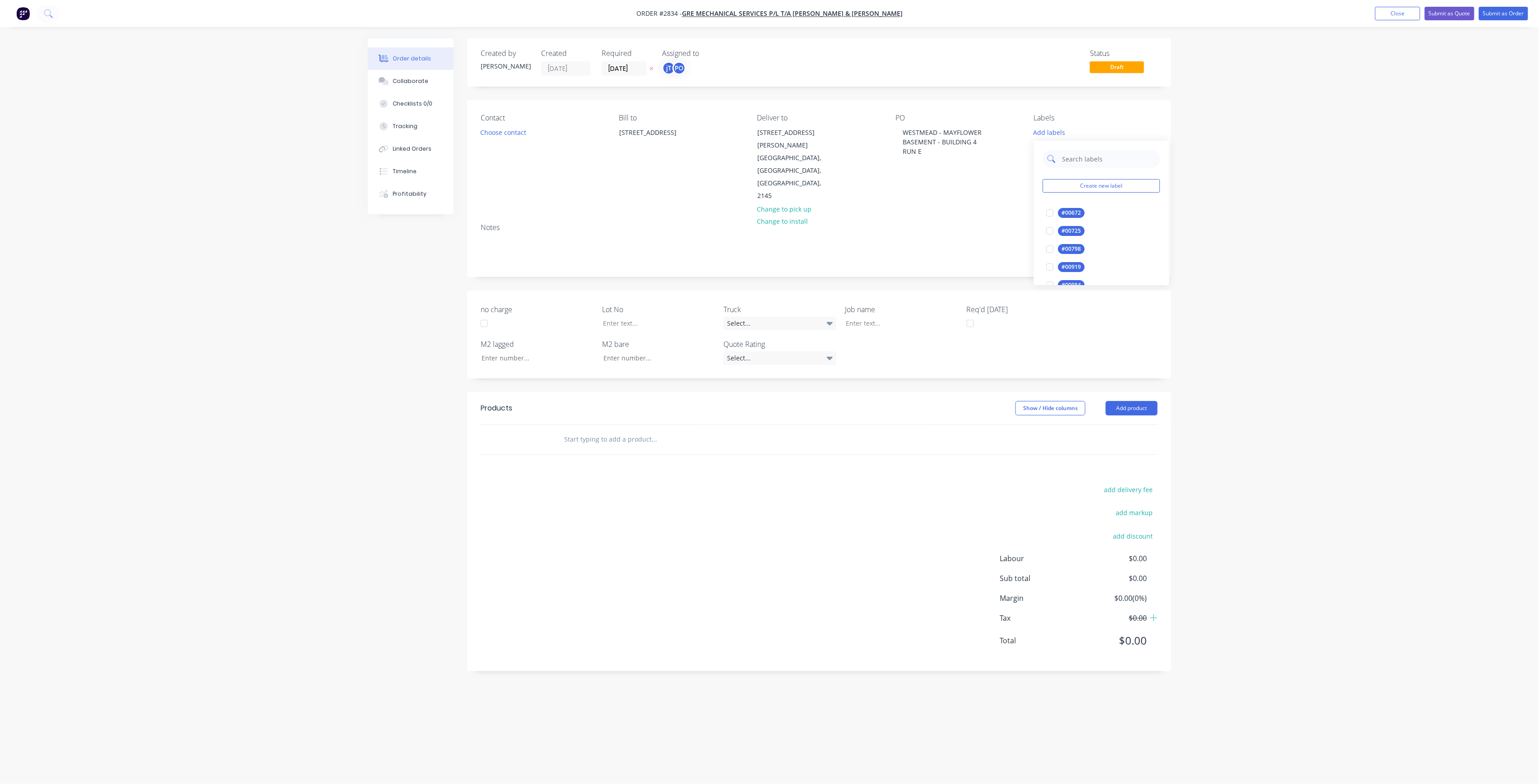
click at [1073, 159] on input "text" at bounding box center [1108, 158] width 94 height 18
click at [1044, 215] on div at bounding box center [1050, 213] width 18 height 18
click at [1102, 153] on input "LOT-373" at bounding box center [1108, 154] width 94 height 18
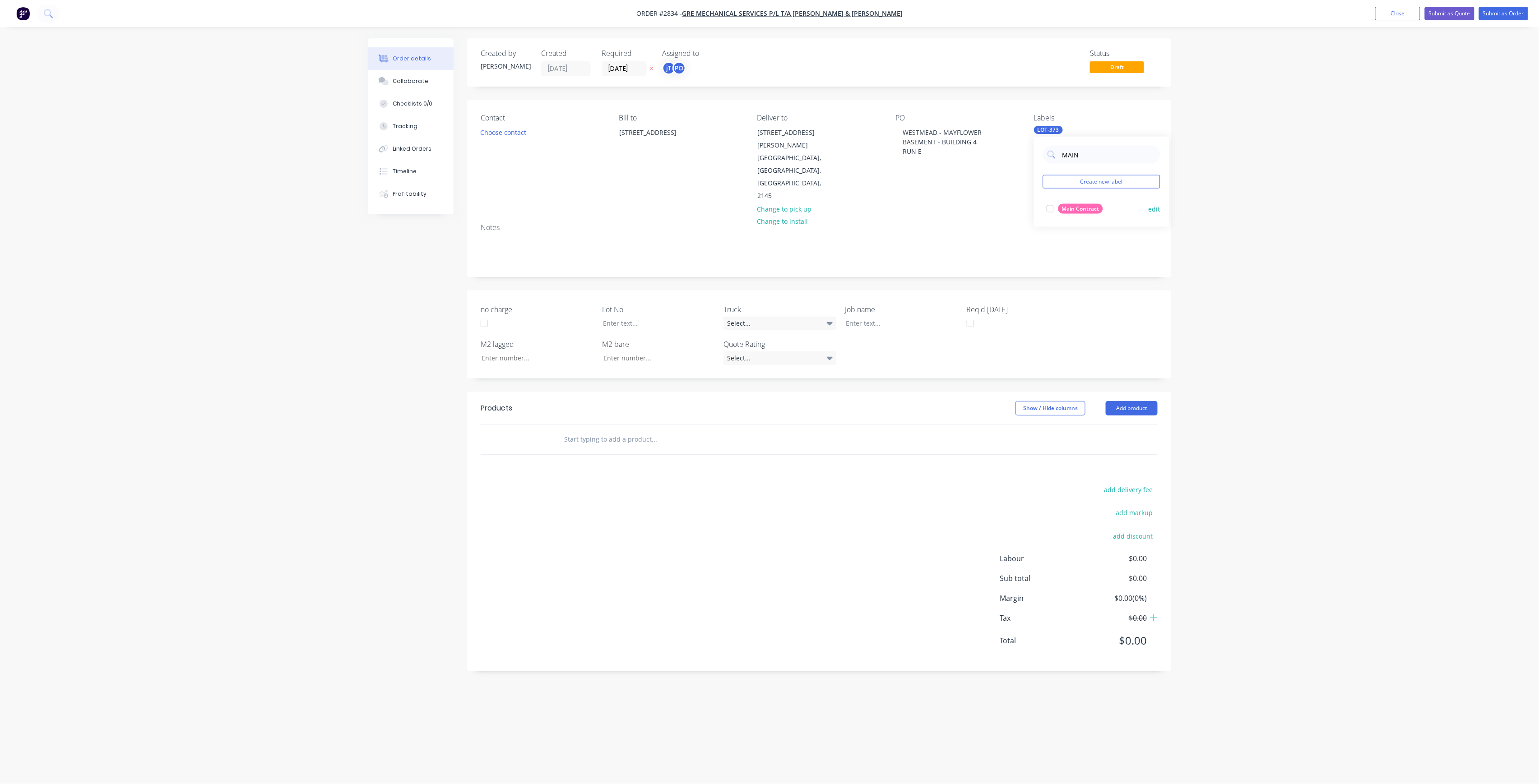
type input "MAIN"
click at [1061, 207] on div "Main Contract" at bounding box center [1080, 209] width 45 height 10
click at [1209, 259] on div "Order details Collaborate Checklists 0/0 Tracking Linked Orders Timeline Profit…" at bounding box center [769, 392] width 1539 height 784
click at [912, 317] on div at bounding box center [894, 324] width 113 height 13
paste div
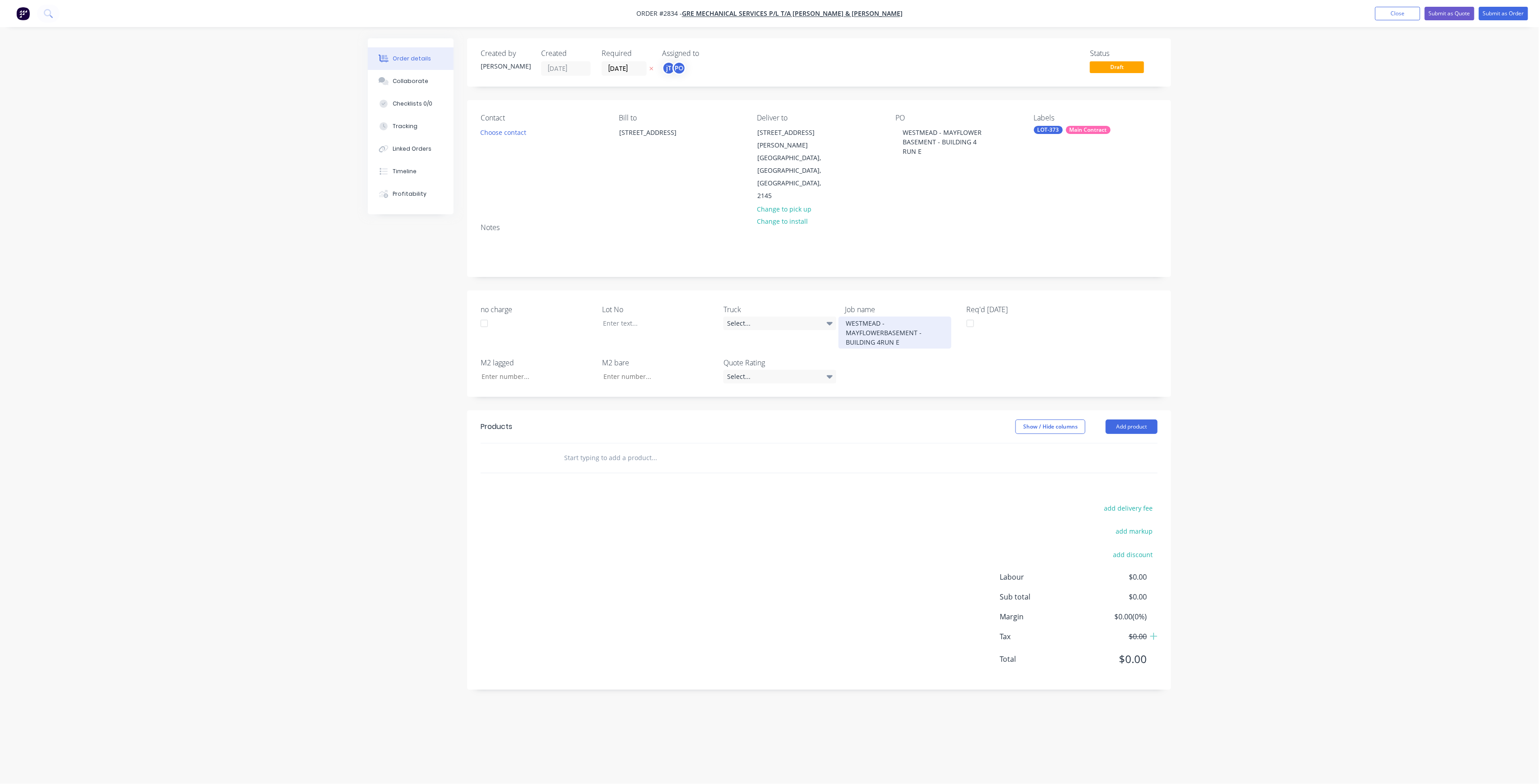
drag, startPoint x: 883, startPoint y: 291, endPoint x: 896, endPoint y: 293, distance: 13.2
click at [883, 317] on div "WESTMEAD - MAYFLOWERBASEMENT - BUILDING 4RUN E" at bounding box center [894, 332] width 113 height 32
click at [916, 317] on div "WESTMEAD - MAYFLOWER BASEMENT - BUILDING 4RUN E" at bounding box center [894, 328] width 113 height 23
click at [919, 317] on div "WESTMEAD - MAYFLOWER BASEMENT - BUILDING 4RUN E" at bounding box center [894, 328] width 113 height 23
click at [613, 317] on div at bounding box center [652, 324] width 113 height 13
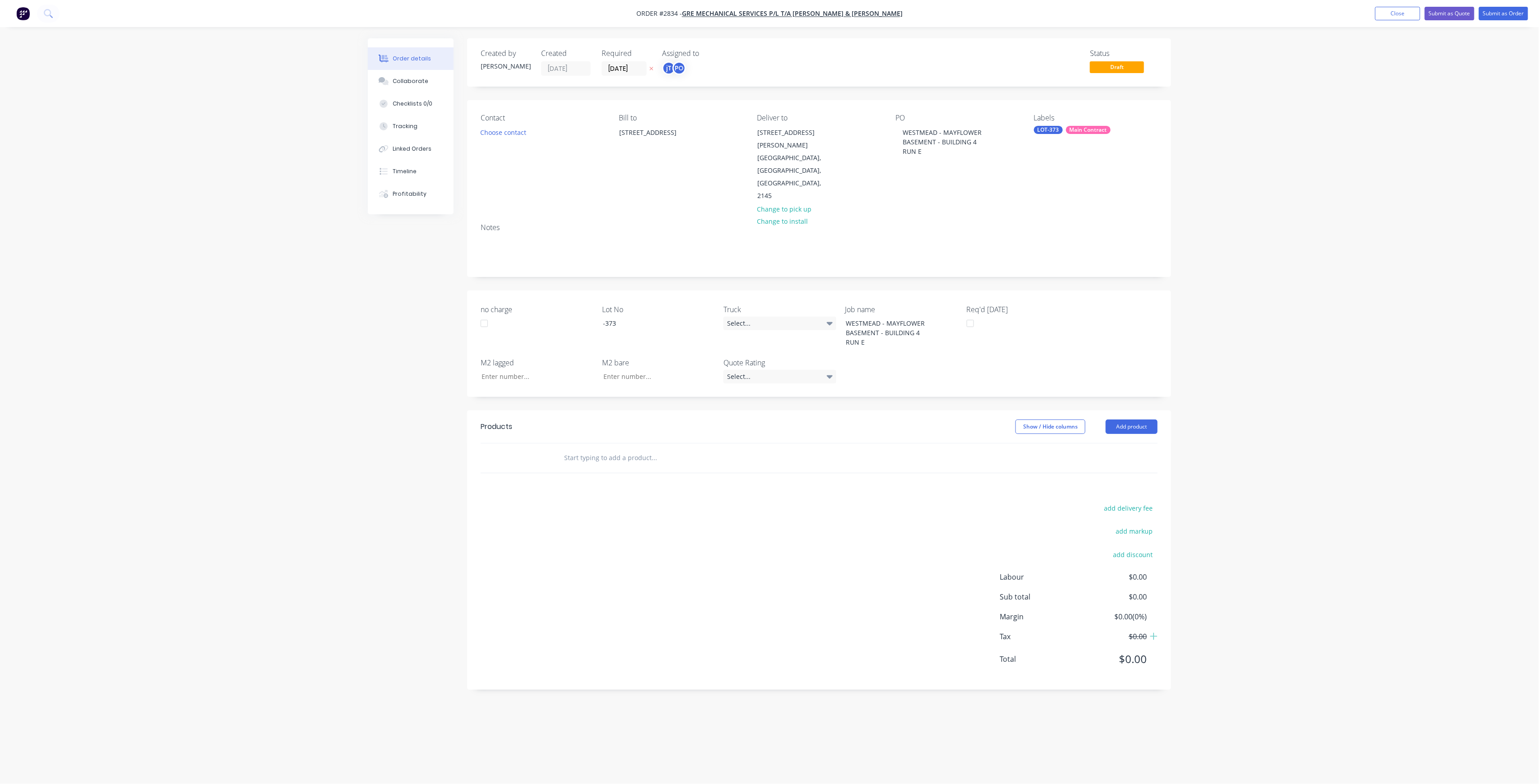
click at [635, 449] on input "text" at bounding box center [653, 458] width 180 height 18
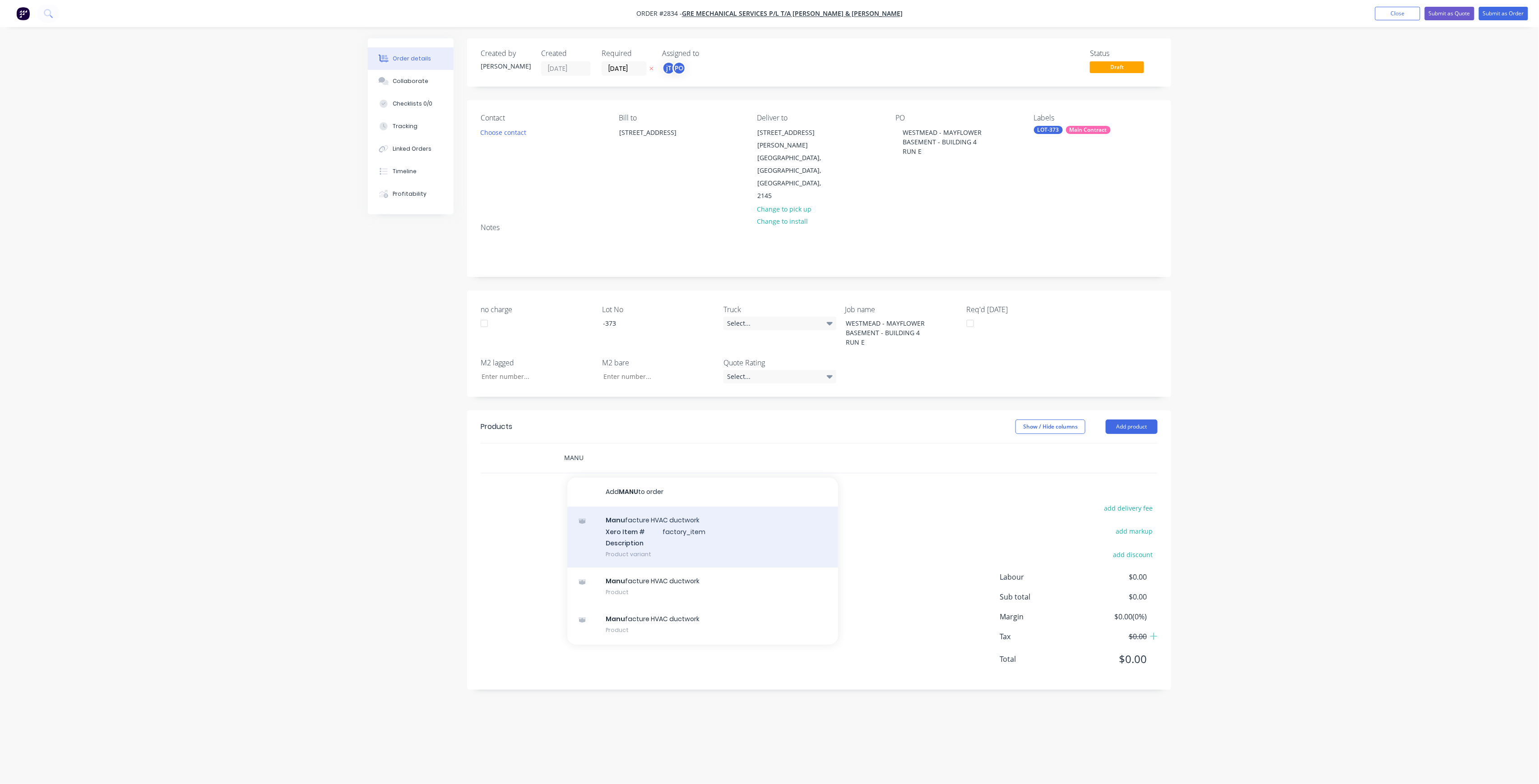
type input "MANU"
click at [687, 506] on div "Manu facture HVAC ductwork Xero Item # factory_item Description Product variant" at bounding box center [702, 537] width 271 height 61
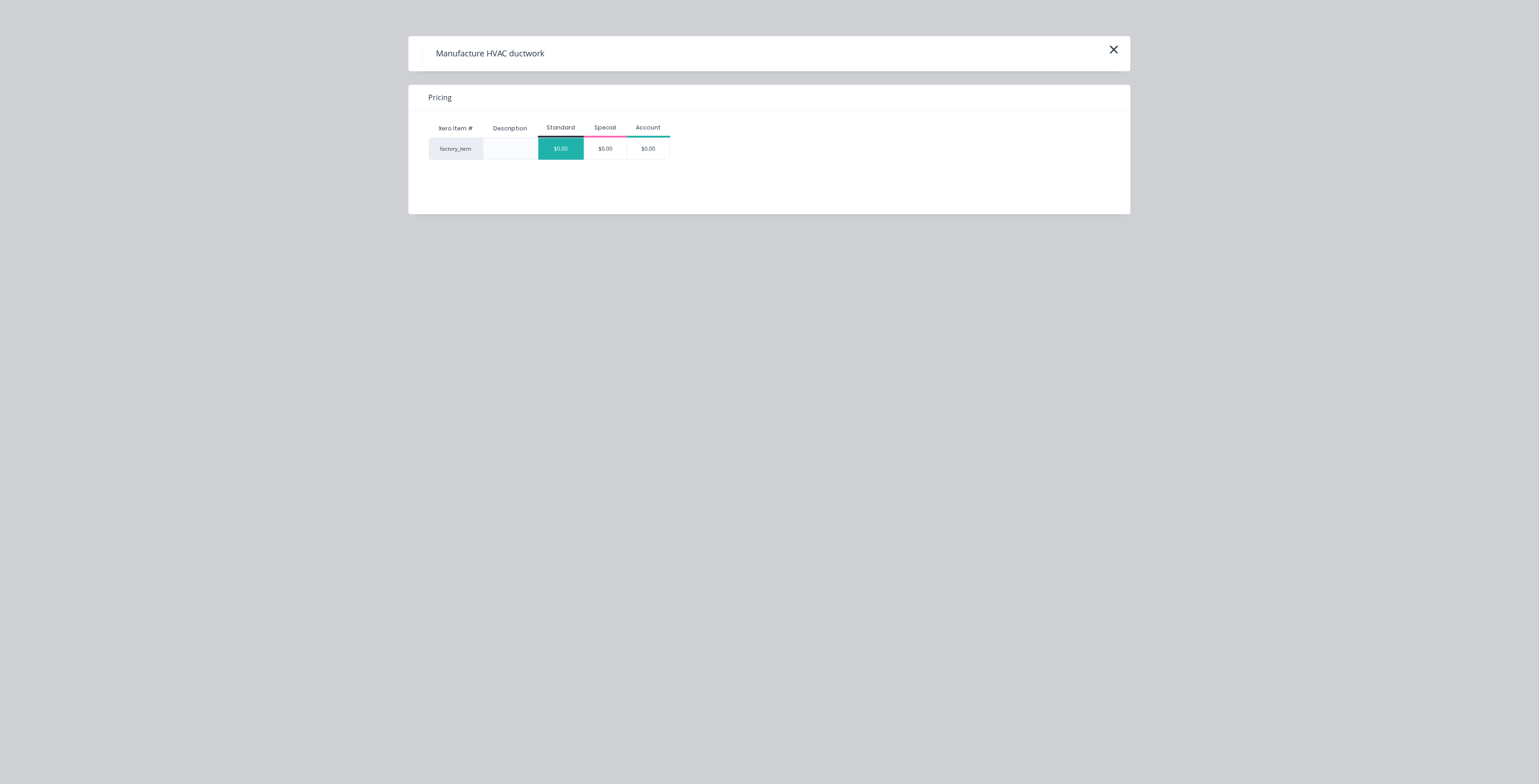
drag, startPoint x: 556, startPoint y: 150, endPoint x: 565, endPoint y: 149, distance: 9.1
click at [556, 150] on div "$0.00" at bounding box center [561, 148] width 46 height 22
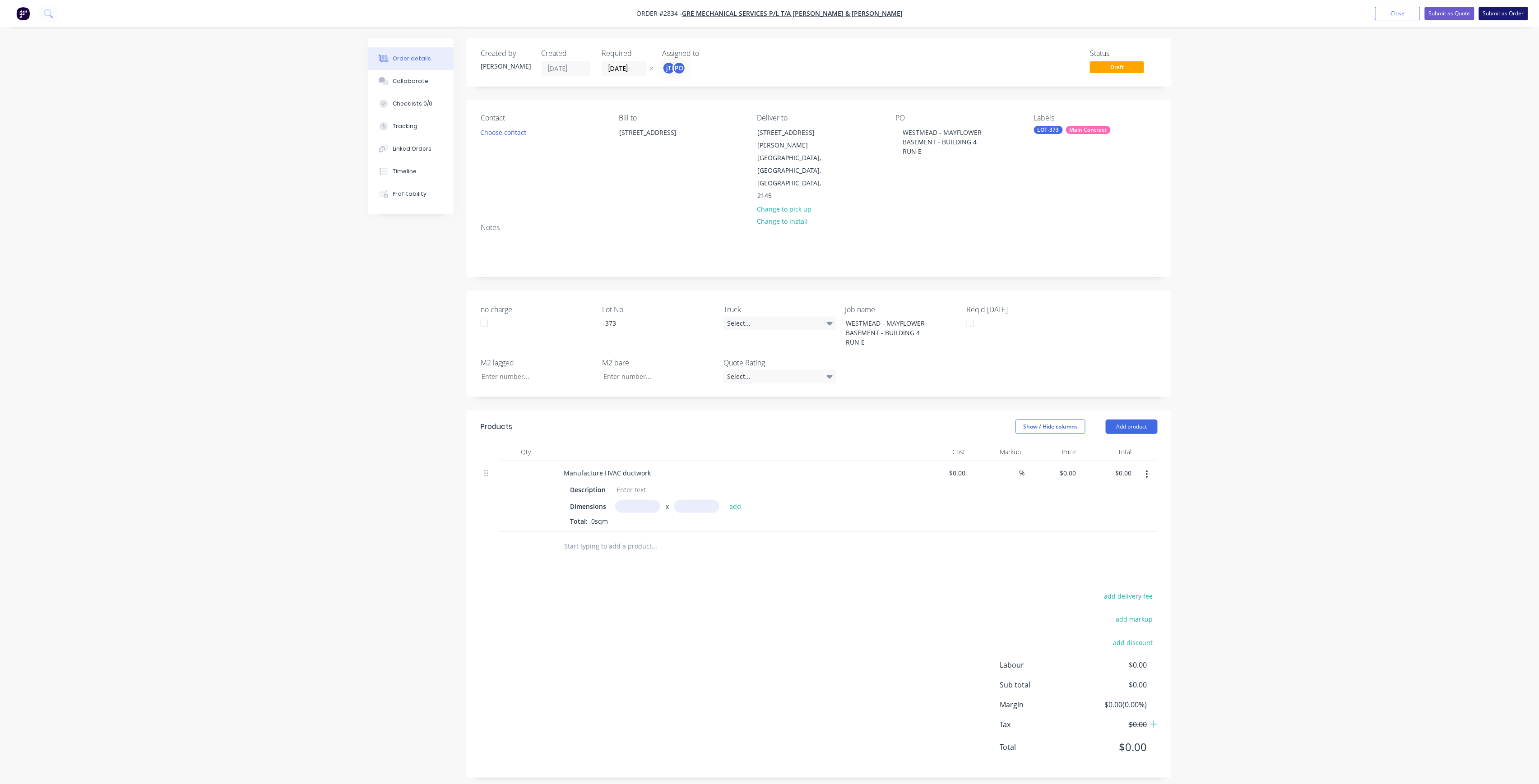
click at [1500, 8] on nav "Order #2834 - GRE Mechanical Services P/L t/a [PERSON_NAME] & [PERSON_NAME] Add…" at bounding box center [769, 13] width 1539 height 27
click at [1502, 13] on button "Submit as Order" at bounding box center [1503, 13] width 49 height 13
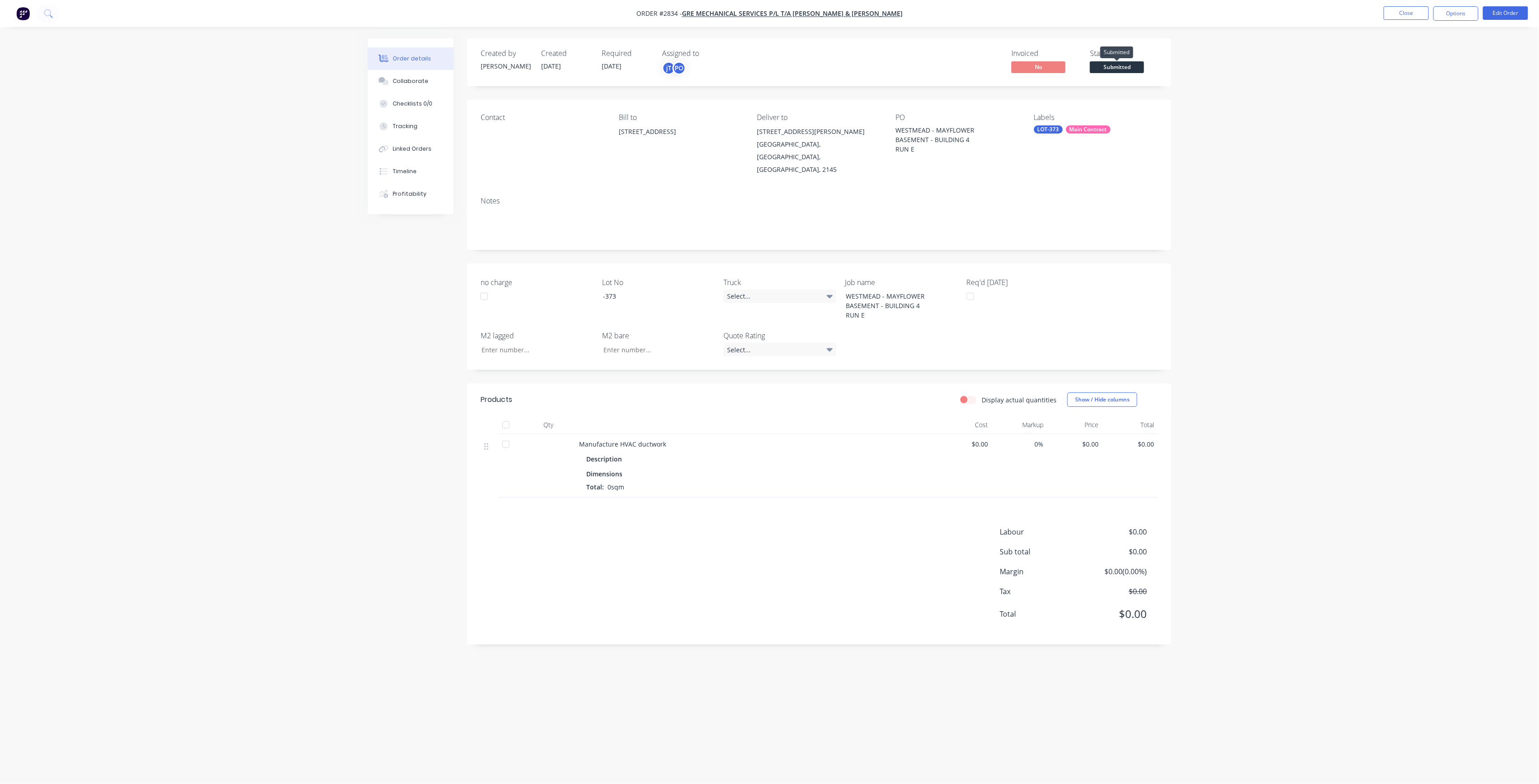
click at [1102, 71] on span "Submitted" at bounding box center [1117, 67] width 55 height 11
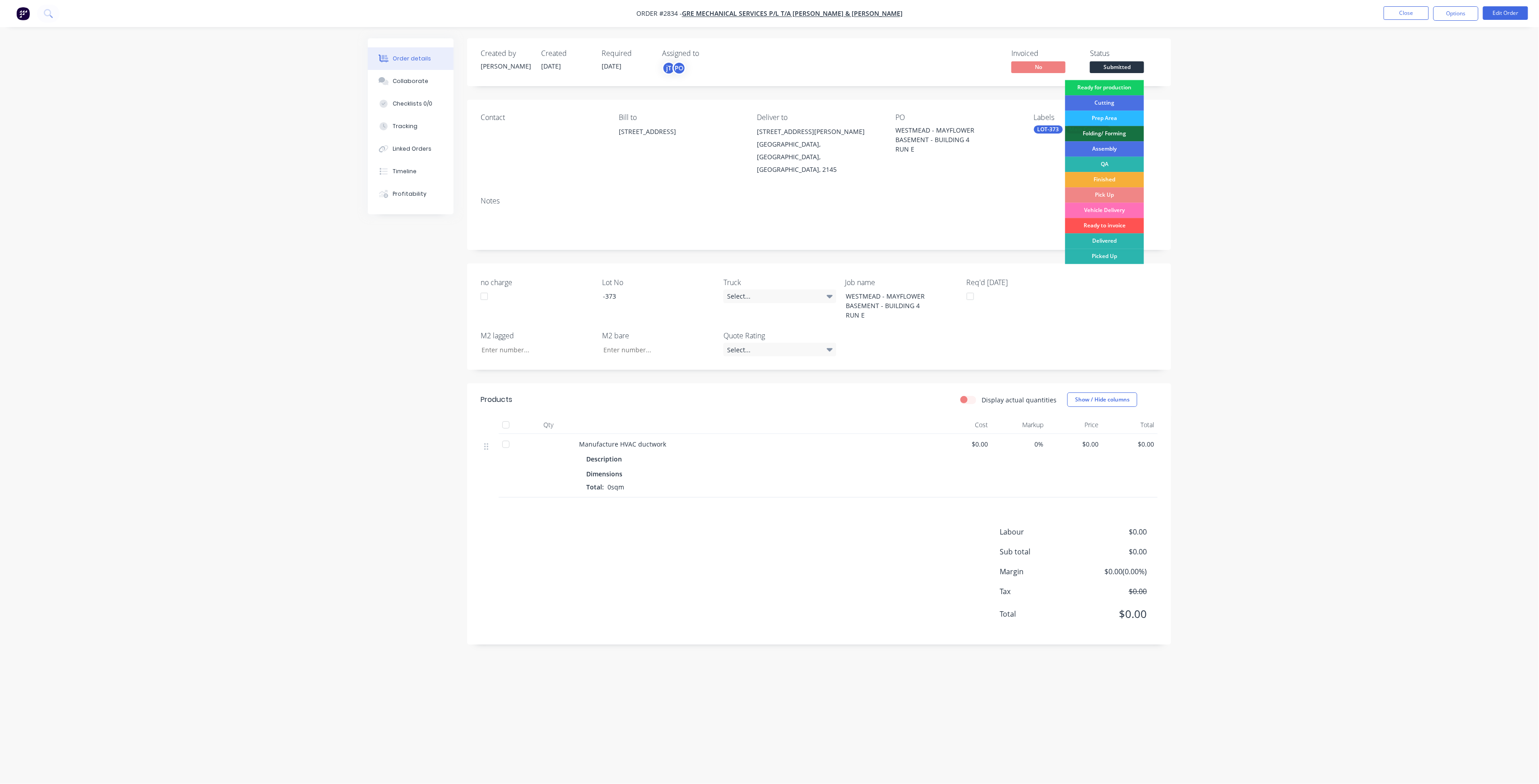
click at [1092, 87] on div "Ready for production" at bounding box center [1104, 87] width 79 height 15
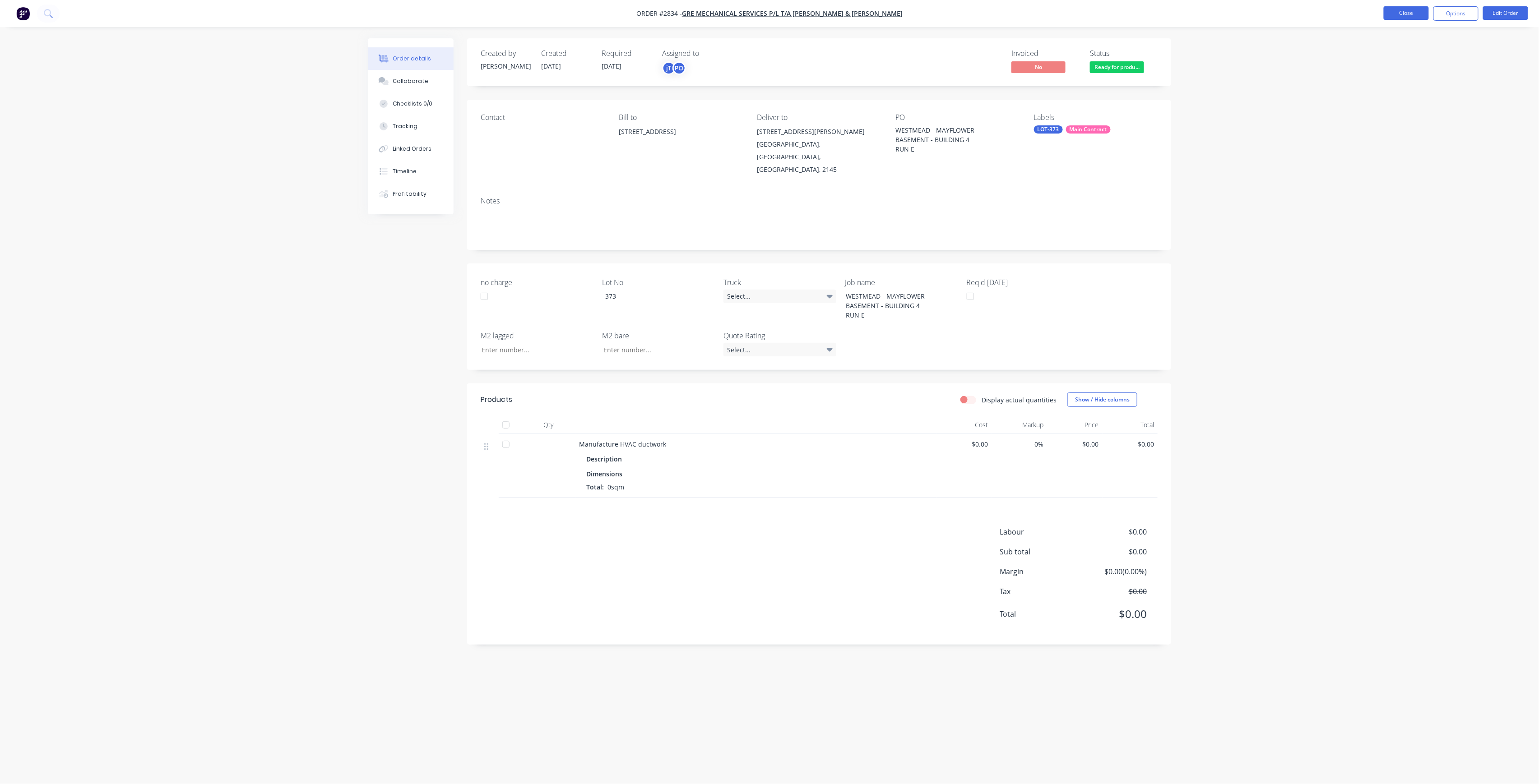
click at [1415, 18] on button "Close" at bounding box center [1406, 13] width 45 height 13
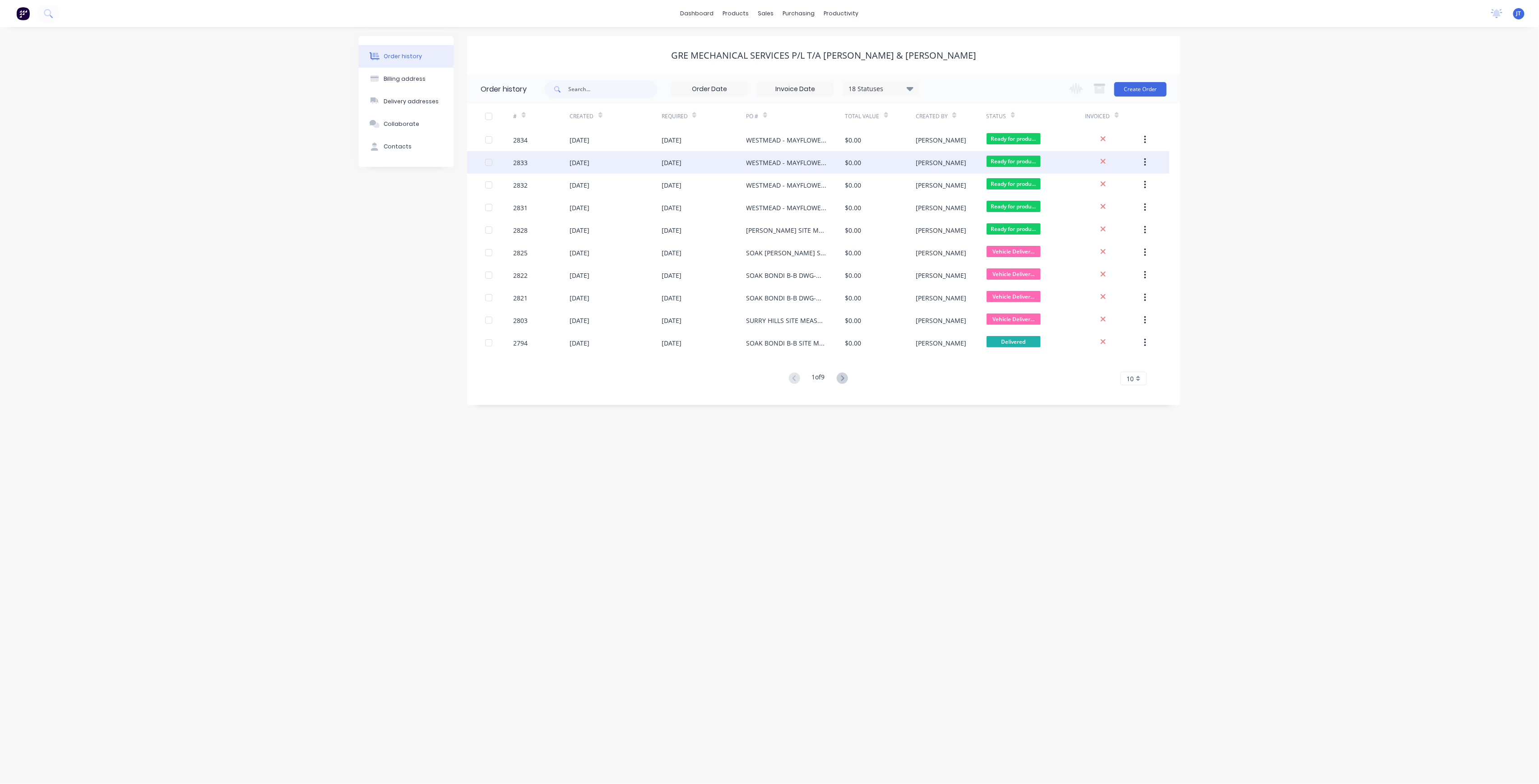
click at [745, 167] on div "[DATE]" at bounding box center [704, 163] width 85 height 23
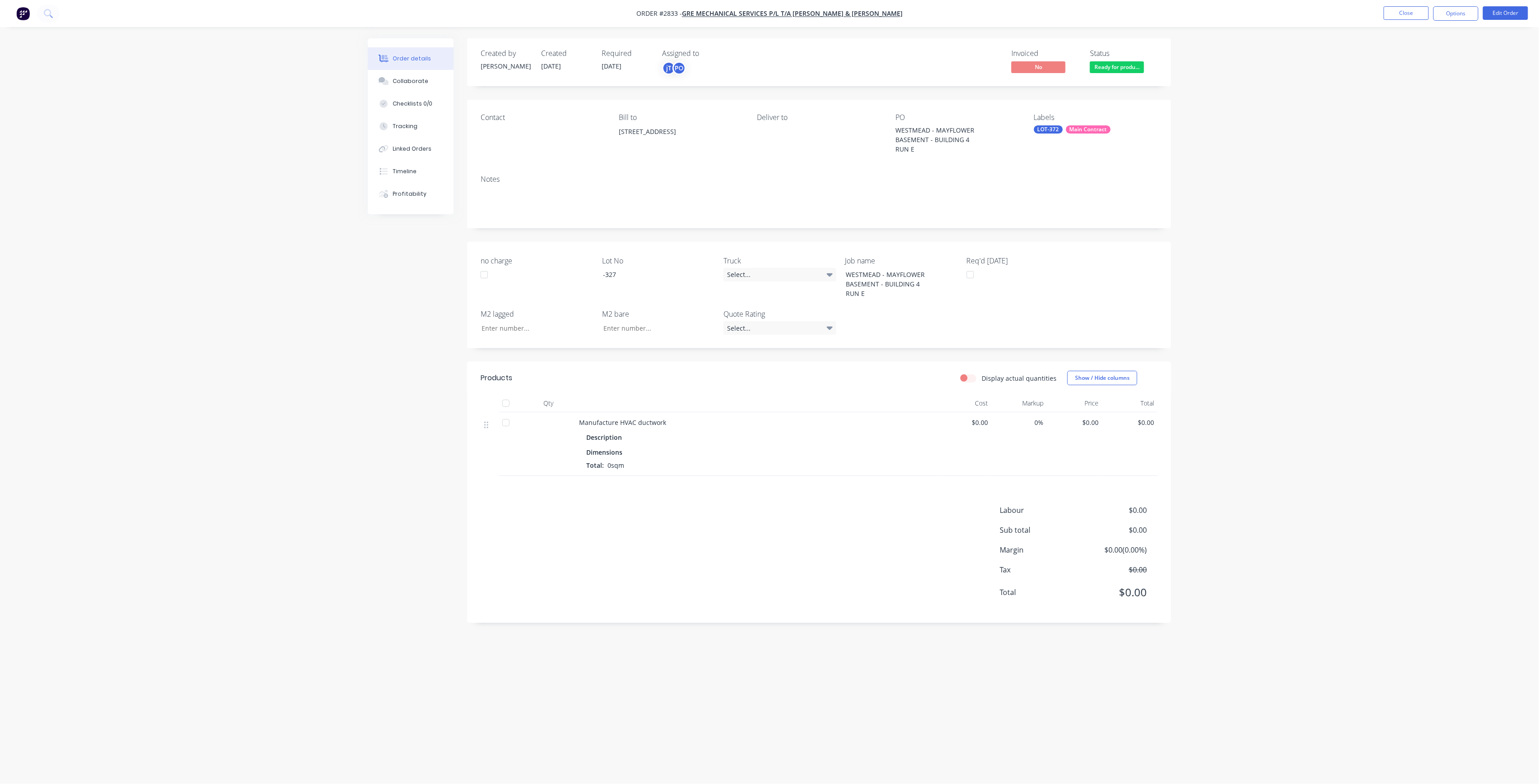
click at [776, 124] on div "Deliver to" at bounding box center [819, 133] width 124 height 41
click at [1491, 11] on button "Edit Order" at bounding box center [1505, 13] width 45 height 13
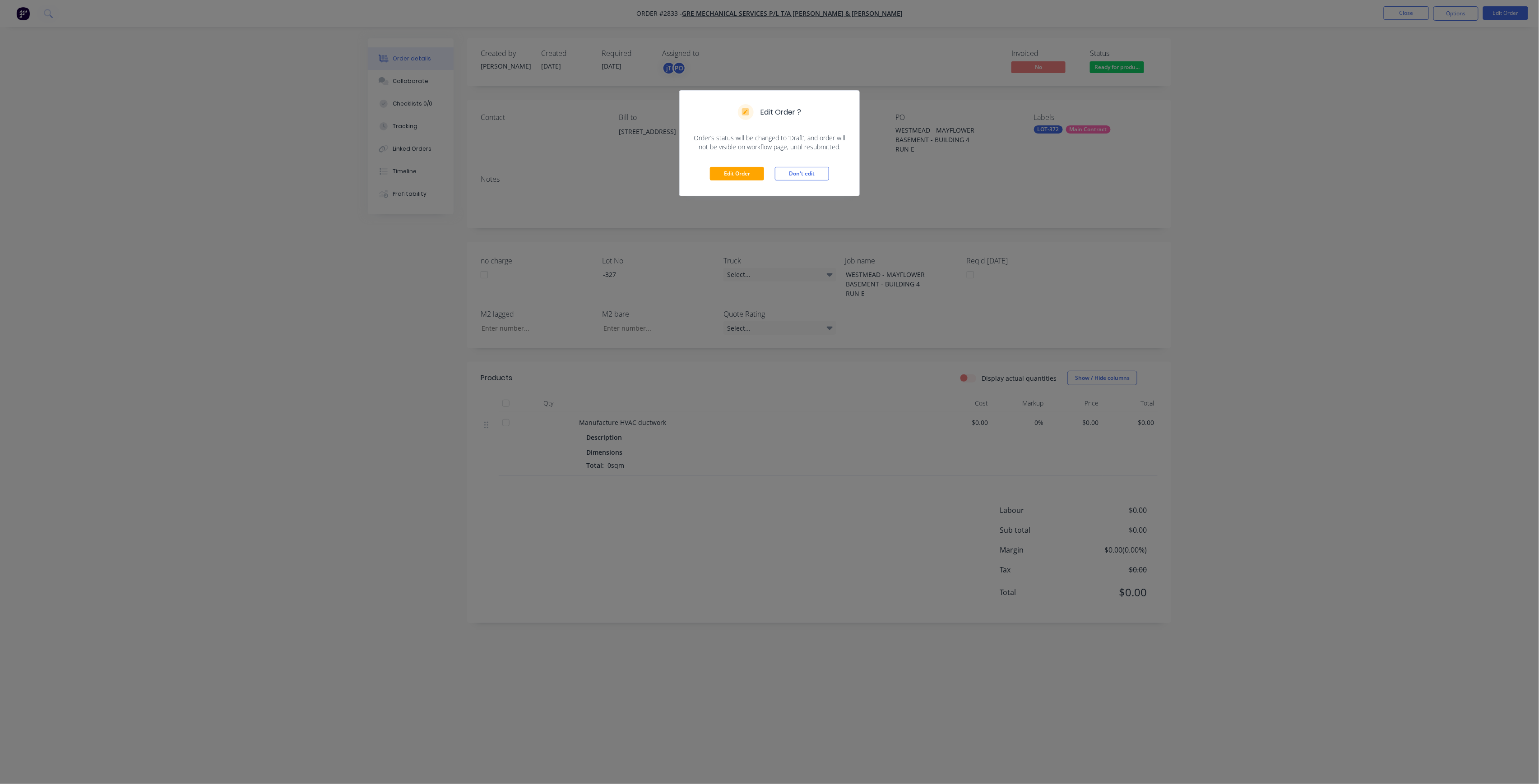
click at [753, 166] on div "Edit Order Don't edit" at bounding box center [770, 173] width 180 height 44
click at [750, 172] on button "Edit Order" at bounding box center [736, 173] width 55 height 13
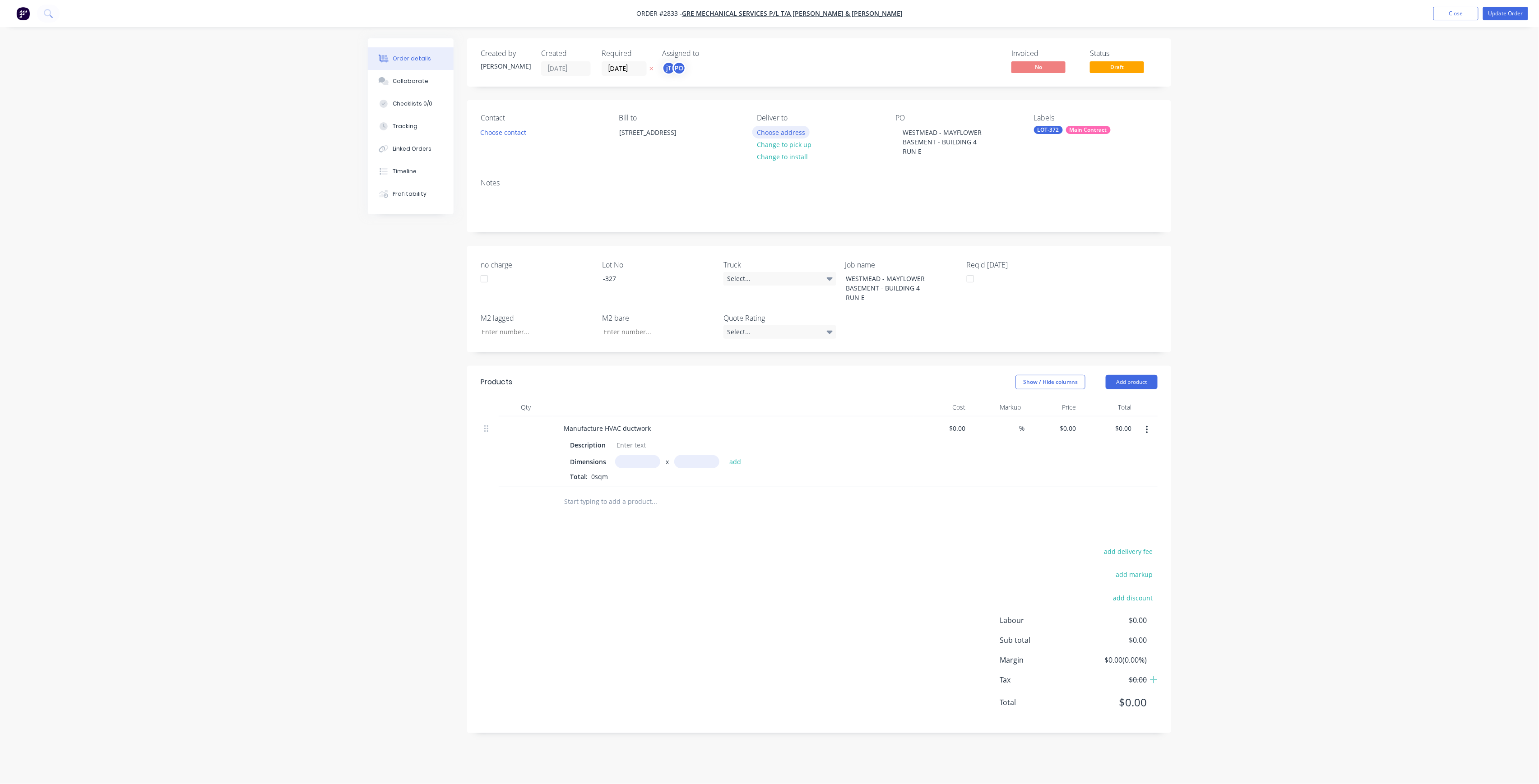
click at [789, 132] on button "Choose address" at bounding box center [781, 131] width 57 height 12
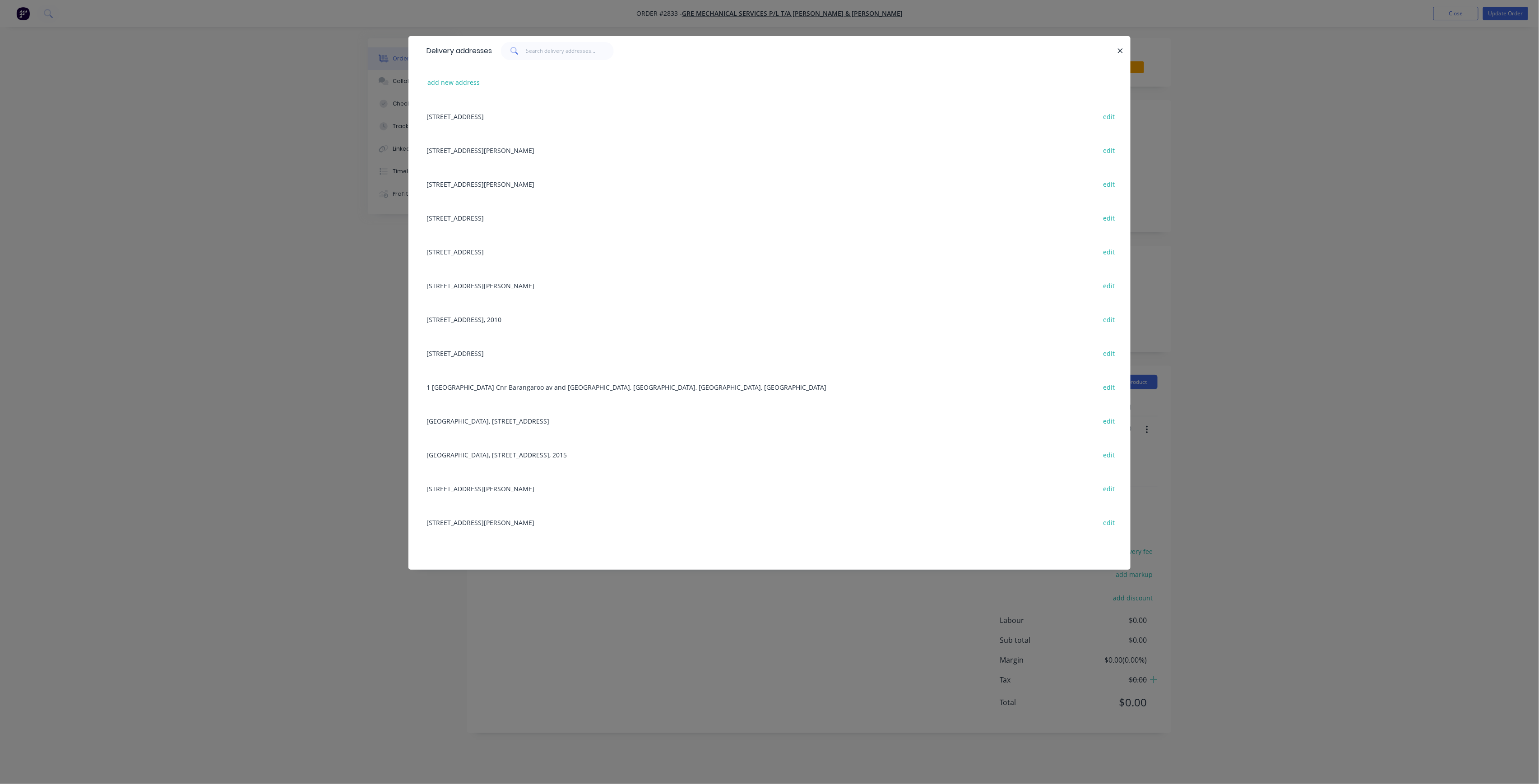
click at [497, 184] on div "[STREET_ADDRESS][PERSON_NAME] edit" at bounding box center [770, 183] width 695 height 34
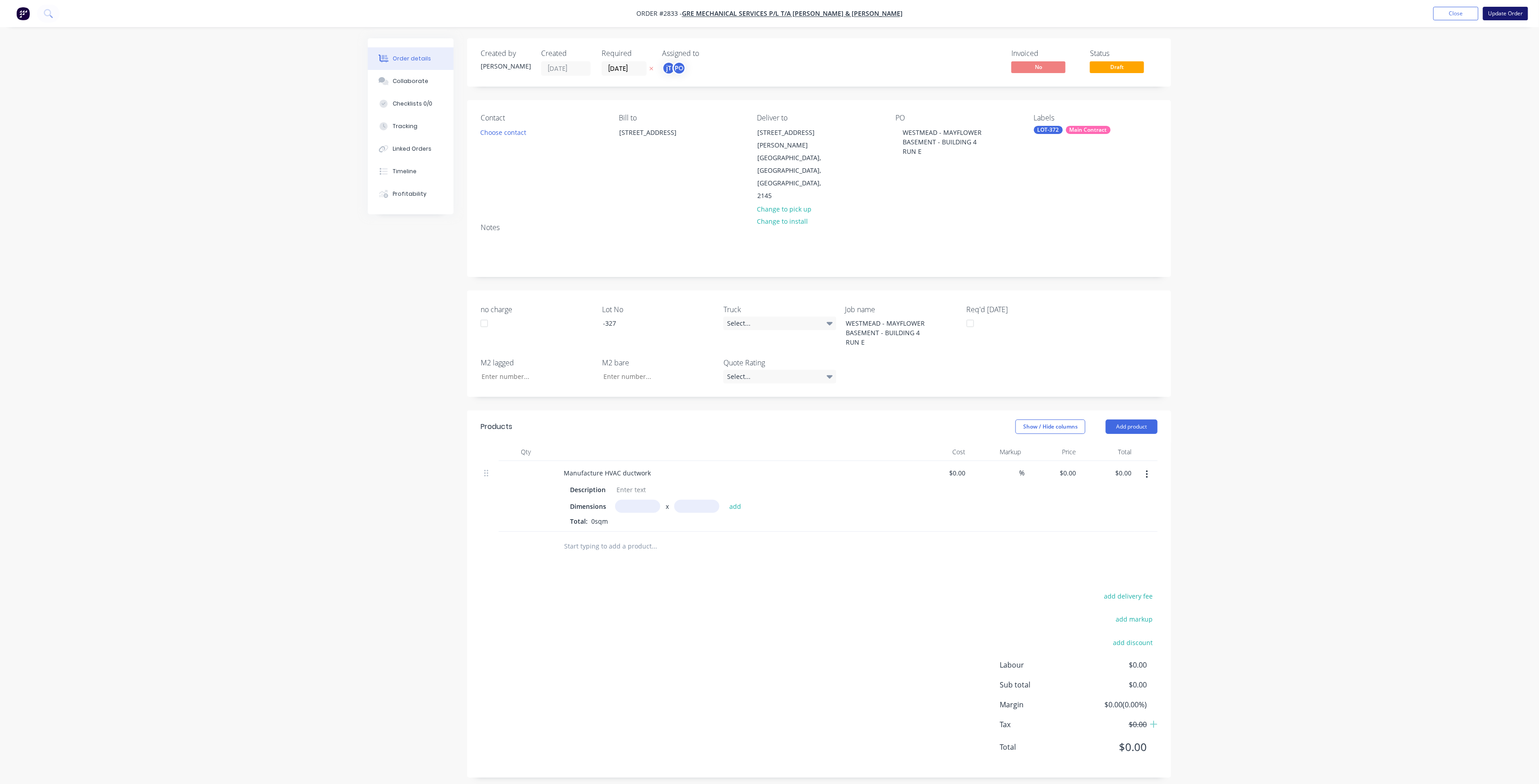
click at [1497, 10] on button "Update Order" at bounding box center [1505, 13] width 45 height 13
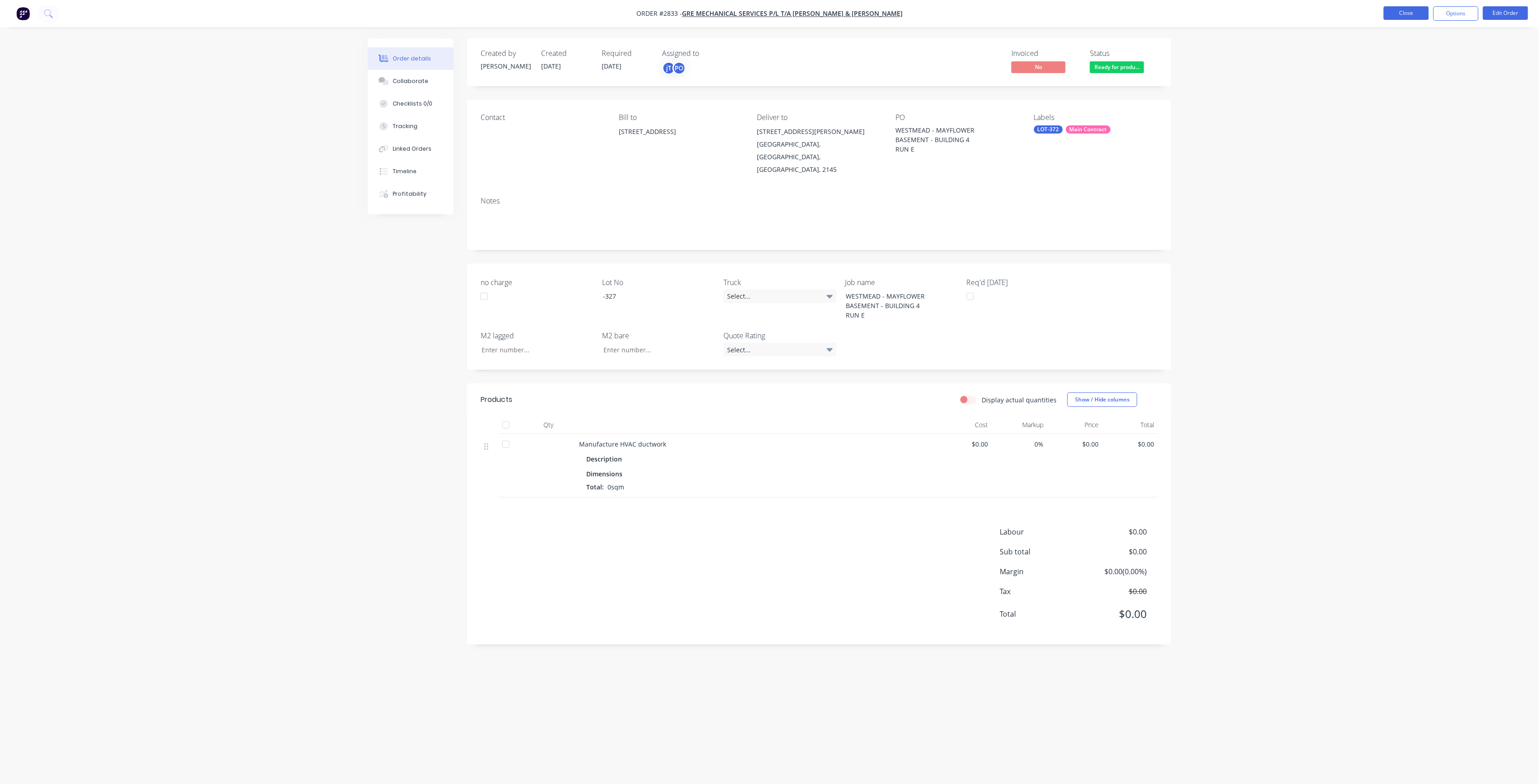
click at [1428, 13] on button "Close" at bounding box center [1406, 13] width 45 height 13
